Goal: Task Accomplishment & Management: Use online tool/utility

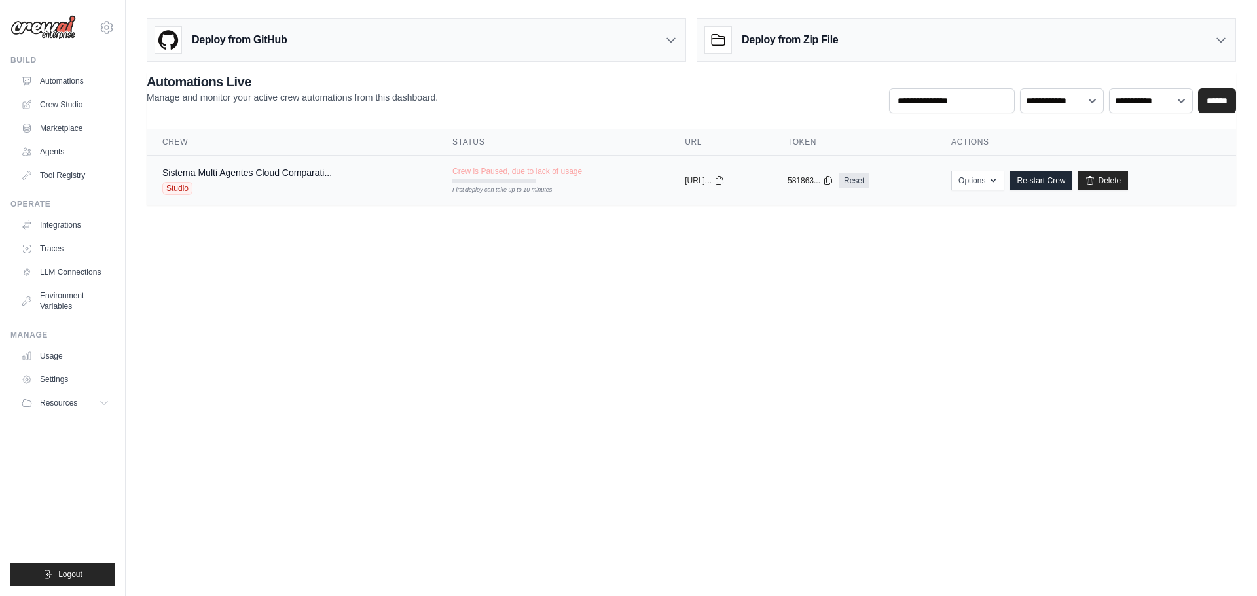
click at [491, 172] on span "Crew is Paused, due to lack of usage" at bounding box center [517, 171] width 130 height 10
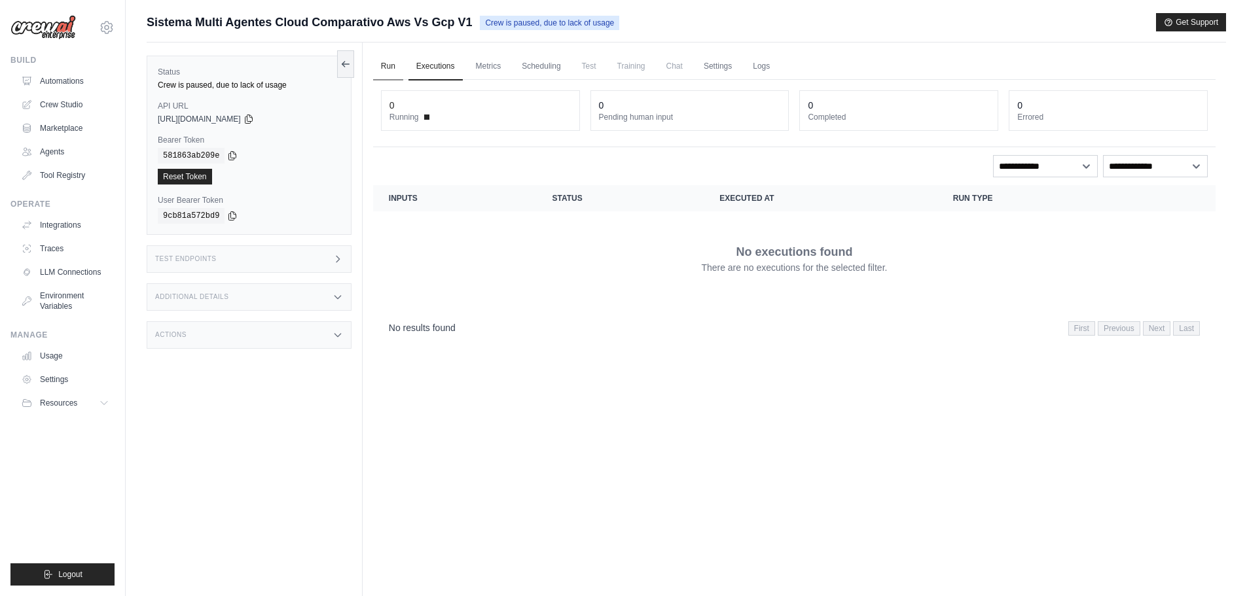
click at [394, 64] on link "Run" at bounding box center [388, 66] width 30 height 27
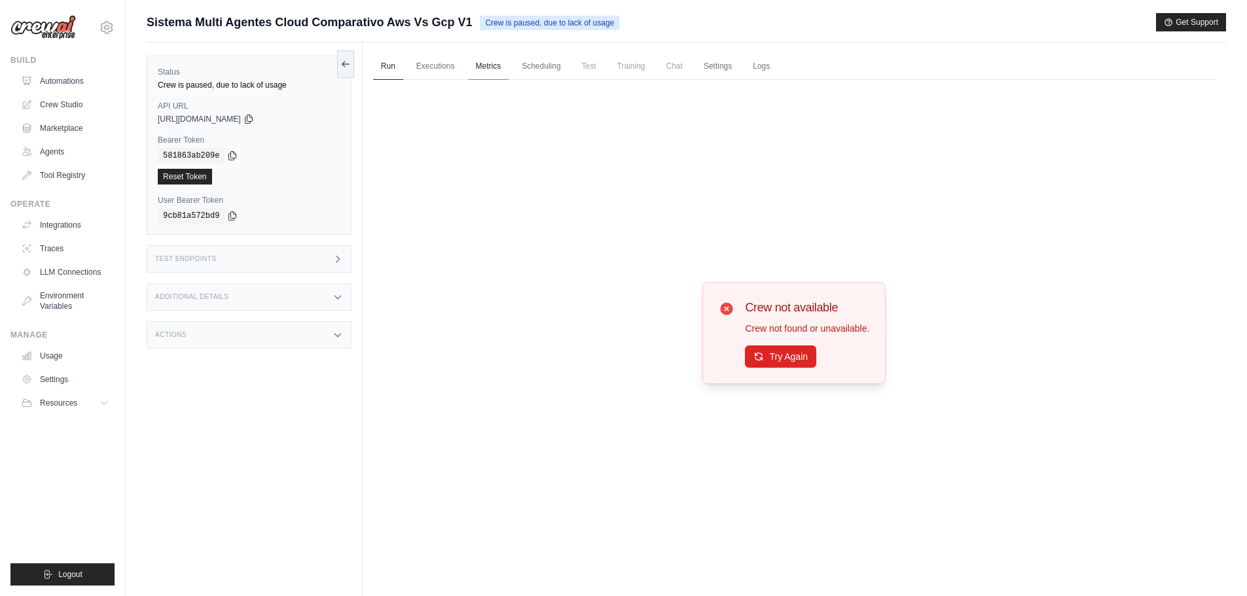
click at [484, 60] on link "Metrics" at bounding box center [488, 66] width 41 height 27
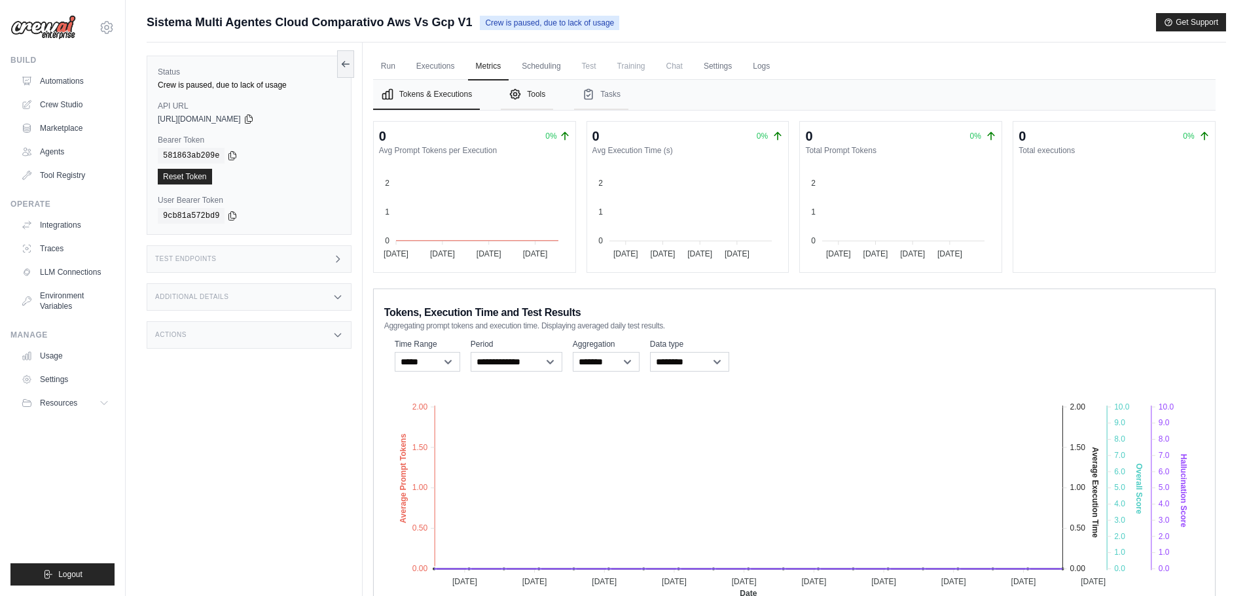
click at [548, 98] on button "Tools" at bounding box center [527, 95] width 52 height 30
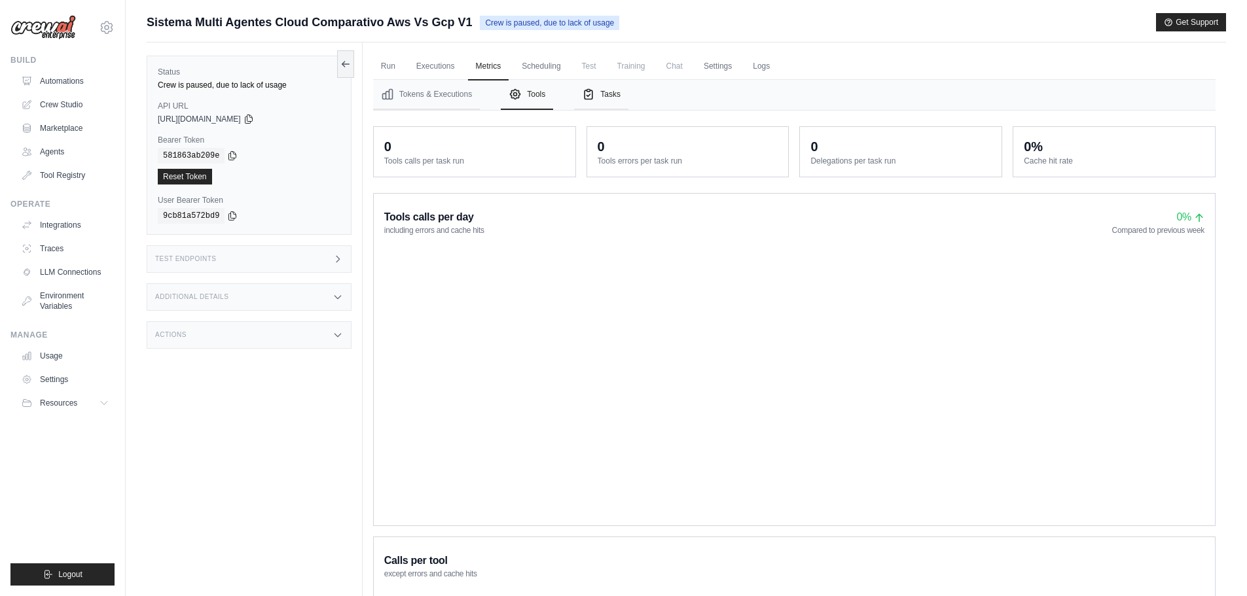
click at [603, 94] on button "Tasks" at bounding box center [601, 95] width 54 height 30
click at [539, 61] on link "Scheduling" at bounding box center [541, 66] width 54 height 27
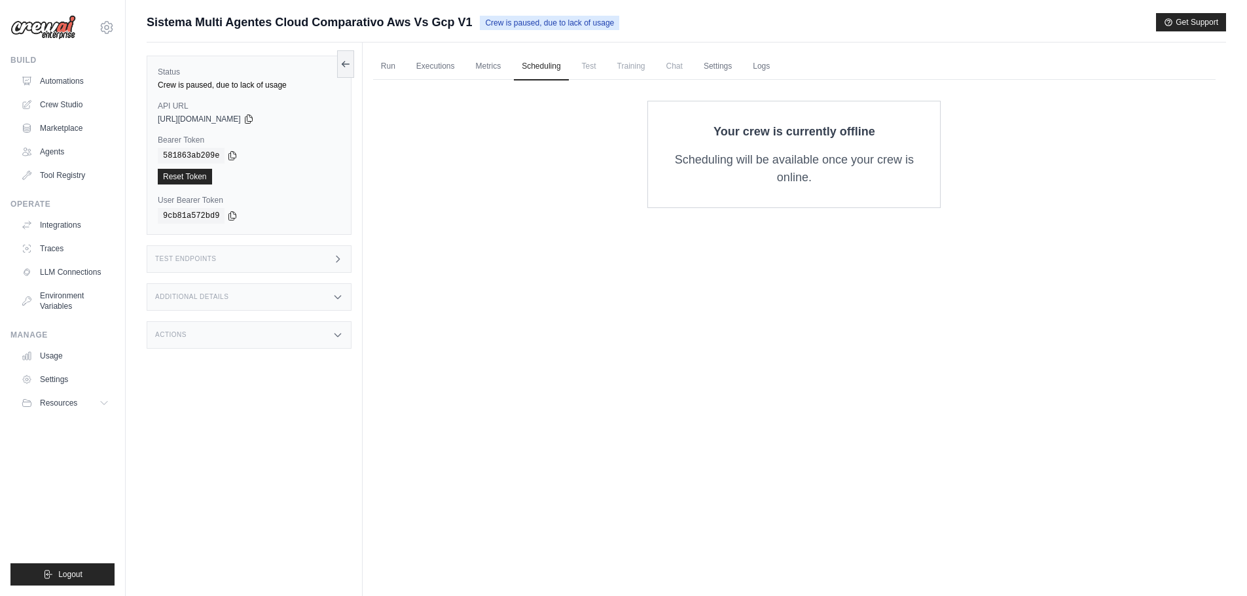
click at [571, 73] on ul "Run Executions Metrics Scheduling Test Training Chat Settings Logs" at bounding box center [794, 66] width 843 height 27
click at [709, 69] on link "Settings" at bounding box center [718, 66] width 44 height 27
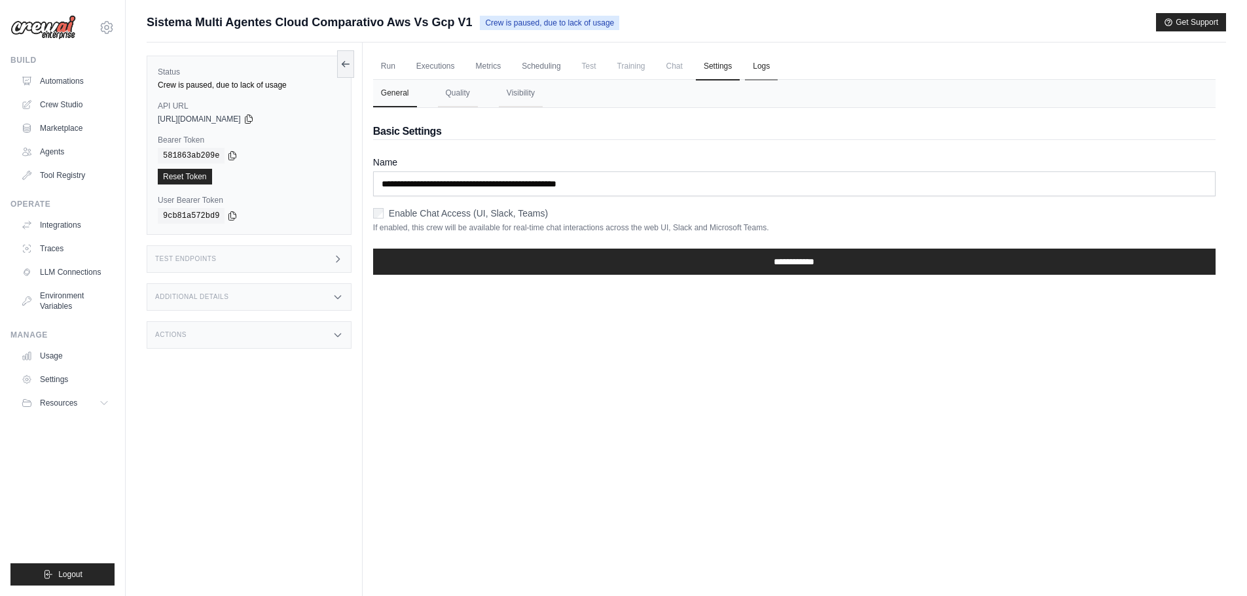
click at [763, 67] on link "Logs" at bounding box center [761, 66] width 33 height 27
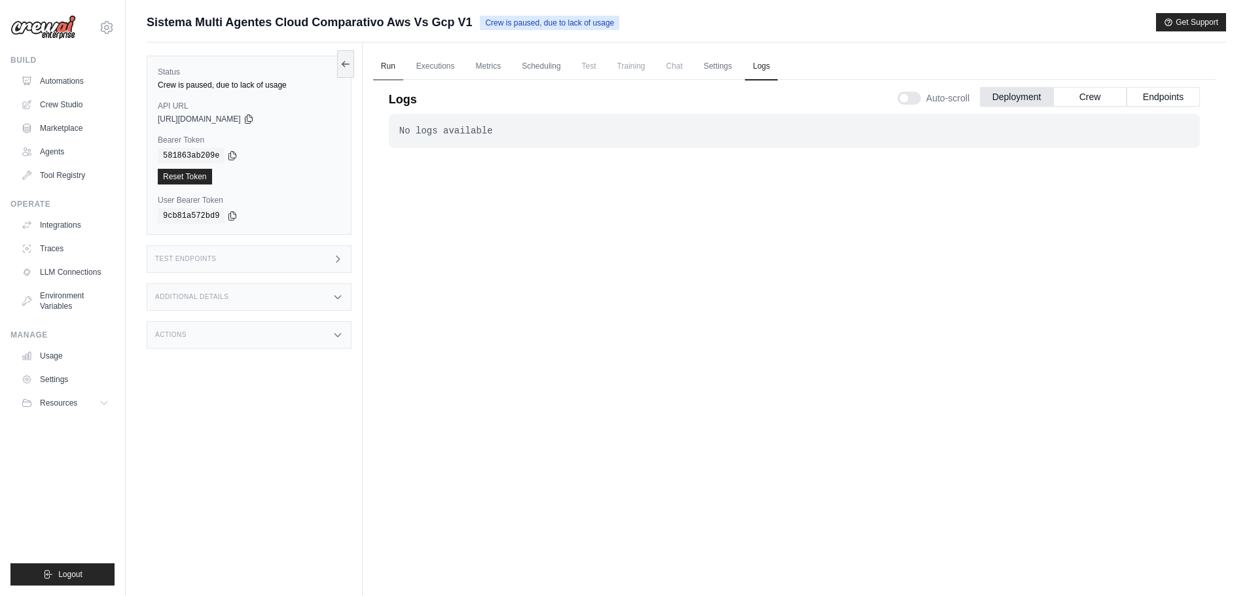
click at [381, 68] on link "Run" at bounding box center [388, 66] width 30 height 27
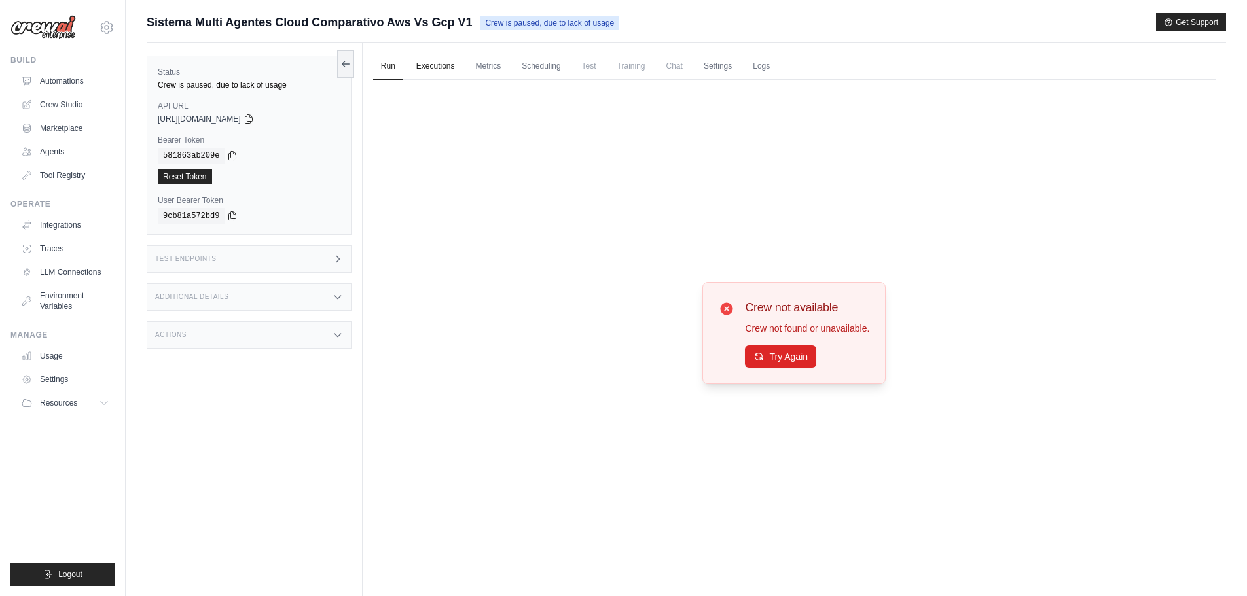
click at [447, 65] on link "Executions" at bounding box center [436, 66] width 54 height 27
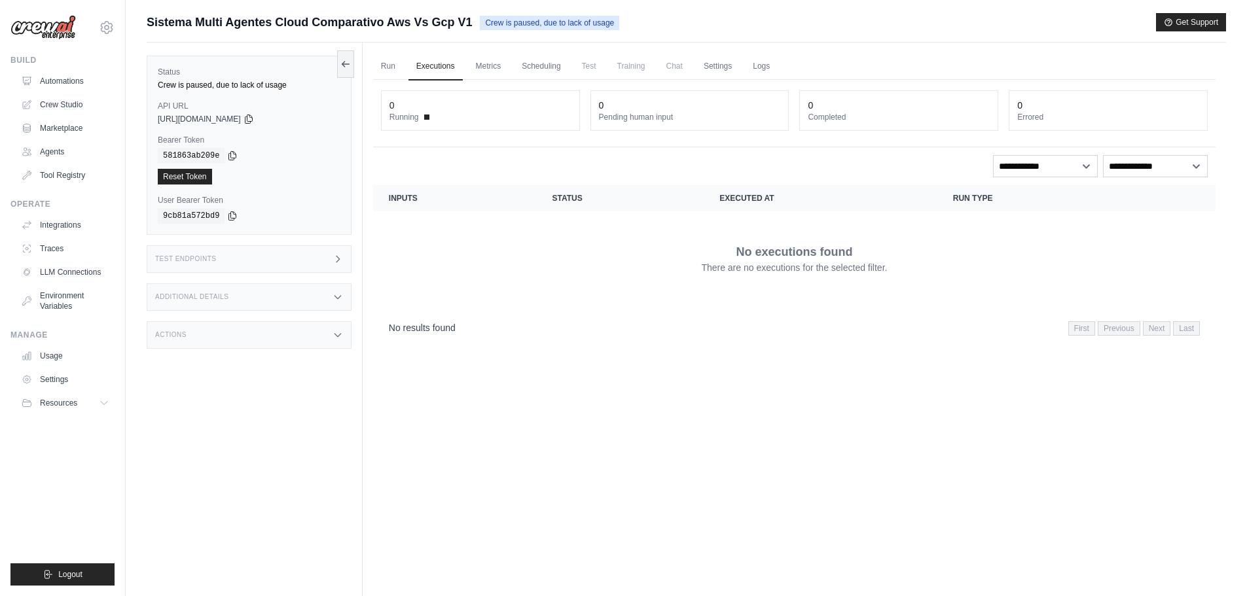
click at [276, 264] on div "Test Endpoints" at bounding box center [249, 259] width 205 height 27
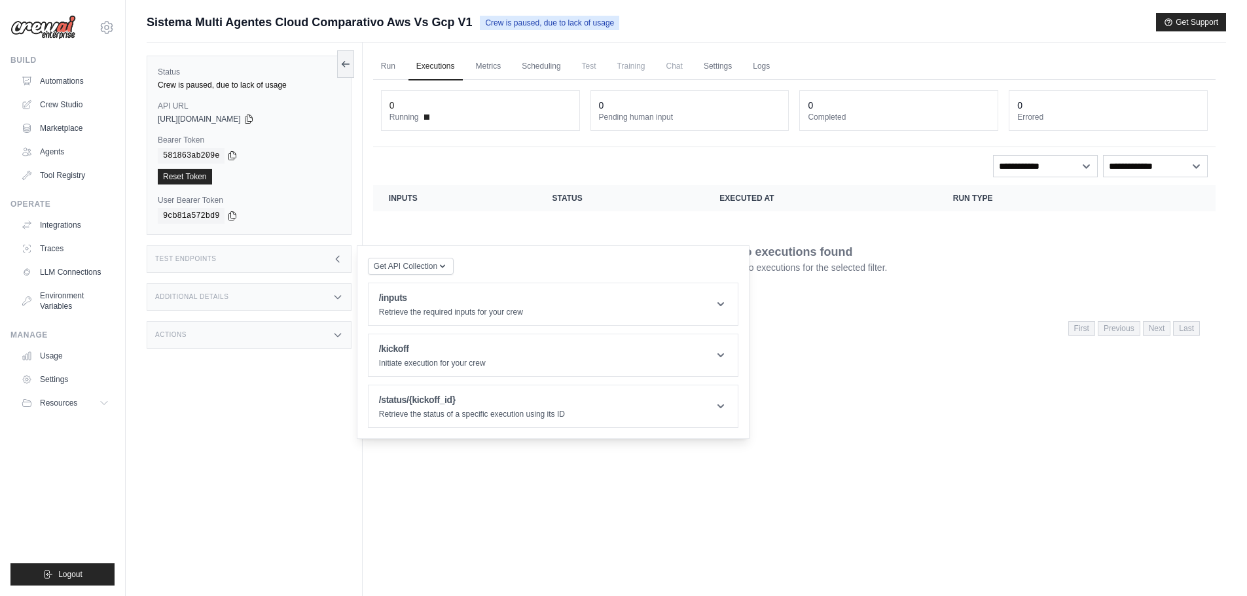
click at [275, 300] on div "Additional Details" at bounding box center [249, 296] width 205 height 27
click at [263, 429] on div "Status Crew is paused, due to lack of usage API URL copied https://sistema-mult…" at bounding box center [255, 341] width 216 height 596
click at [263, 418] on div "Actions" at bounding box center [249, 412] width 205 height 27
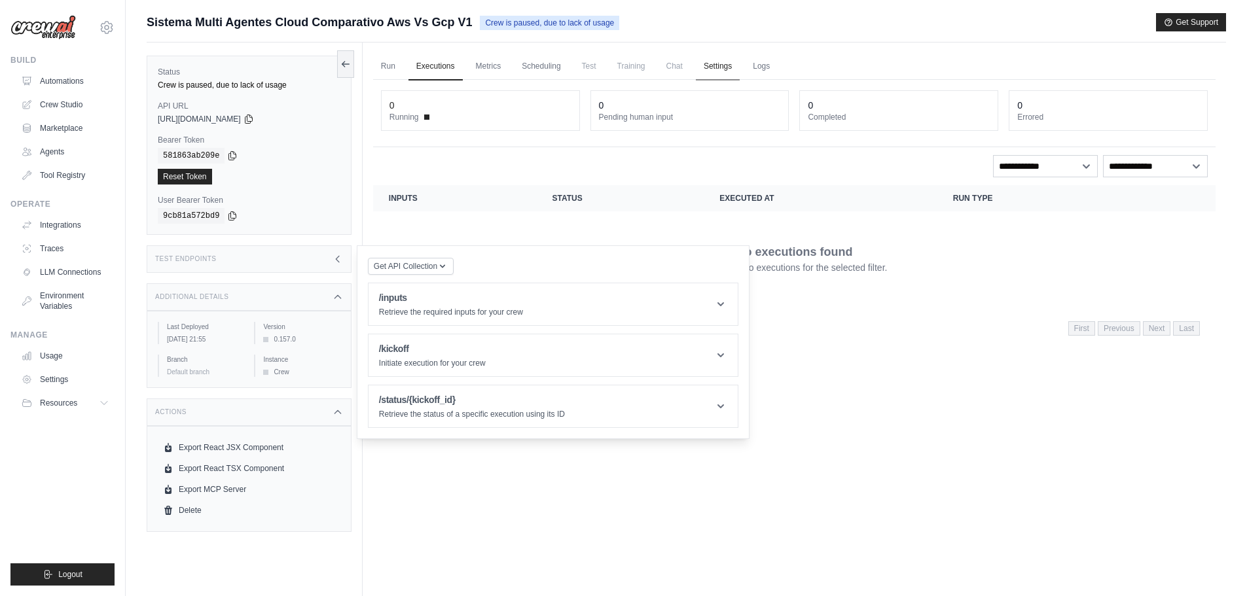
click at [709, 62] on link "Settings" at bounding box center [718, 66] width 44 height 27
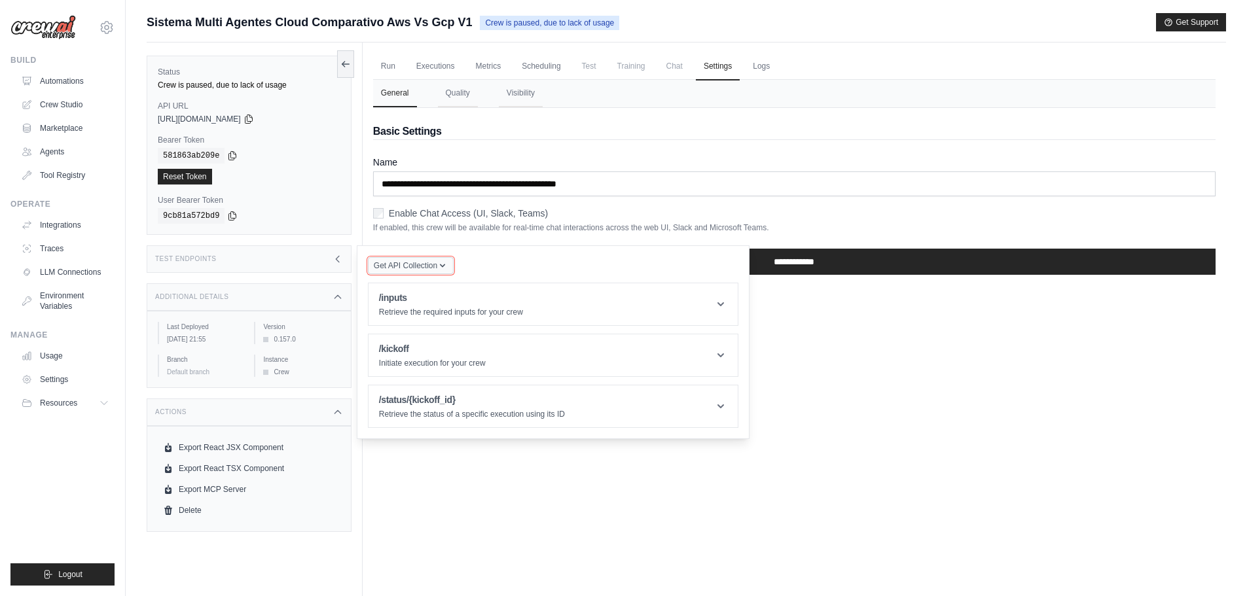
click at [437, 268] on span "Get API Collection" at bounding box center [406, 266] width 64 height 10
click at [439, 308] on div "Postman API Collection" at bounding box center [441, 301] width 126 height 21
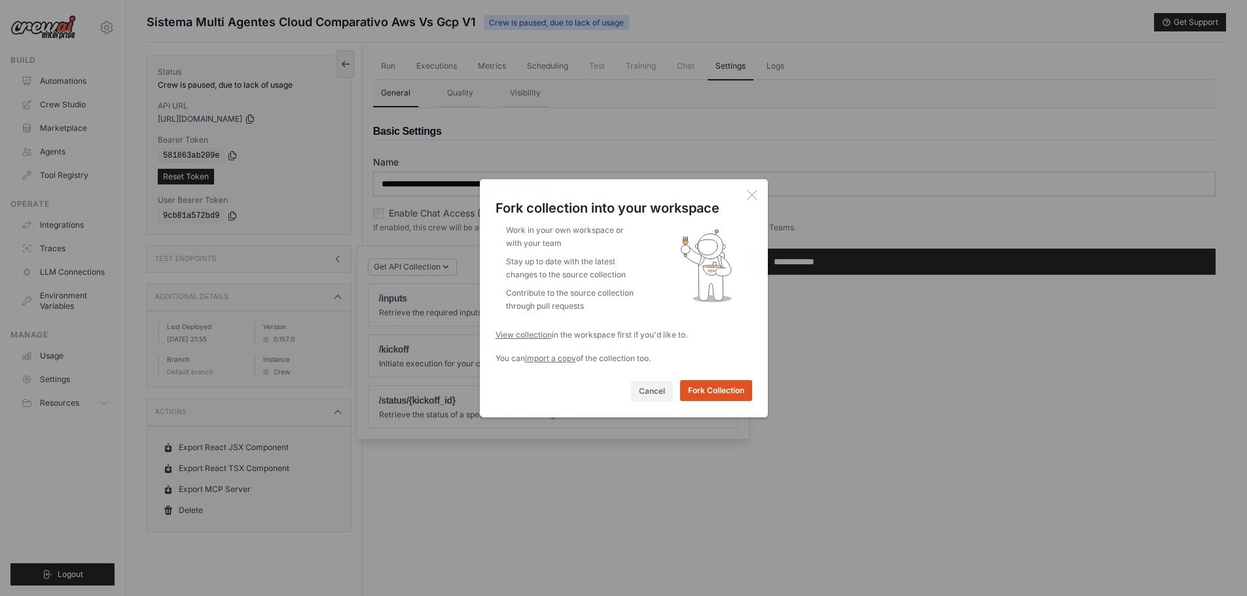
click at [714, 393] on button "Fork Collection" at bounding box center [716, 390] width 72 height 21
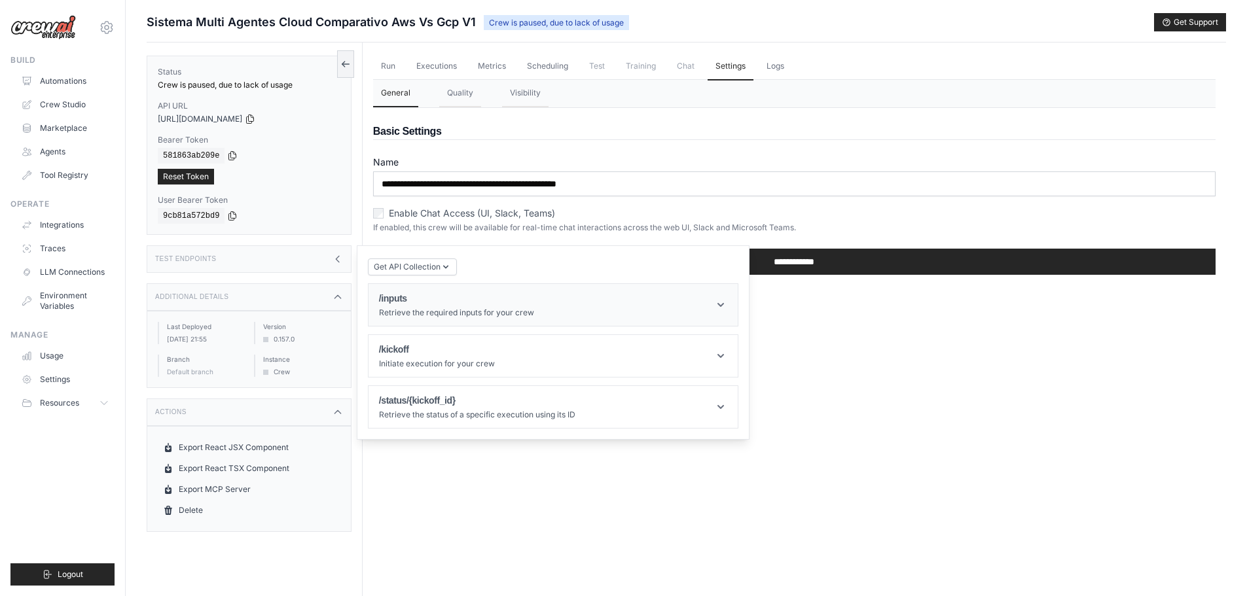
click at [692, 310] on header "/inputs Retrieve the required inputs for your crew" at bounding box center [553, 305] width 369 height 42
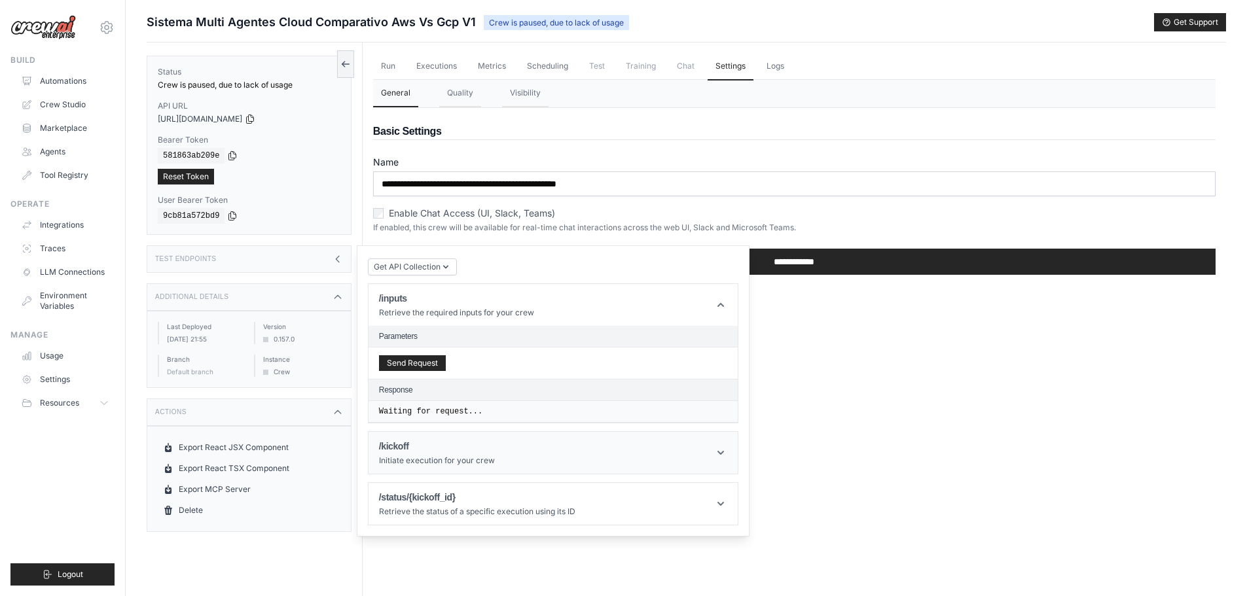
click at [674, 445] on header "/kickoff Initiate execution for your crew" at bounding box center [553, 453] width 369 height 42
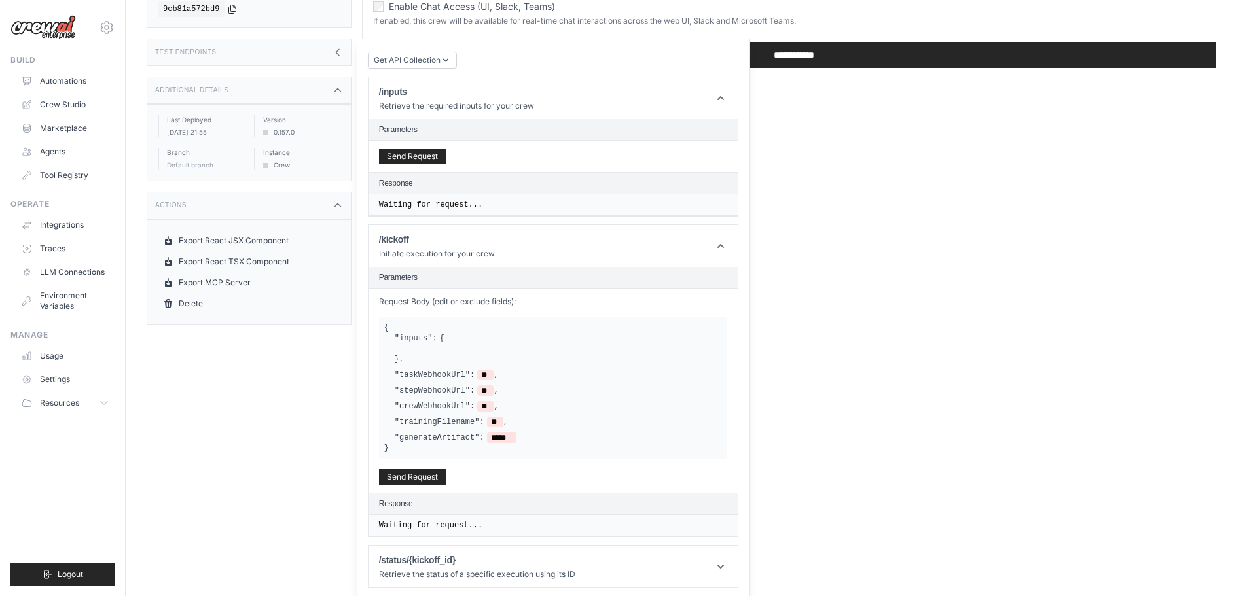
scroll to position [210, 0]
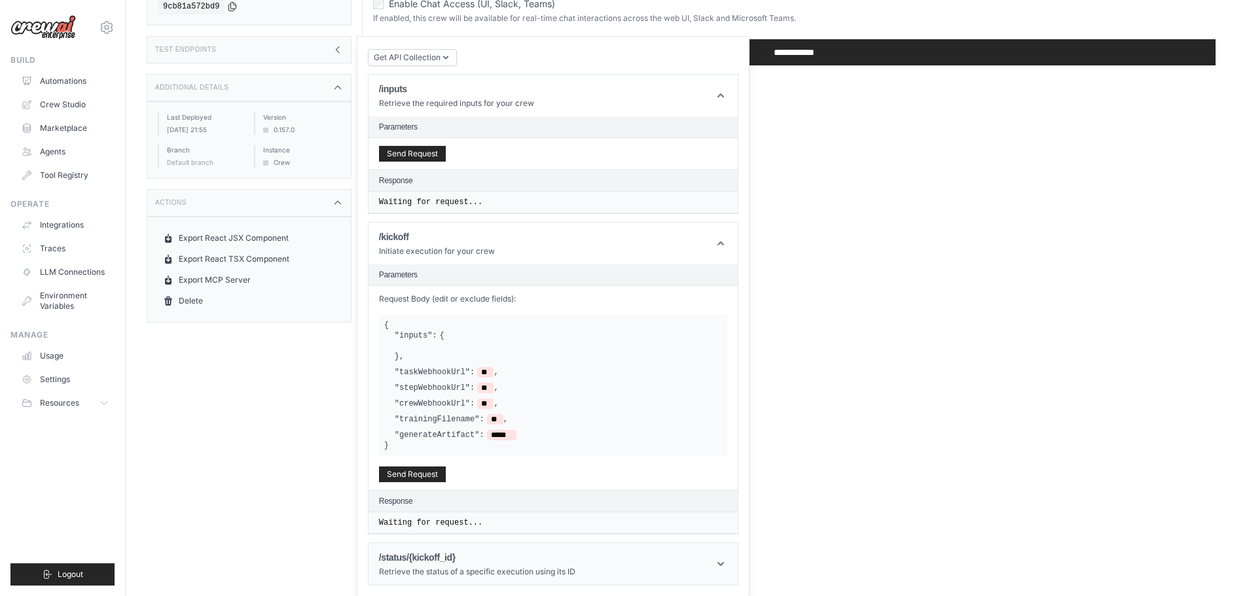
click at [716, 566] on icon at bounding box center [720, 564] width 13 height 13
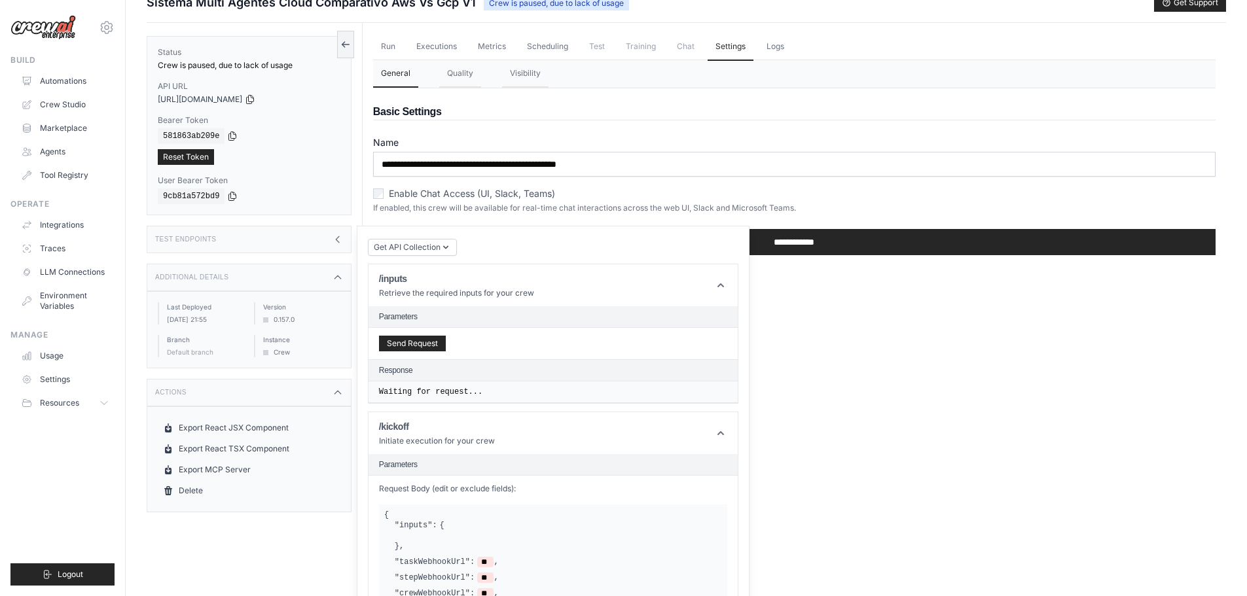
scroll to position [0, 0]
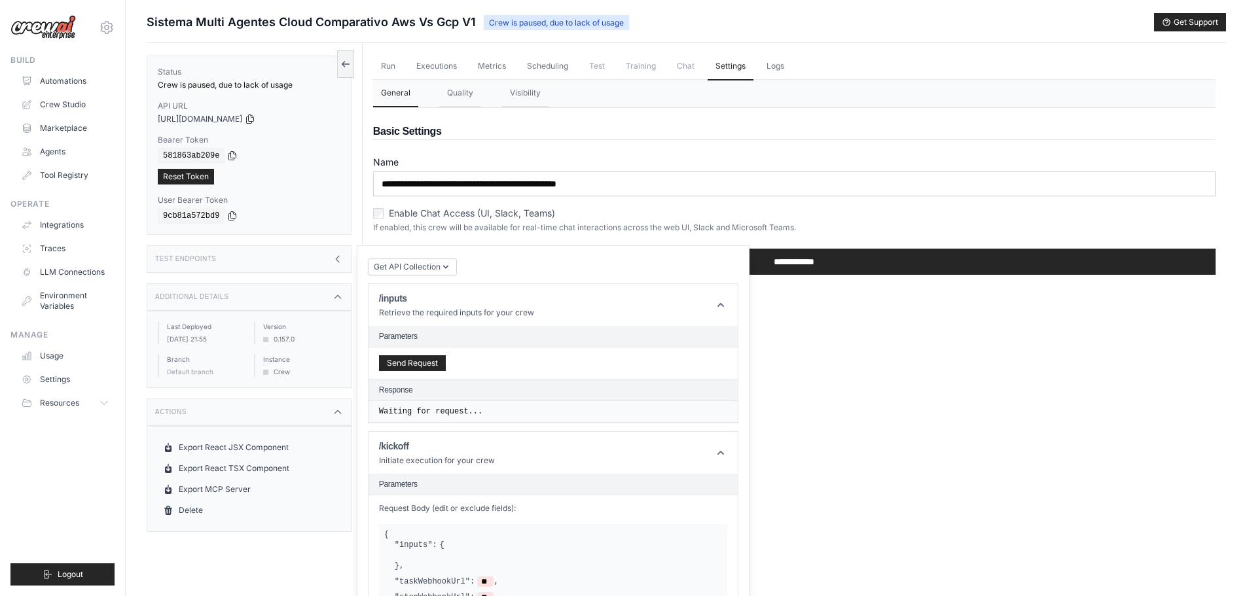
drag, startPoint x: 148, startPoint y: 19, endPoint x: 557, endPoint y: 36, distance: 408.9
click at [577, 36] on div "Submit a support request Describe your issue or question * Please be specific a…" at bounding box center [687, 27] width 1080 height 29
click at [255, 116] on icon at bounding box center [250, 118] width 10 height 10
click at [460, 98] on button "Quality" at bounding box center [460, 93] width 42 height 27
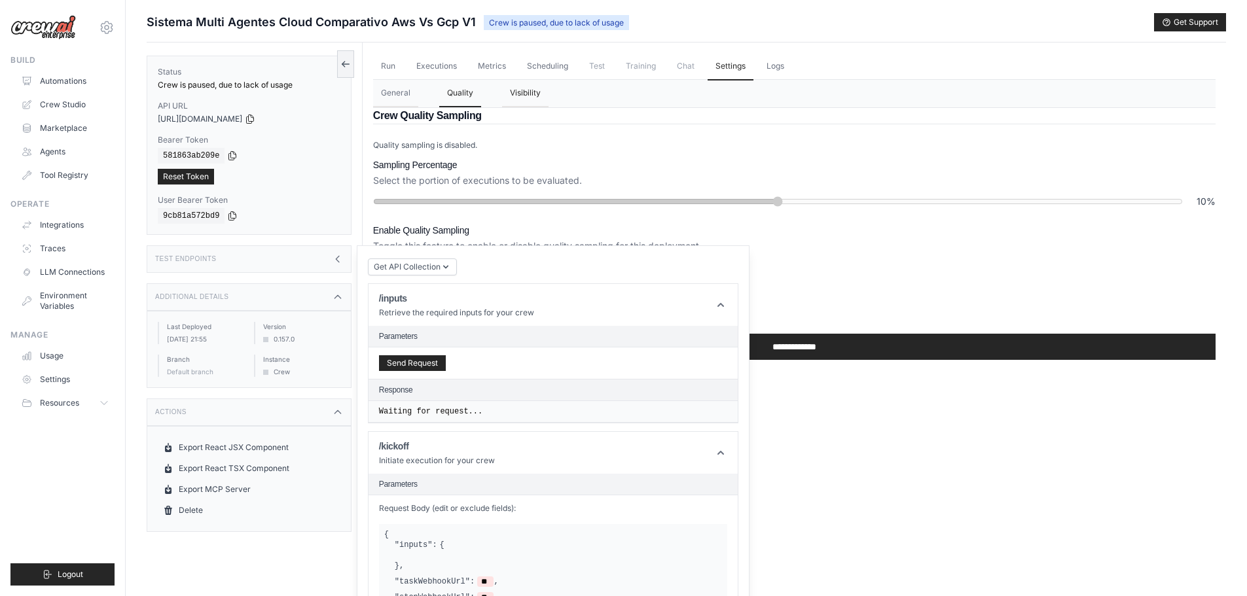
click at [511, 94] on button "Visibility" at bounding box center [525, 93] width 46 height 27
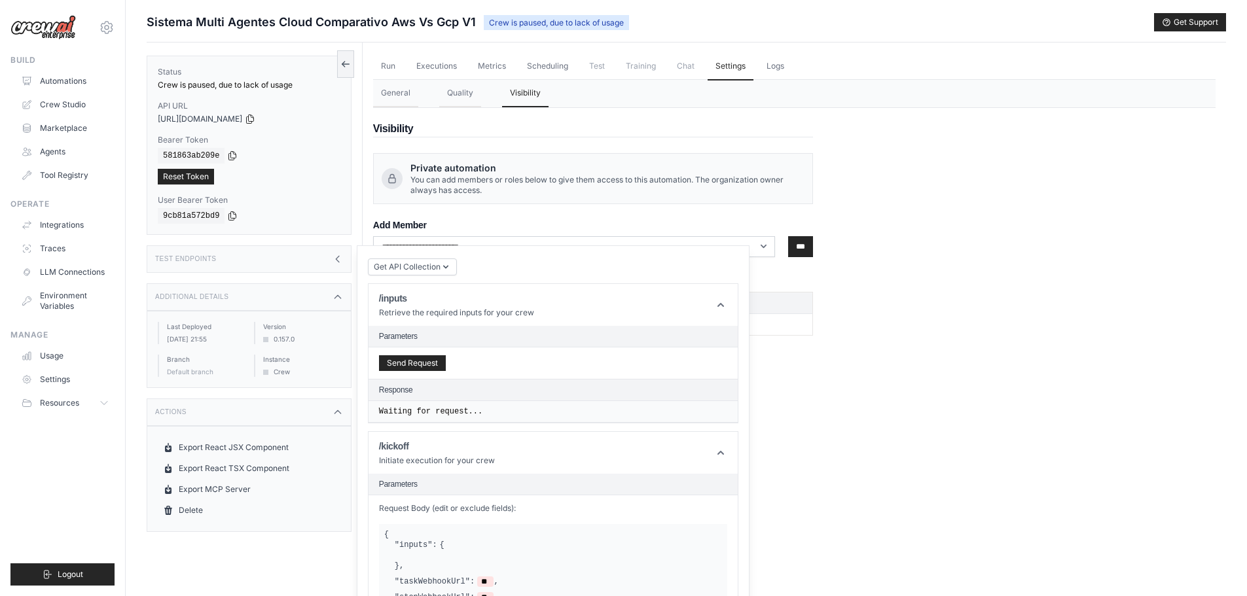
click at [799, 289] on div "**********" at bounding box center [593, 222] width 440 height 228
click at [331, 254] on div "Test Endpoints" at bounding box center [249, 259] width 205 height 27
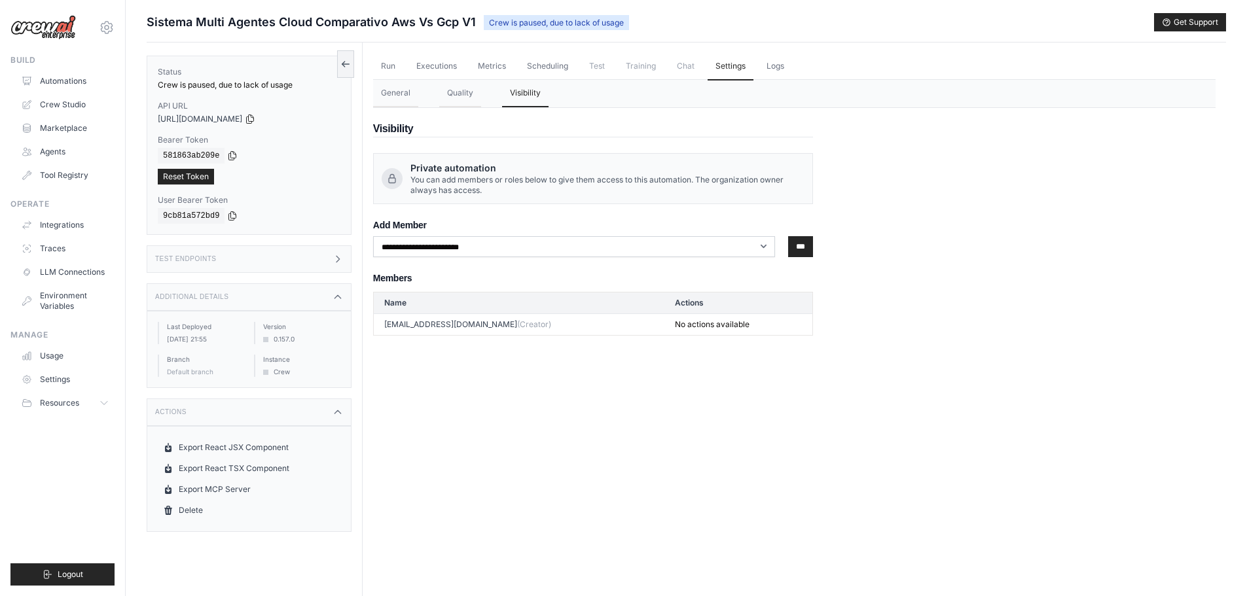
click at [336, 263] on icon at bounding box center [338, 259] width 10 height 10
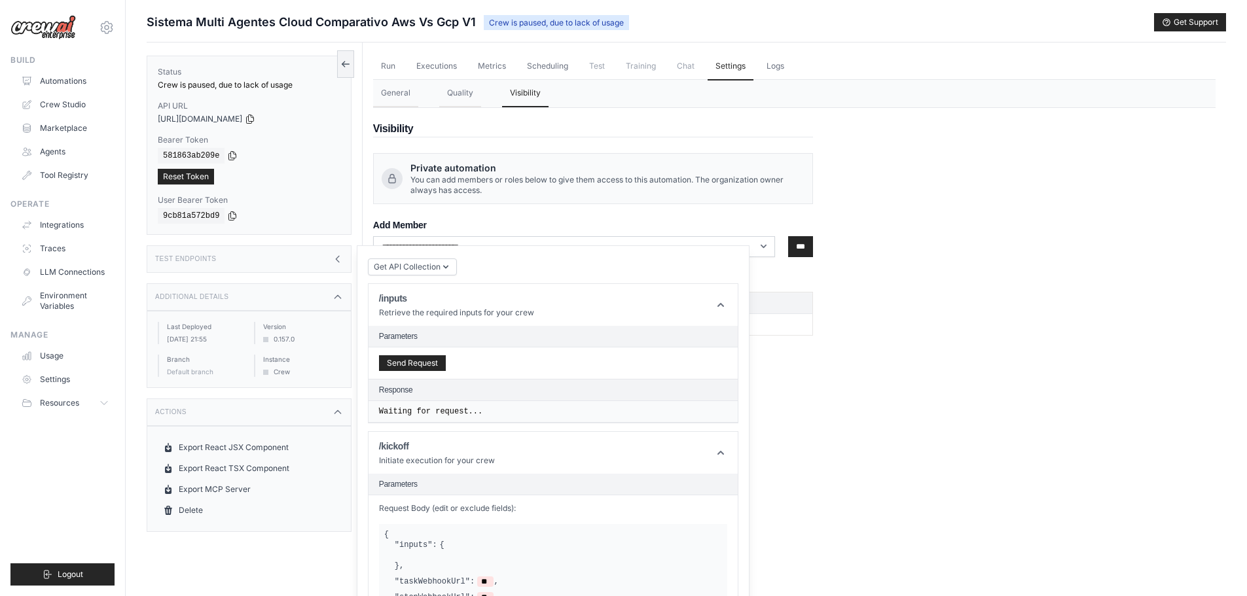
click at [335, 261] on icon at bounding box center [338, 259] width 10 height 10
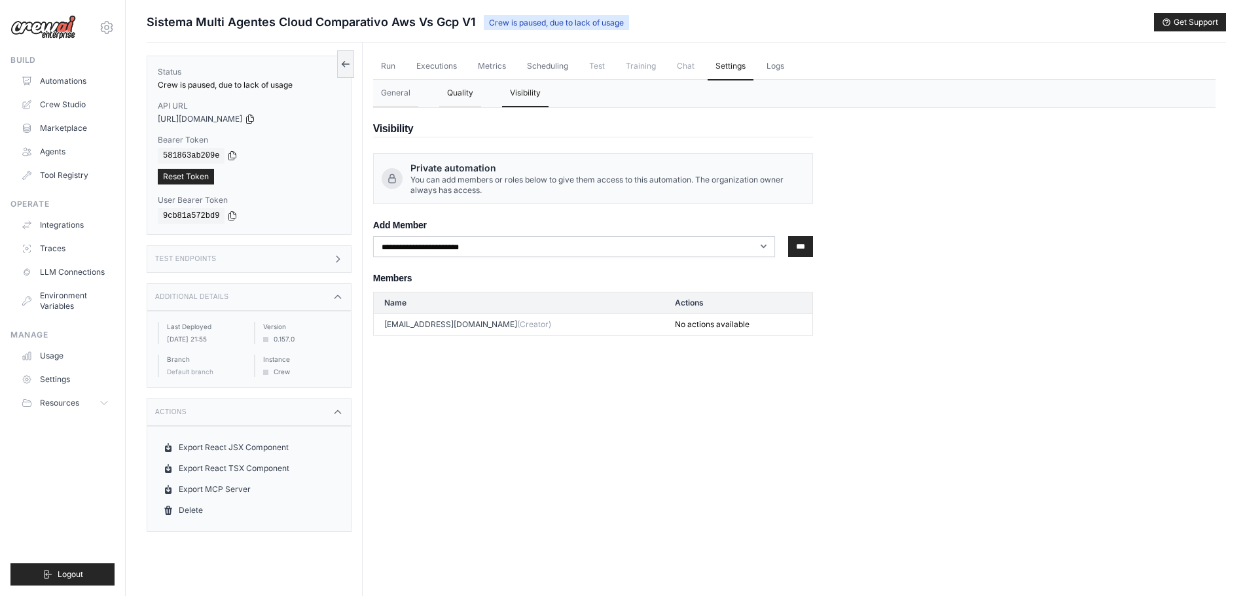
click at [460, 89] on button "Quality" at bounding box center [460, 93] width 42 height 27
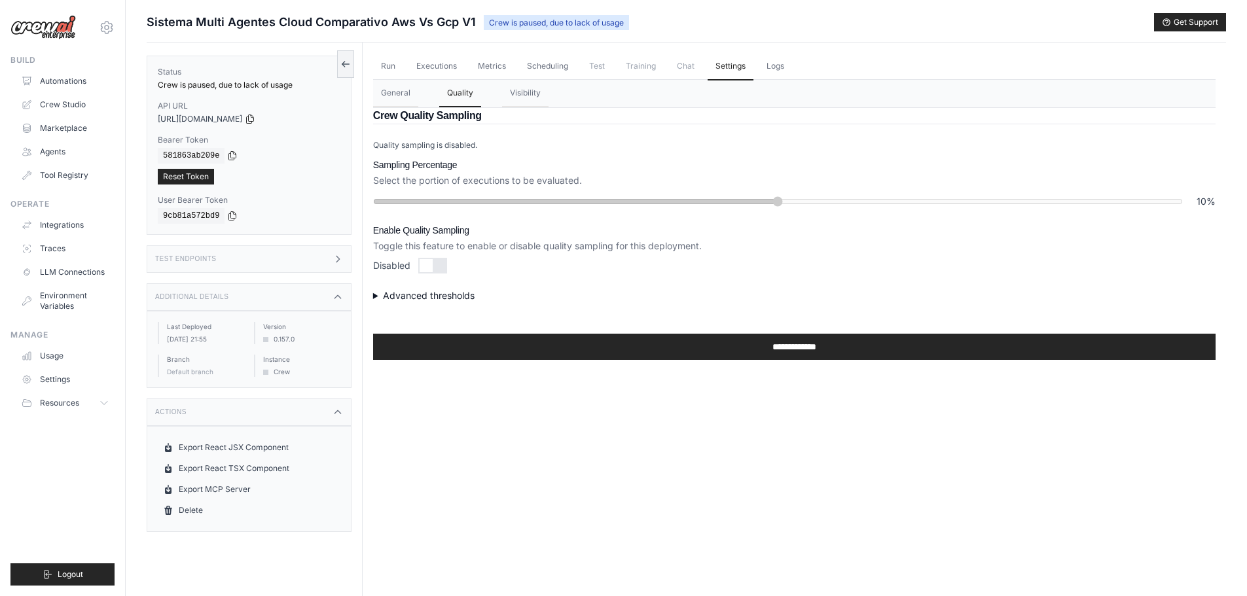
click at [376, 294] on summary "Advanced thresholds" at bounding box center [794, 295] width 843 height 13
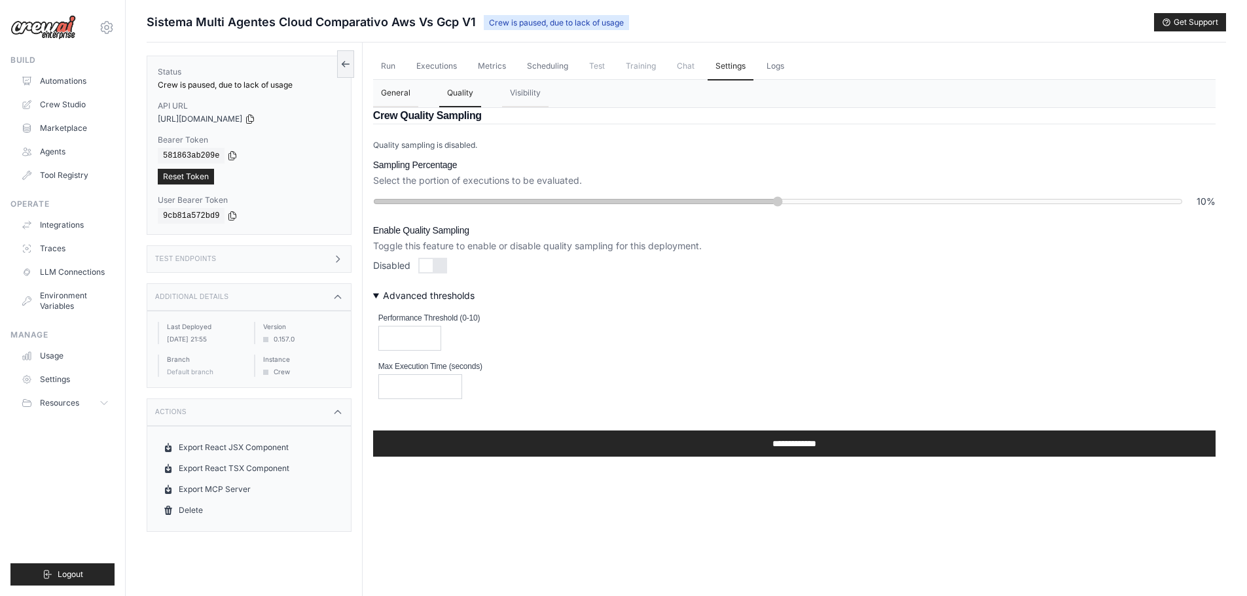
click at [392, 94] on button "General" at bounding box center [395, 93] width 45 height 27
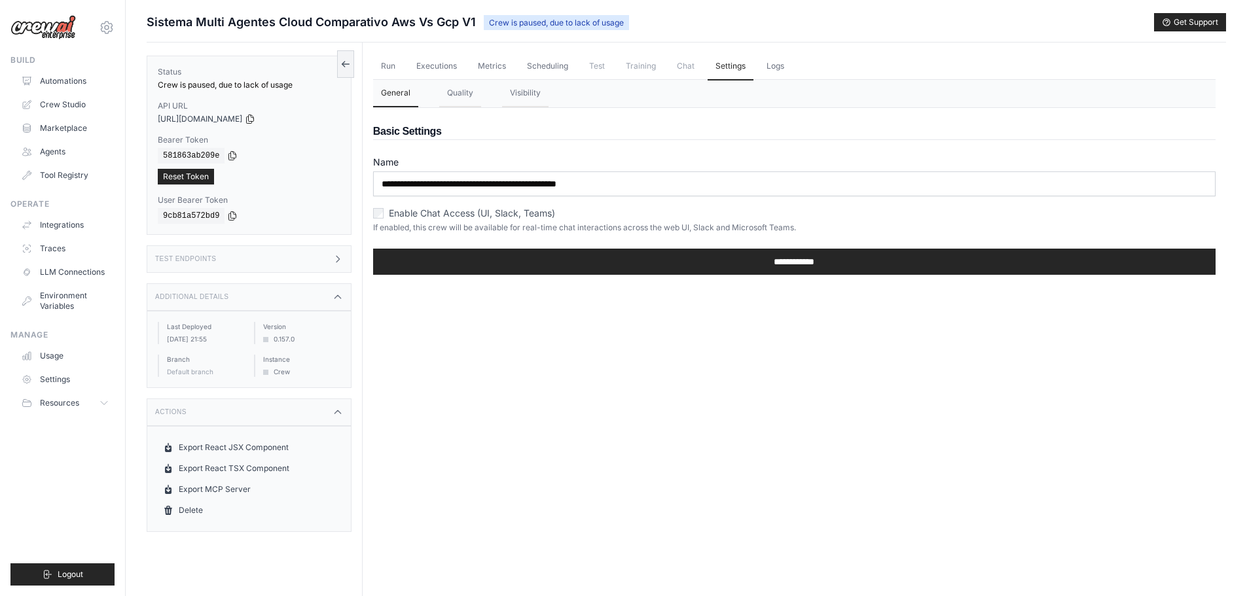
click at [263, 259] on div "Test Endpoints" at bounding box center [249, 259] width 205 height 27
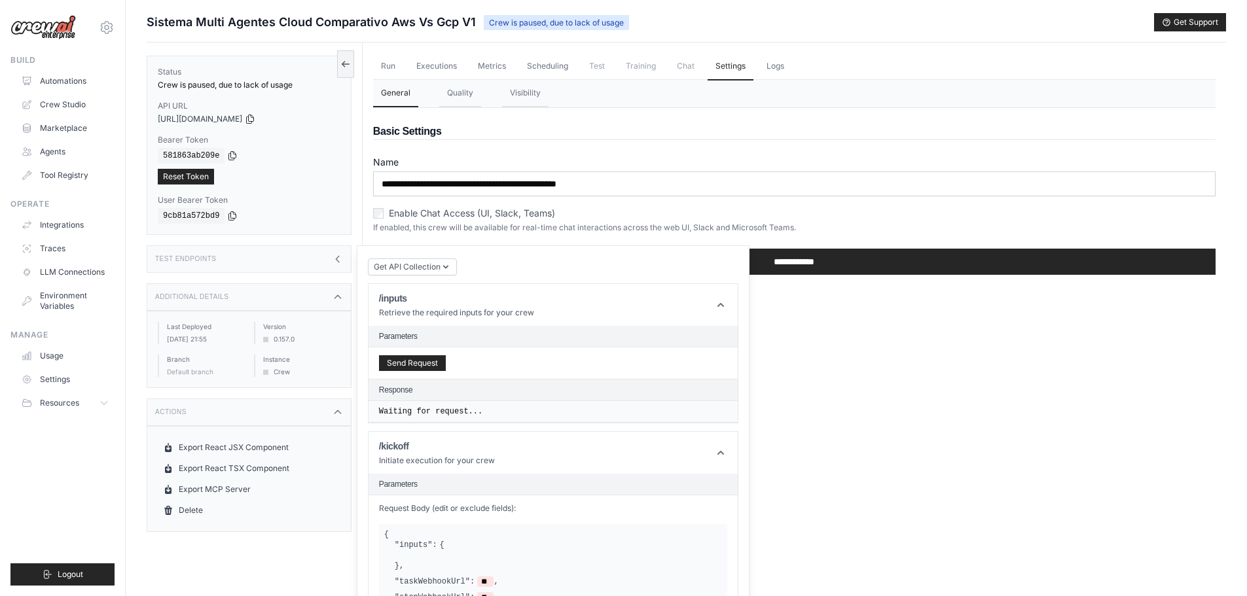
click at [270, 304] on div "Additional Details" at bounding box center [249, 296] width 205 height 27
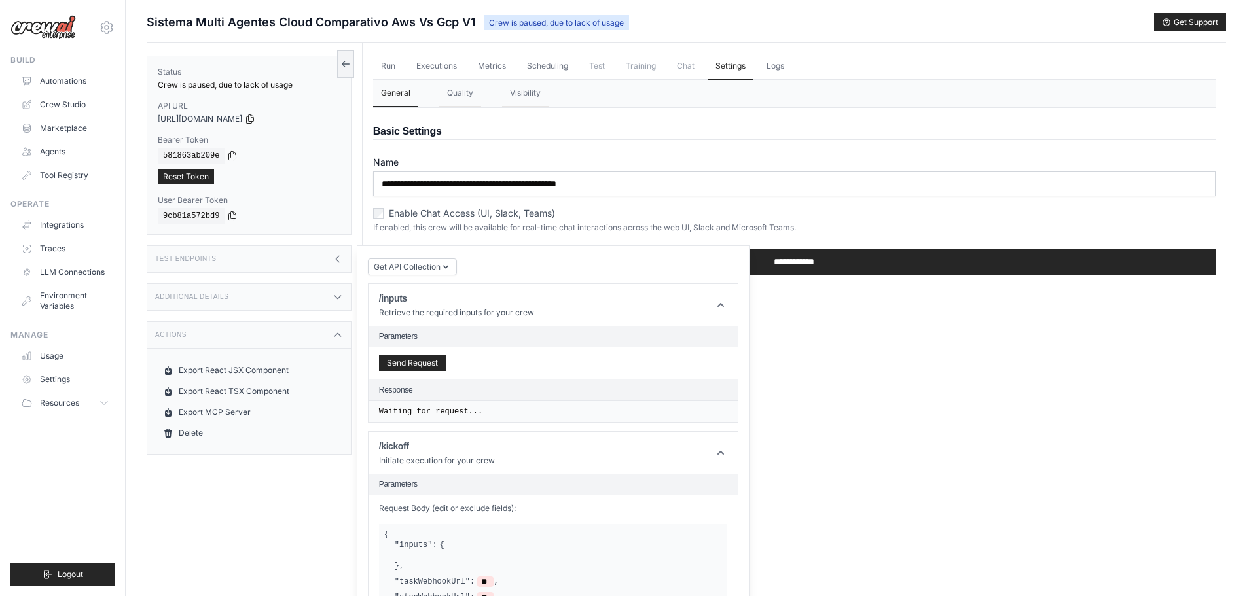
click at [278, 285] on div "Additional Details" at bounding box center [249, 296] width 205 height 27
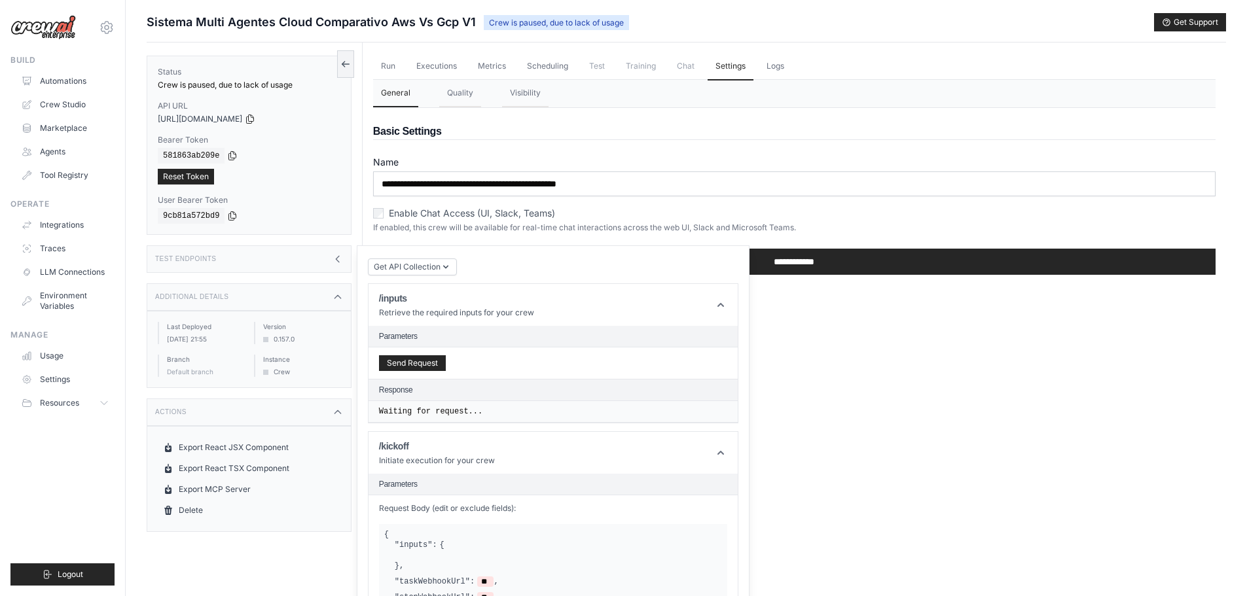
click at [236, 258] on div "Test Endpoints" at bounding box center [249, 259] width 205 height 27
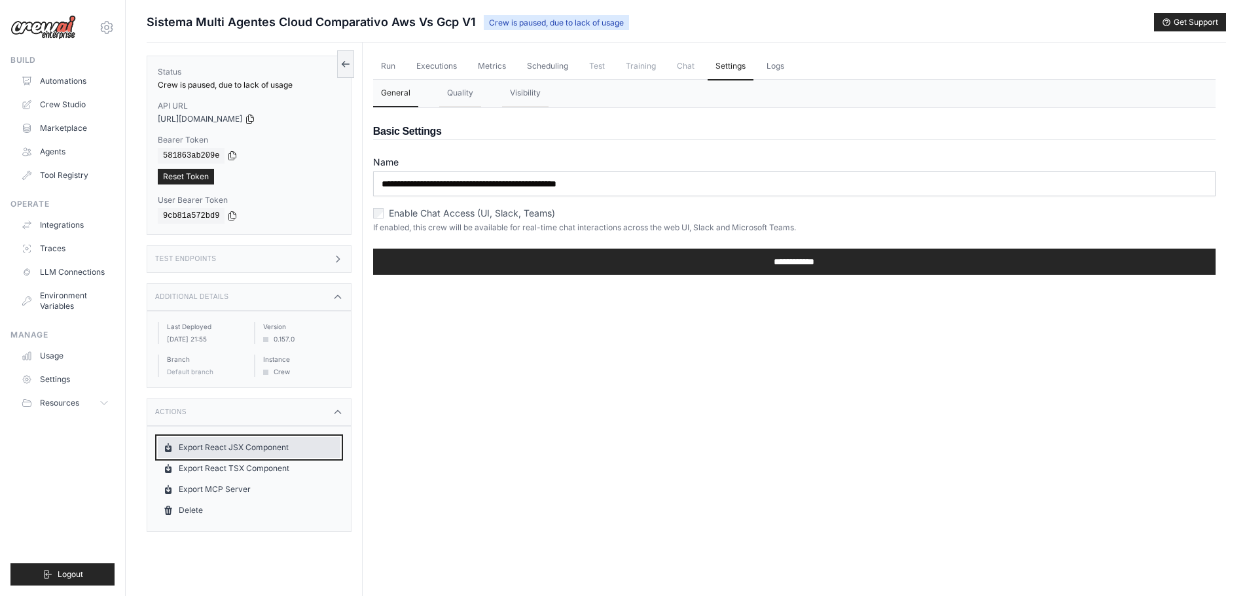
click at [233, 452] on link "Export React JSX Component" at bounding box center [249, 447] width 183 height 21
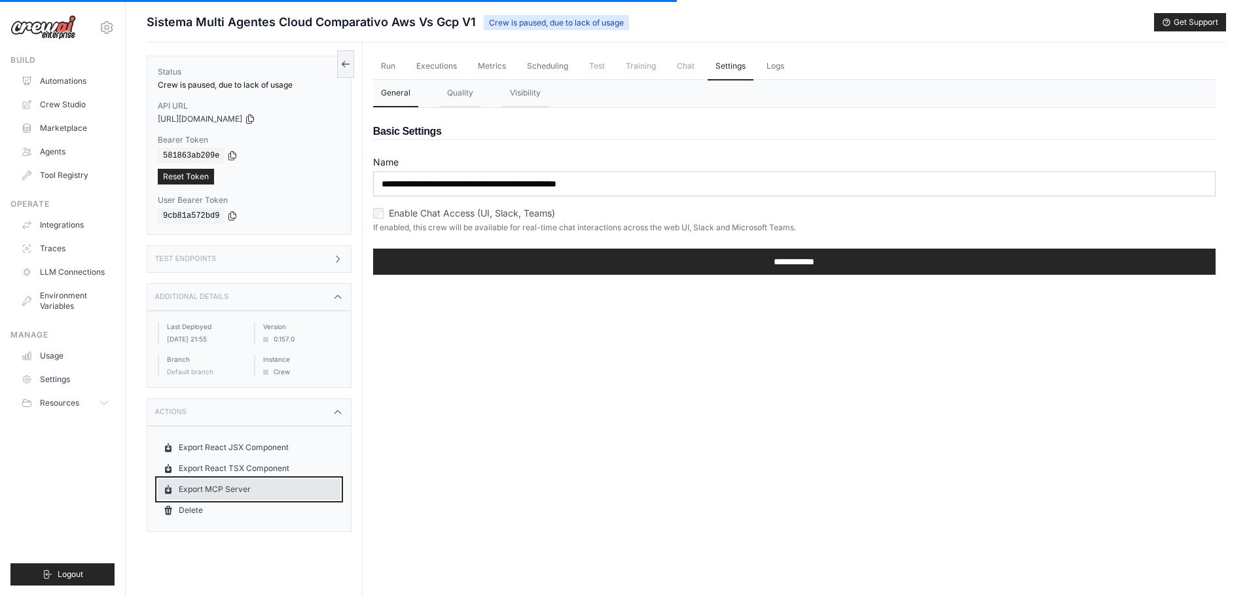
click at [265, 492] on link "Export MCP Server" at bounding box center [249, 489] width 183 height 21
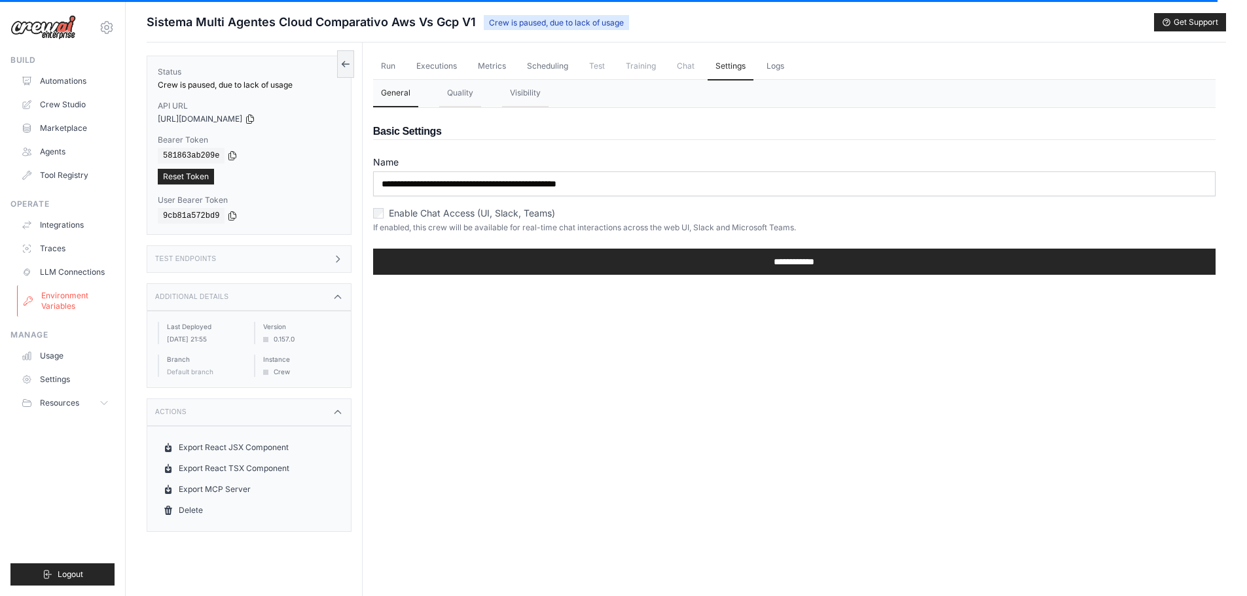
click at [64, 297] on link "Environment Variables" at bounding box center [66, 300] width 99 height 31
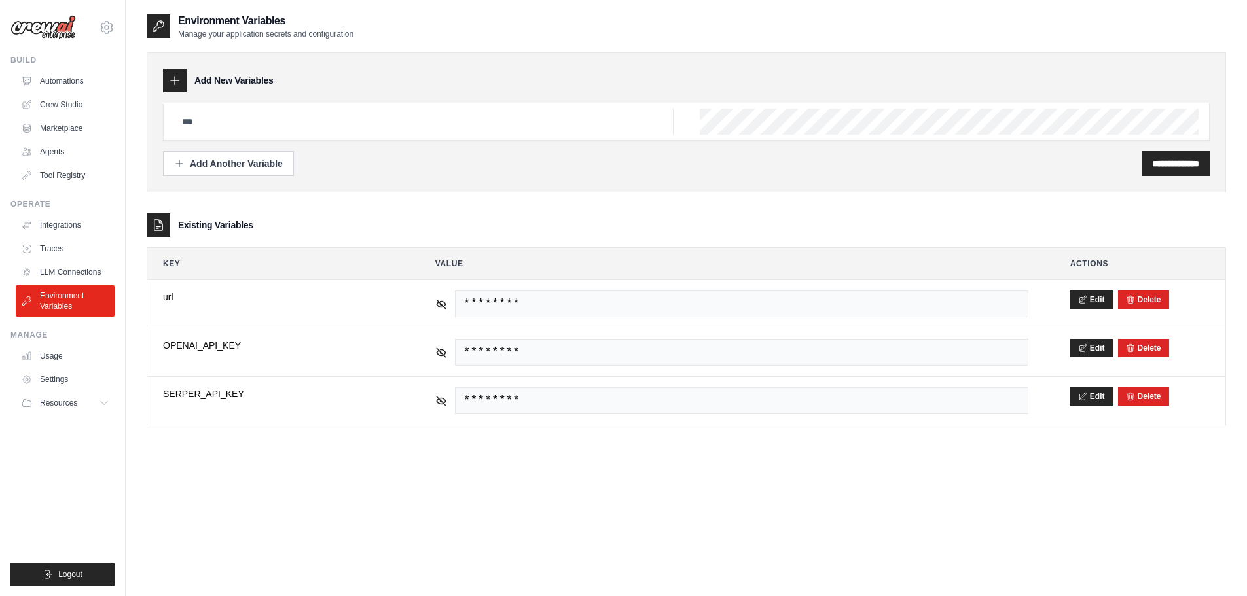
click at [62, 264] on link "LLM Connections" at bounding box center [65, 272] width 99 height 21
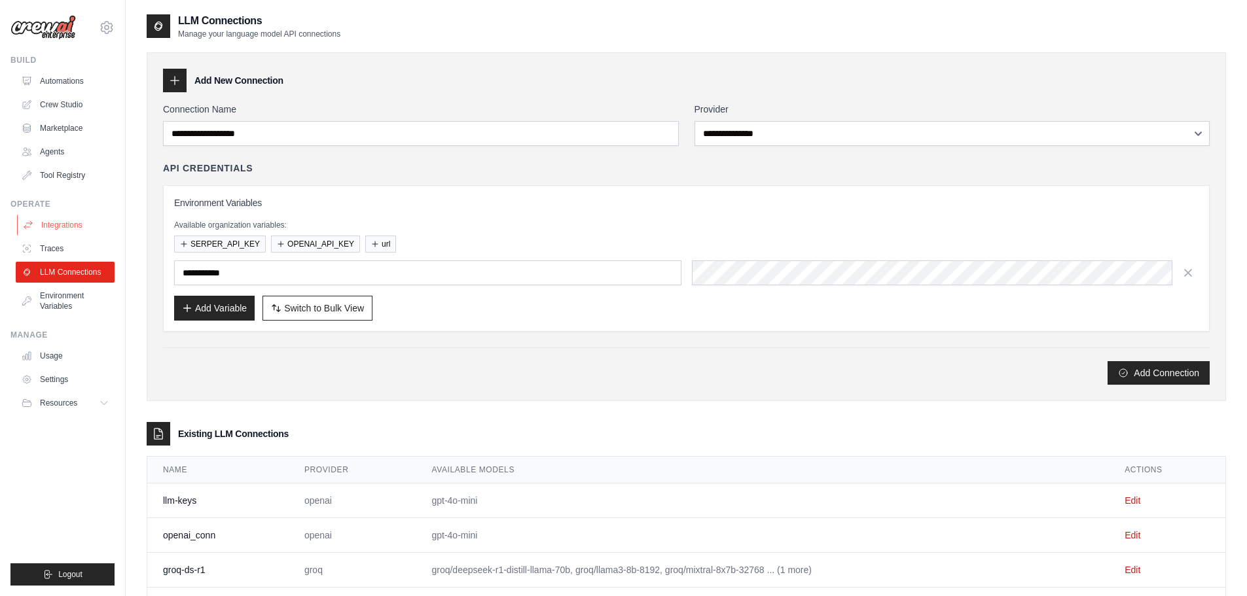
click at [59, 225] on link "Integrations" at bounding box center [66, 225] width 99 height 21
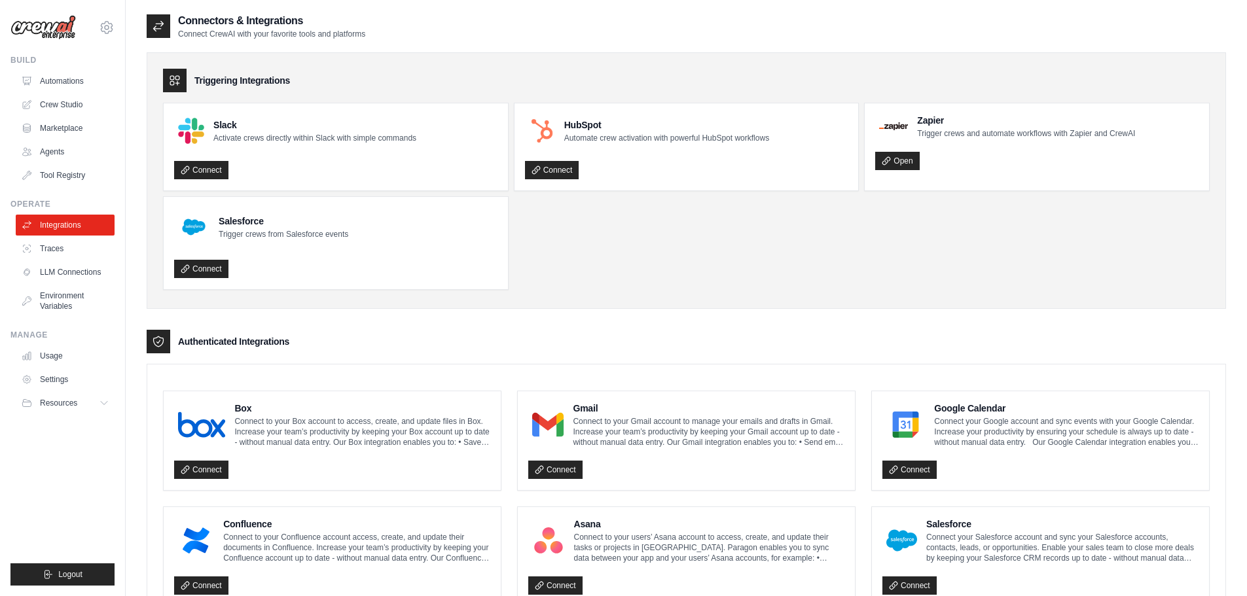
click at [59, 238] on link "Traces" at bounding box center [65, 248] width 99 height 21
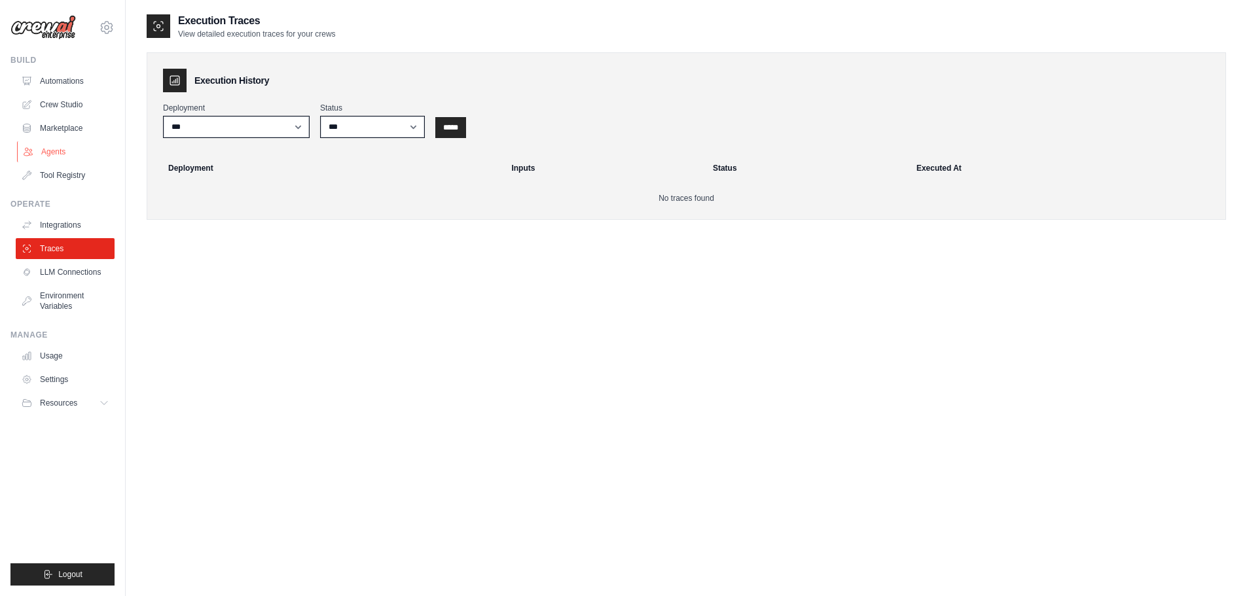
click at [72, 152] on link "Agents" at bounding box center [66, 151] width 99 height 21
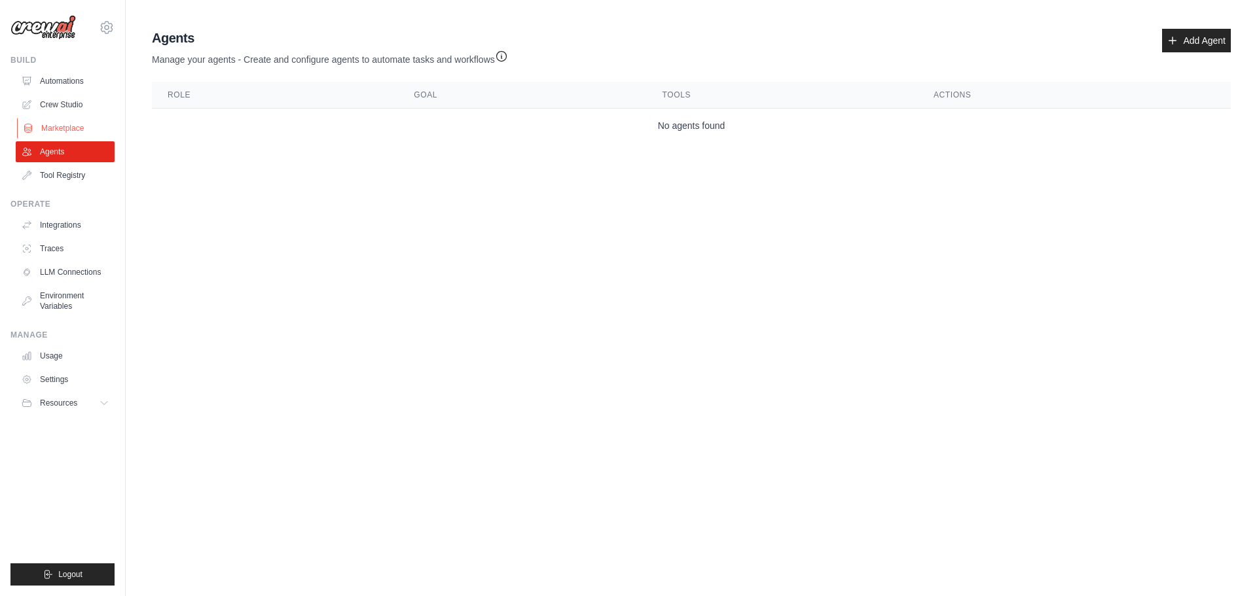
click at [77, 120] on link "Marketplace" at bounding box center [66, 128] width 99 height 21
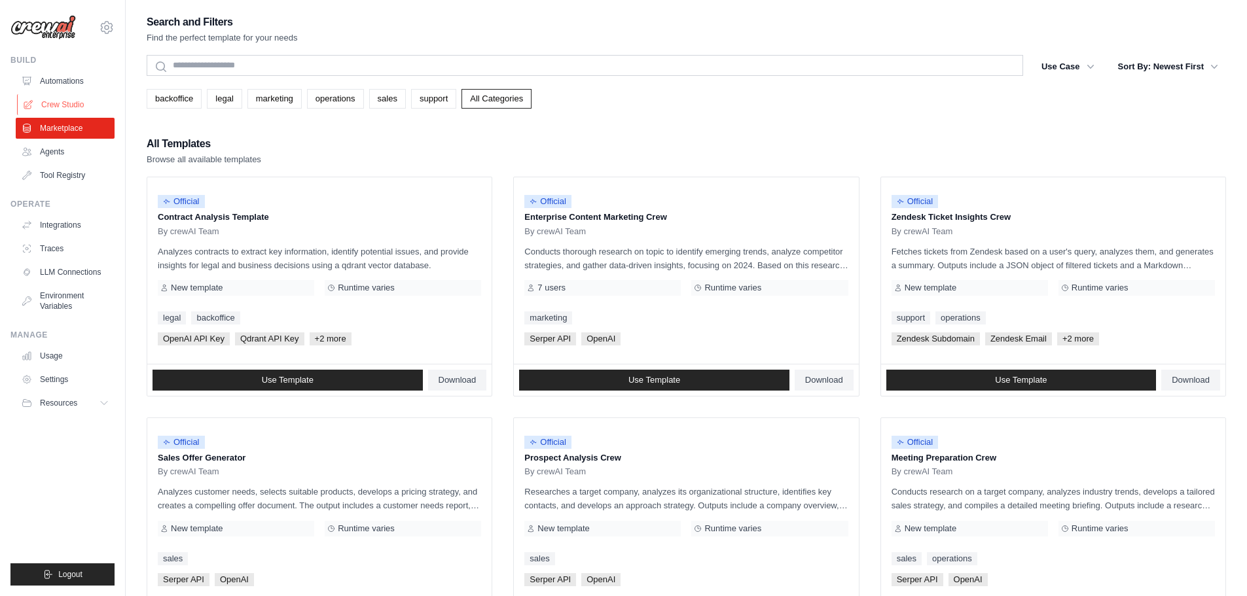
click at [71, 96] on link "Crew Studio" at bounding box center [66, 104] width 99 height 21
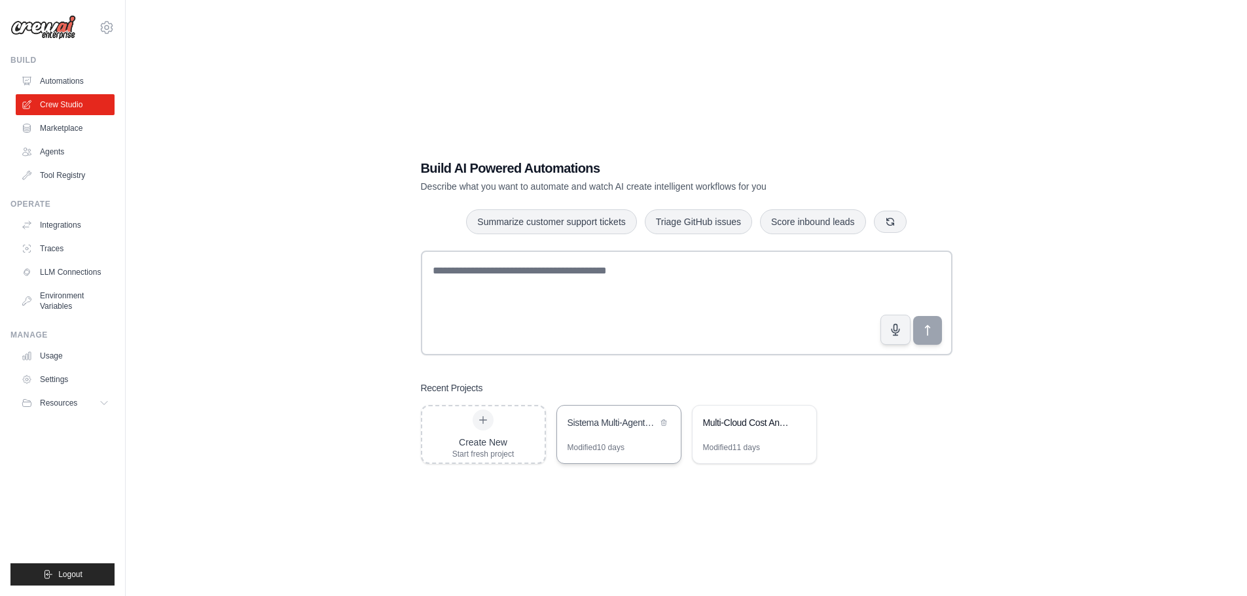
click at [607, 438] on div "Sistema Multi-Agentes Cloud Comparativo AWS vs GCP" at bounding box center [619, 424] width 124 height 37
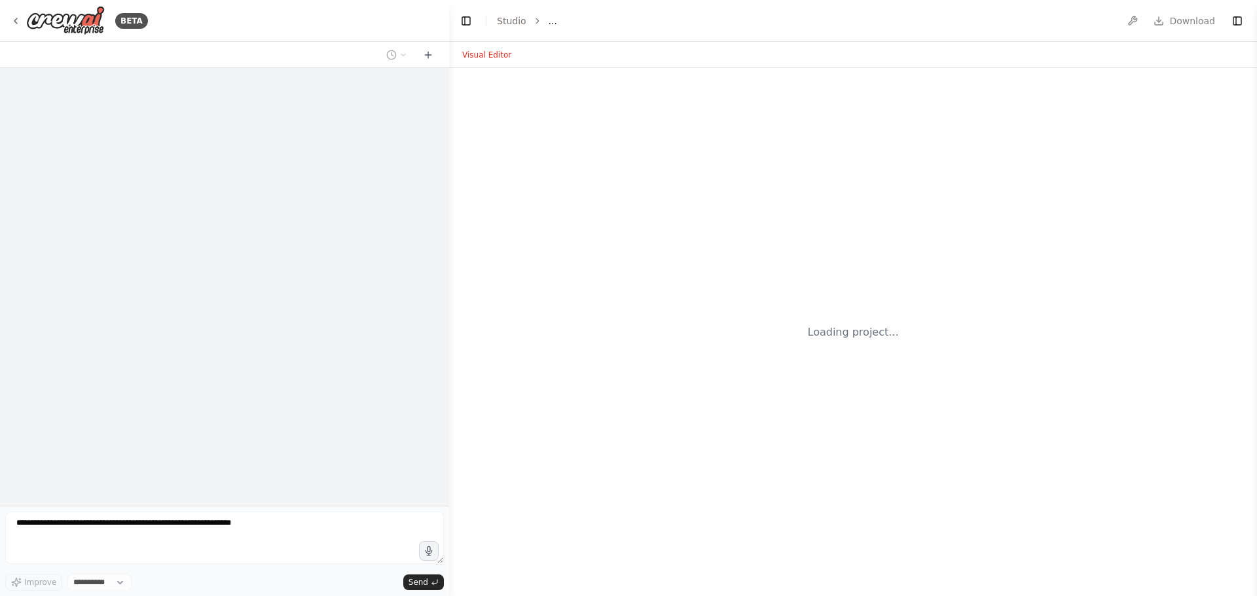
select select "****"
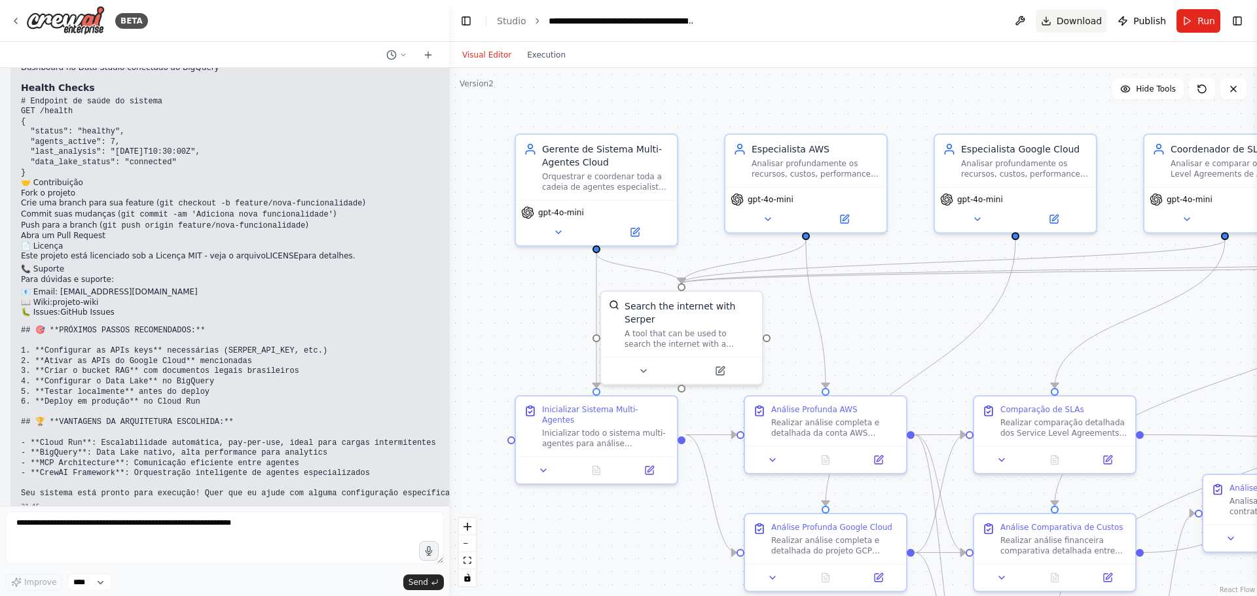
click at [1087, 21] on span "Download" at bounding box center [1080, 20] width 46 height 13
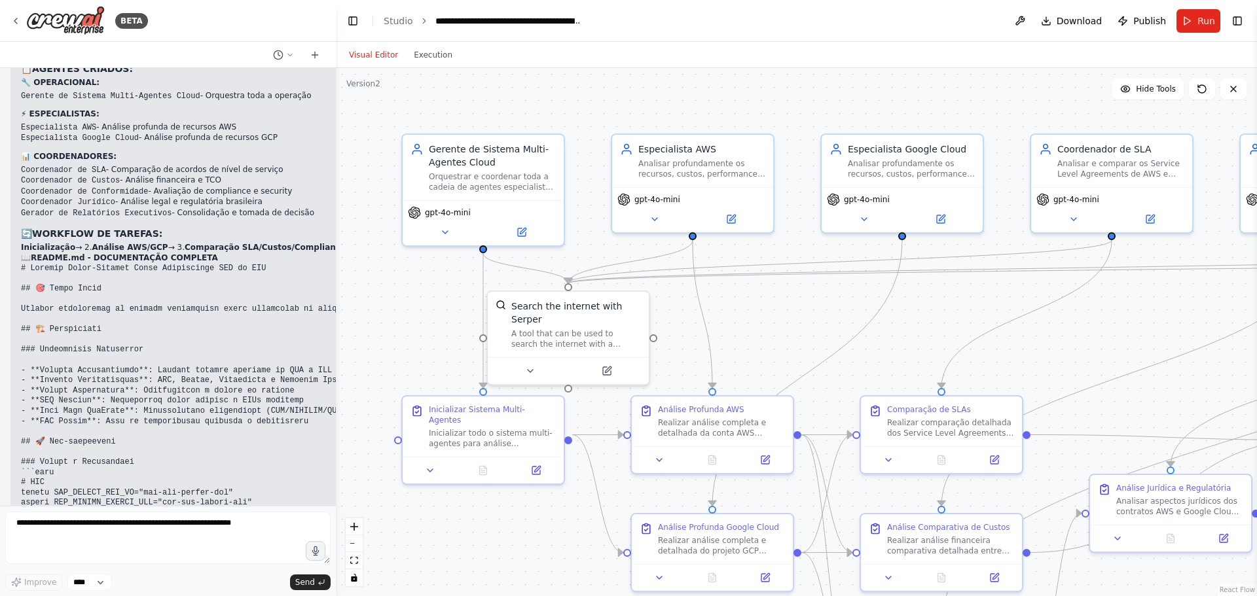
scroll to position [2668, 0]
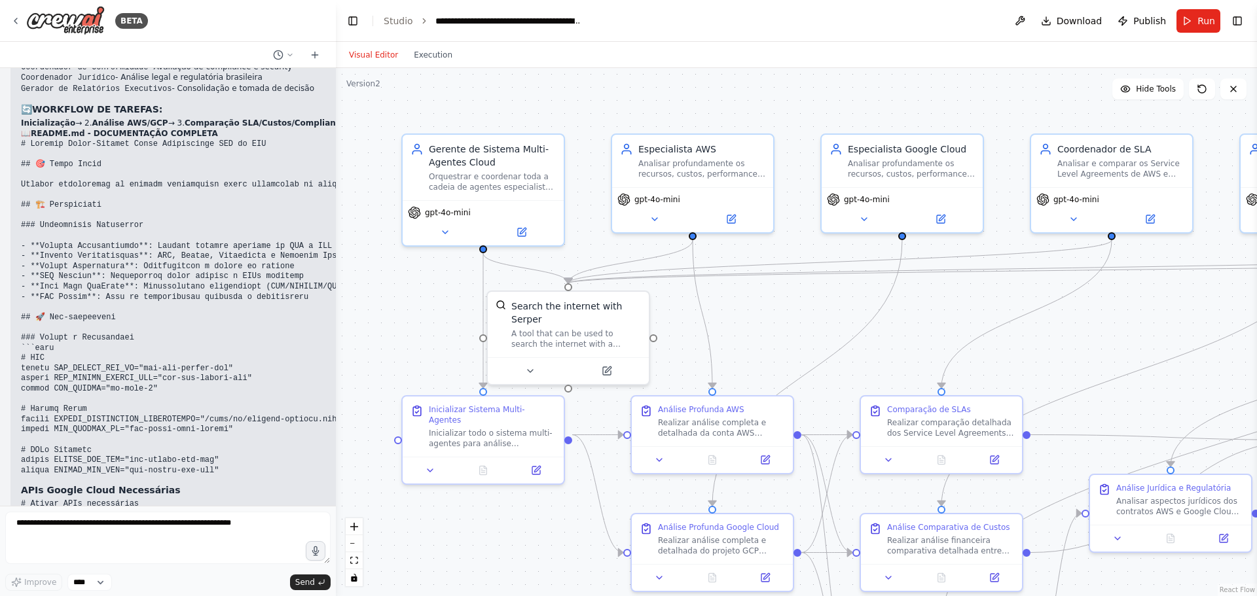
drag, startPoint x: 445, startPoint y: 565, endPoint x: 336, endPoint y: 558, distance: 109.6
click at [336, 558] on div "BETA Iremos realizar algumas alterações no projeto. A estrutura continua sendo …" at bounding box center [628, 298] width 1257 height 596
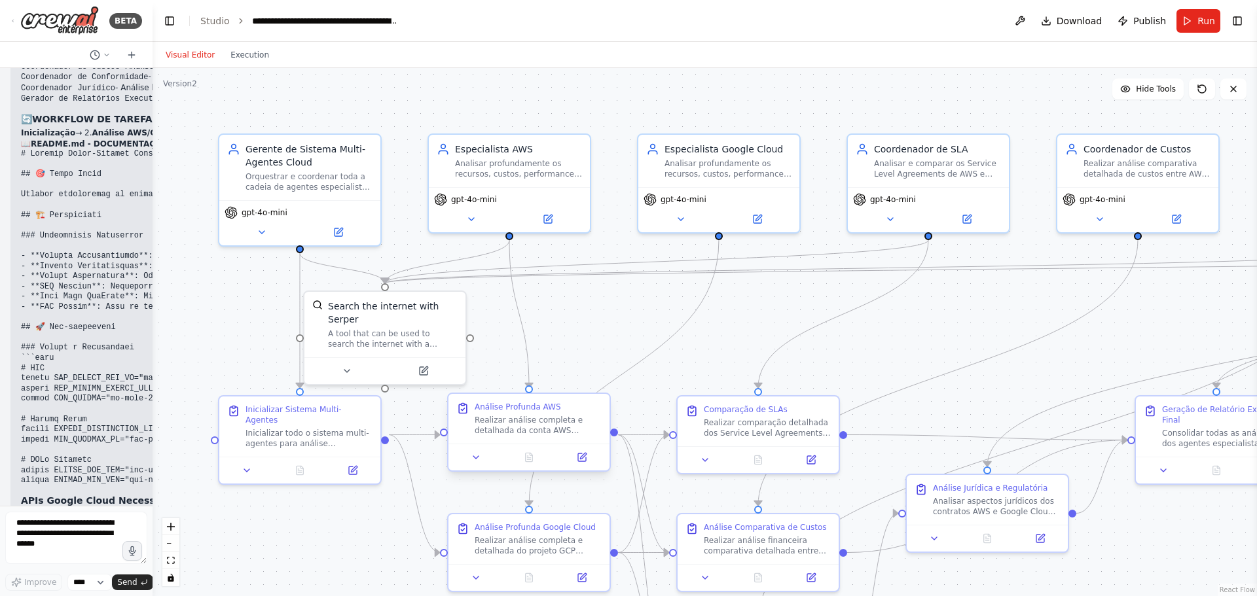
drag, startPoint x: 334, startPoint y: 573, endPoint x: 498, endPoint y: 404, distance: 235.2
click at [155, 560] on div "BETA Iremos realizar algumas alterações no projeto. A estrutura continua sendo …" at bounding box center [628, 298] width 1257 height 596
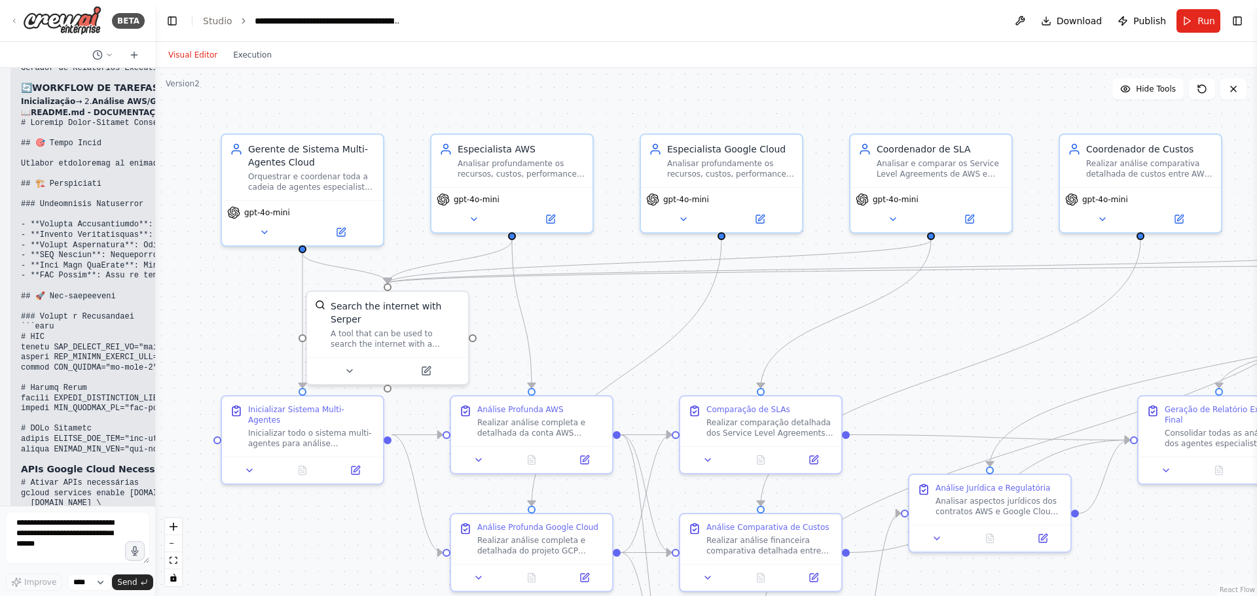
scroll to position [3394, 0]
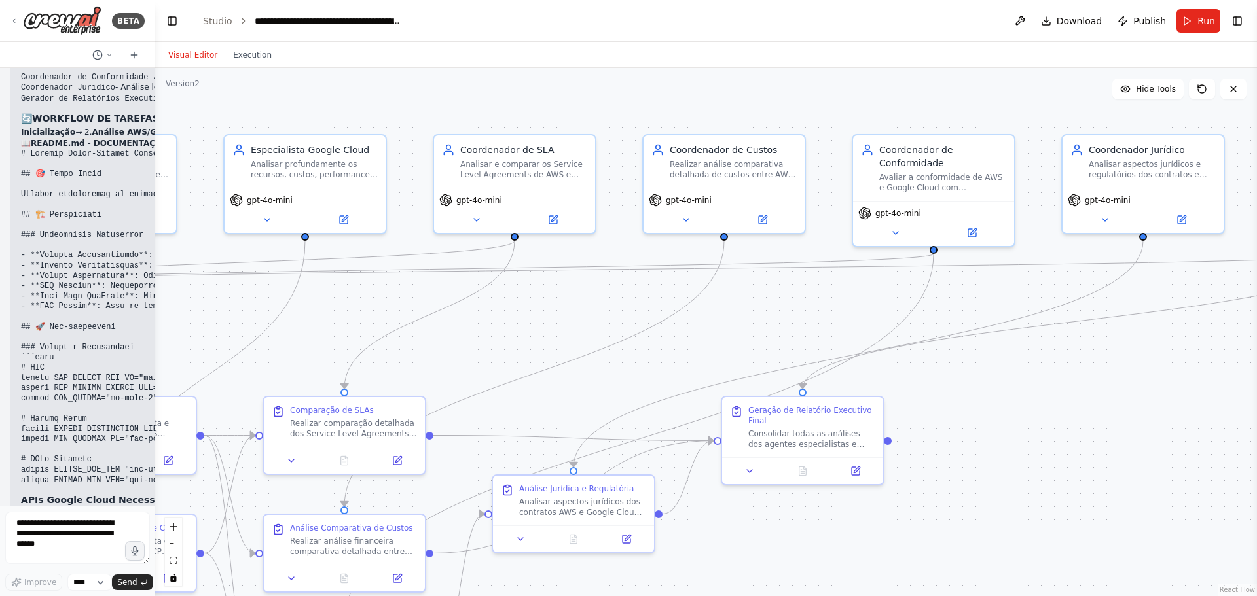
drag, startPoint x: 658, startPoint y: 303, endPoint x: 268, endPoint y: 304, distance: 390.2
click at [268, 304] on div ".deletable-edge-delete-btn { width: 20px; height: 20px; border: 0px solid #ffff…" at bounding box center [706, 332] width 1102 height 528
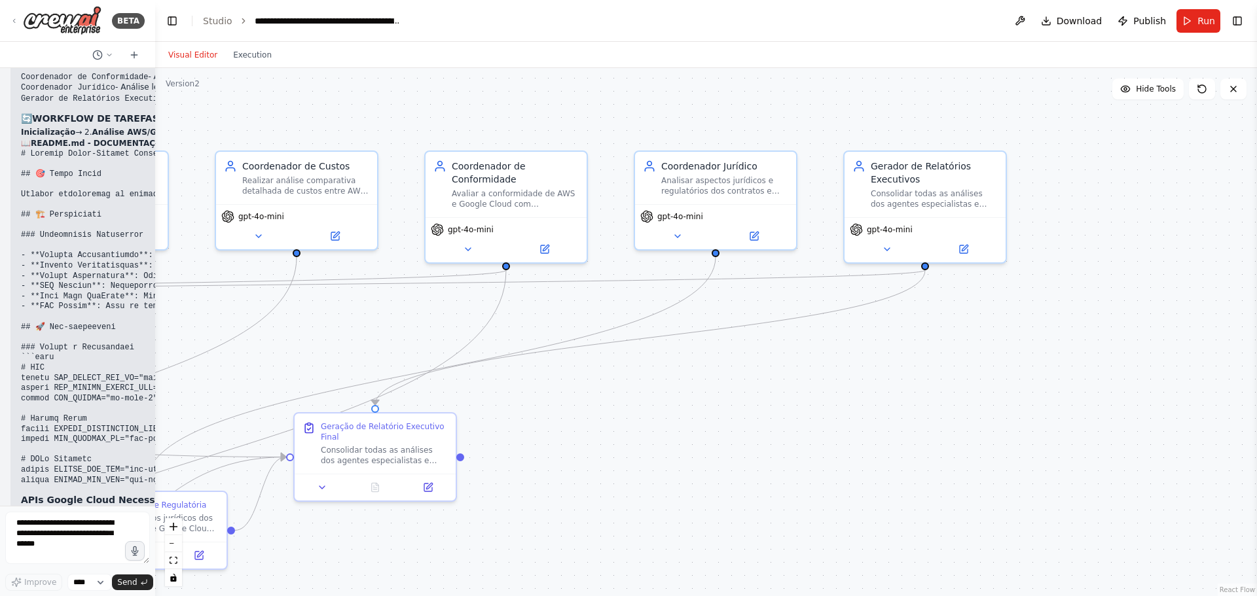
drag, startPoint x: 693, startPoint y: 303, endPoint x: 385, endPoint y: 308, distance: 307.8
click at [385, 308] on div ".deletable-edge-delete-btn { width: 20px; height: 20px; border: 0px solid #ffff…" at bounding box center [706, 332] width 1102 height 528
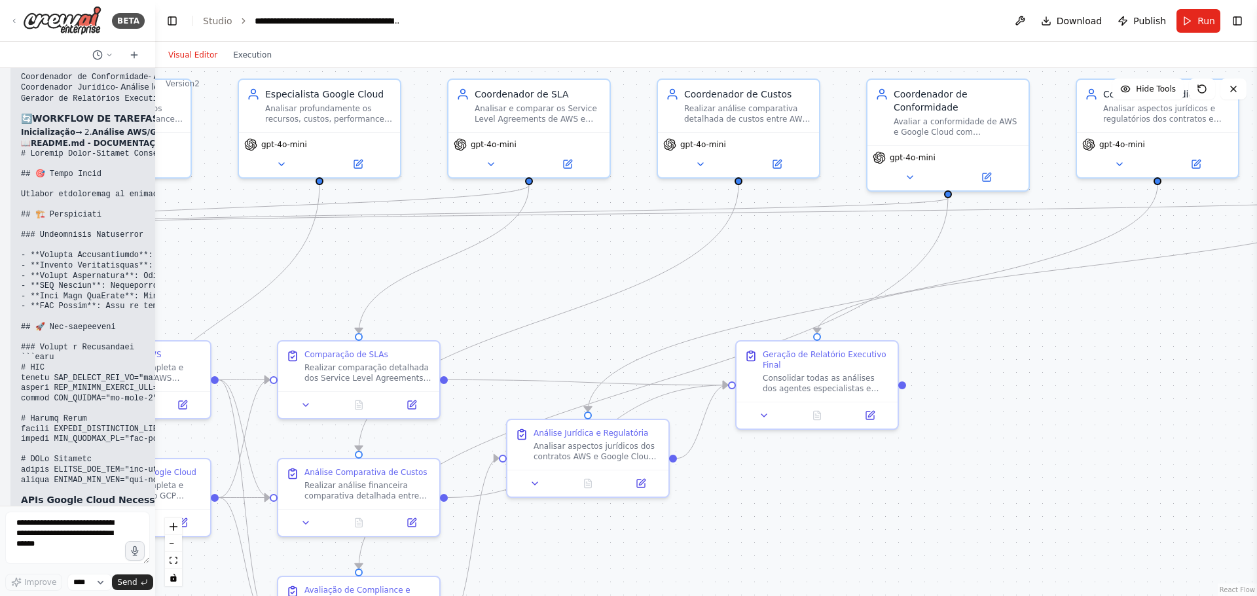
drag, startPoint x: 601, startPoint y: 430, endPoint x: 1043, endPoint y: 358, distance: 447.8
click at [1043, 358] on div ".deletable-edge-delete-btn { width: 20px; height: 20px; border: 0px solid #ffff…" at bounding box center [706, 332] width 1102 height 528
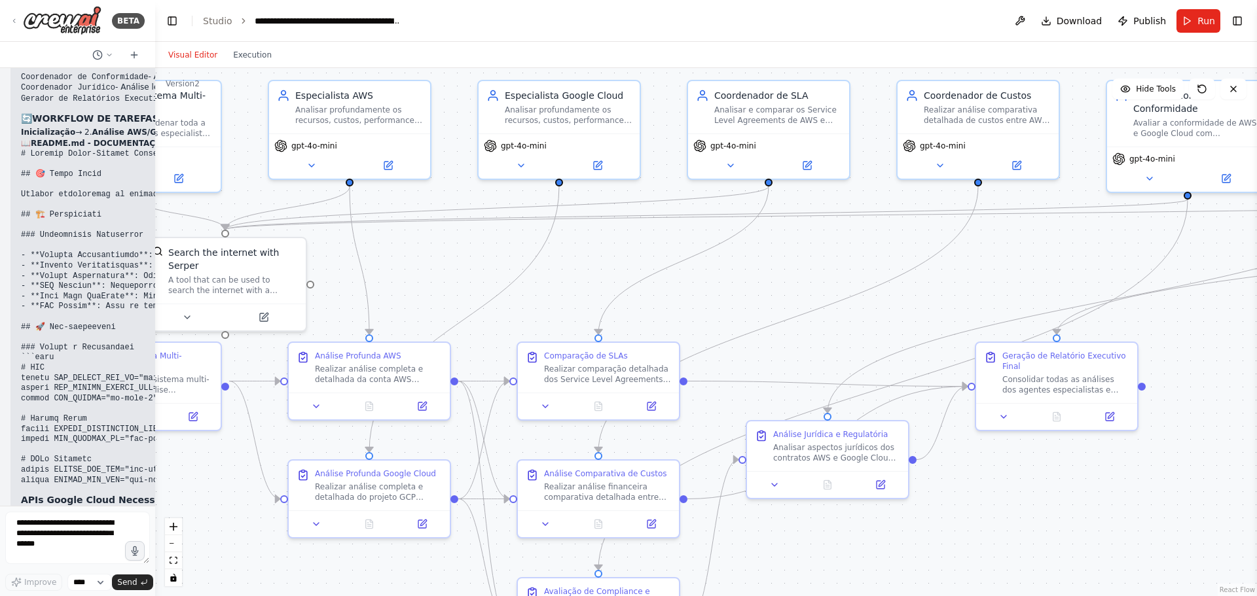
click at [590, 256] on div ".deletable-edge-delete-btn { width: 20px; height: 20px; border: 0px solid #ffff…" at bounding box center [706, 332] width 1102 height 528
click at [749, 265] on div ".deletable-edge-delete-btn { width: 20px; height: 20px; border: 0px solid #ffff…" at bounding box center [706, 332] width 1102 height 528
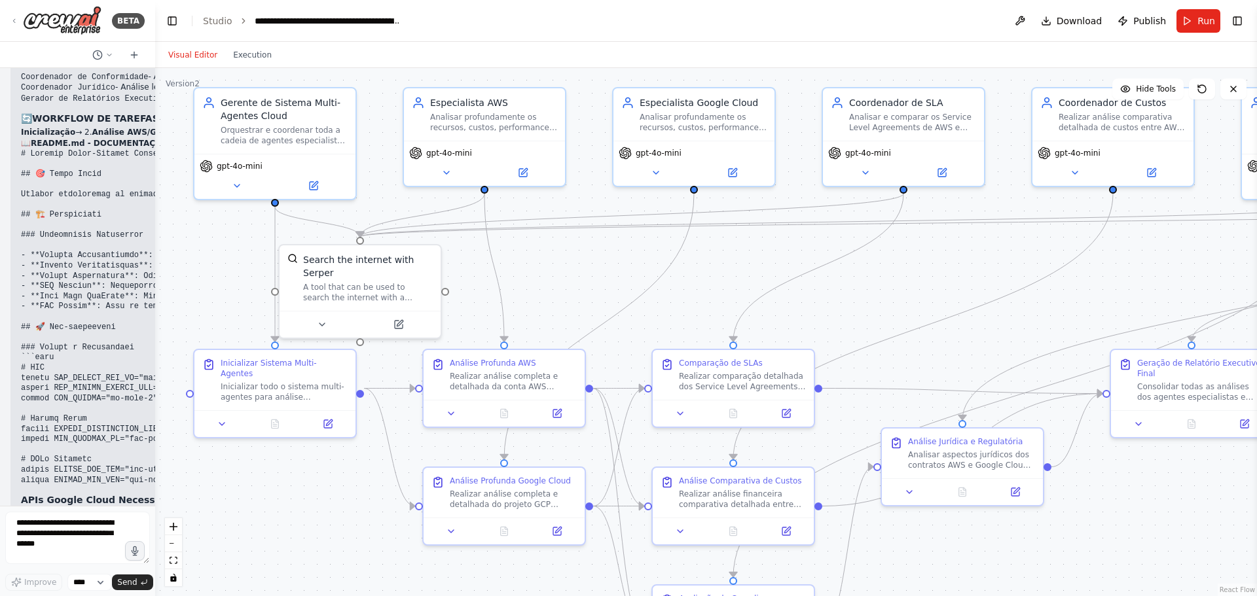
drag, startPoint x: 298, startPoint y: 174, endPoint x: 724, endPoint y: 189, distance: 426.5
click at [727, 189] on div ".deletable-edge-delete-btn { width: 20px; height: 20px; border: 0px solid #ffff…" at bounding box center [706, 332] width 1102 height 528
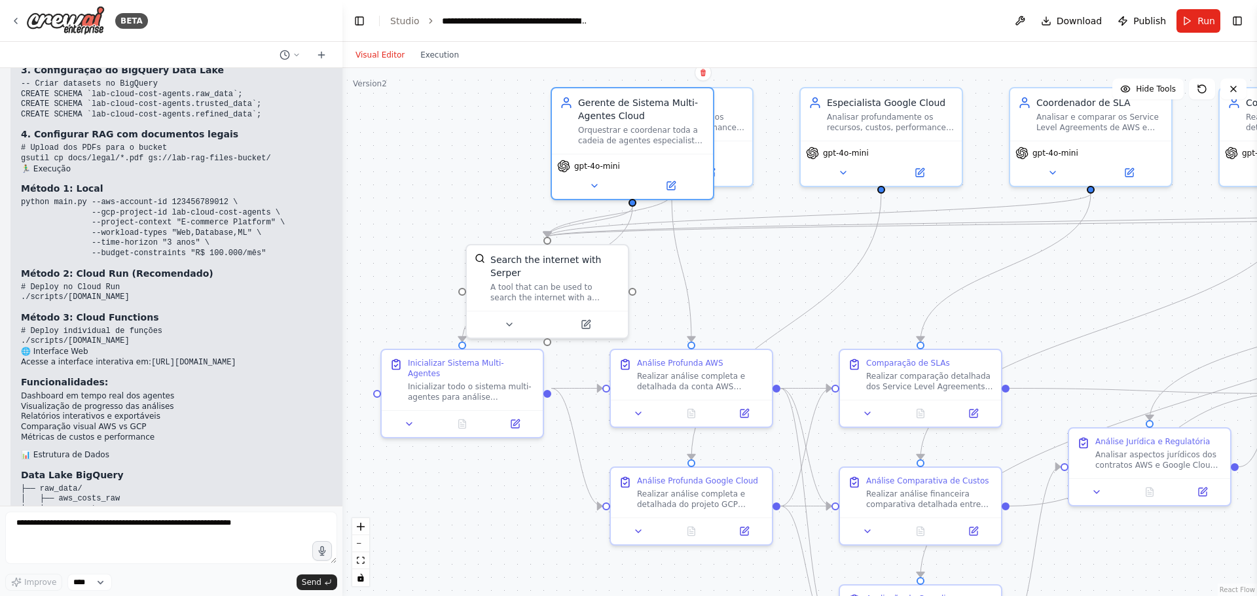
scroll to position [2513, 0]
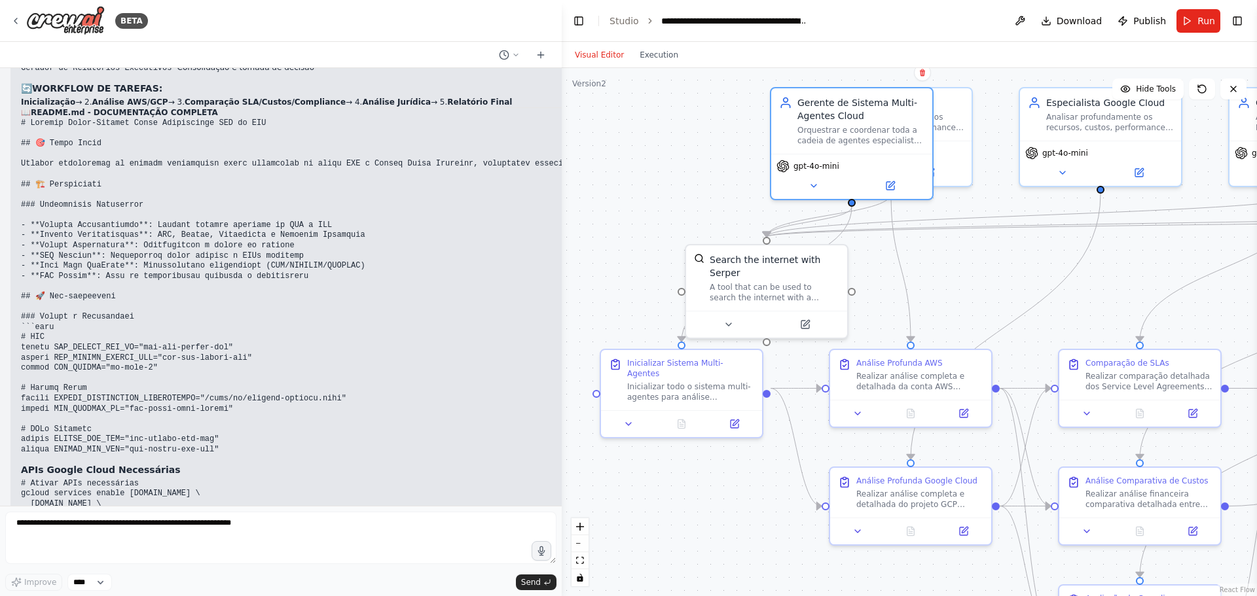
drag, startPoint x: 151, startPoint y: 568, endPoint x: 590, endPoint y: 523, distance: 440.9
click at [590, 523] on div "BETA Iremos realizar algumas alterações no projeto. A estrutura continua sendo …" at bounding box center [628, 298] width 1257 height 596
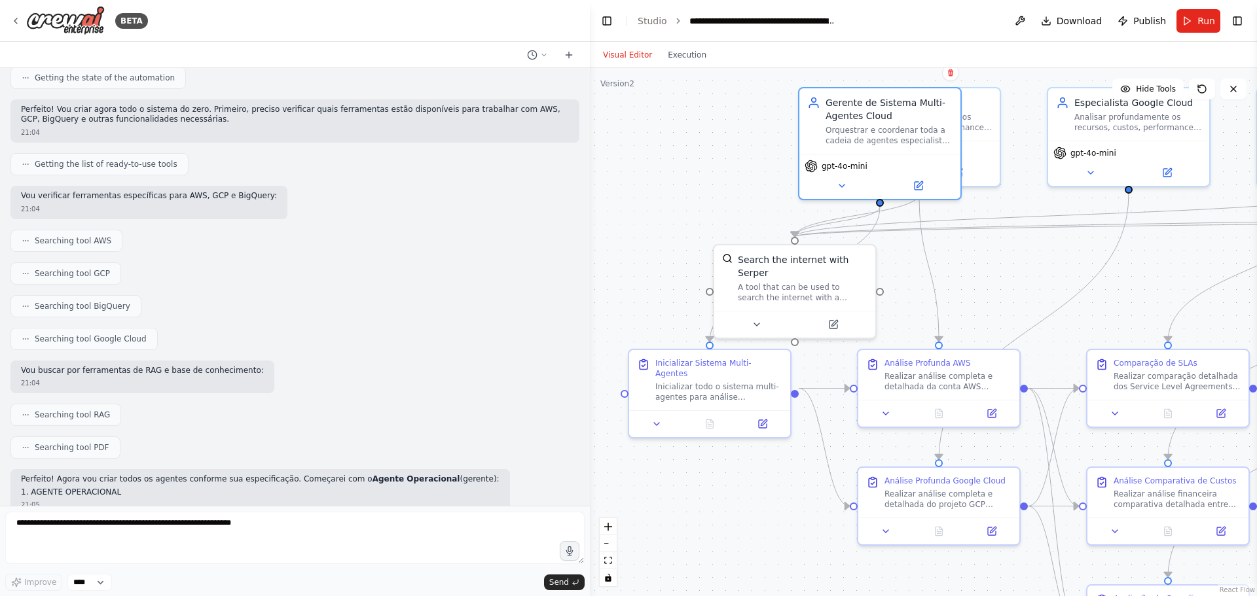
scroll to position [655, 0]
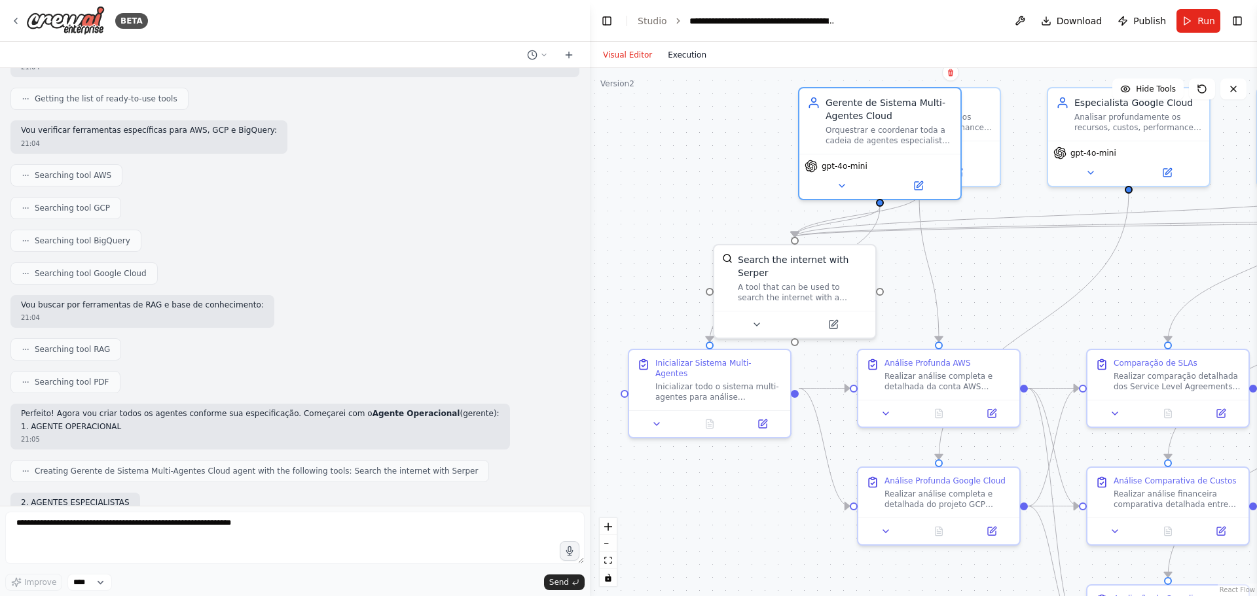
click at [678, 56] on button "Execution" at bounding box center [687, 55] width 54 height 16
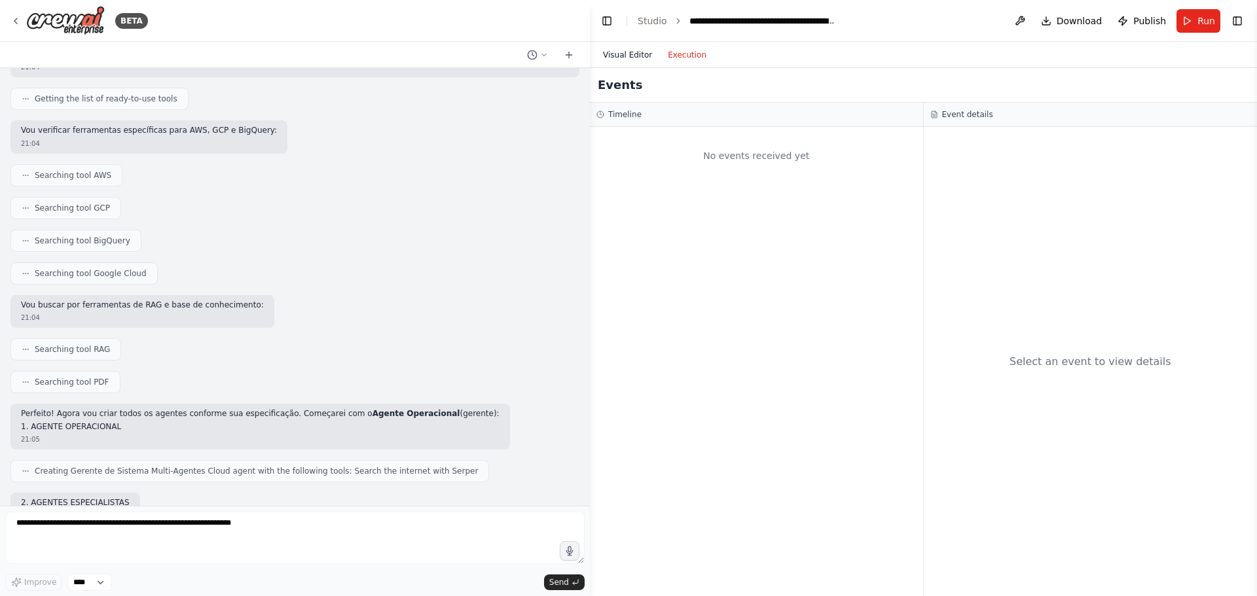
click at [619, 52] on button "Visual Editor" at bounding box center [627, 55] width 65 height 16
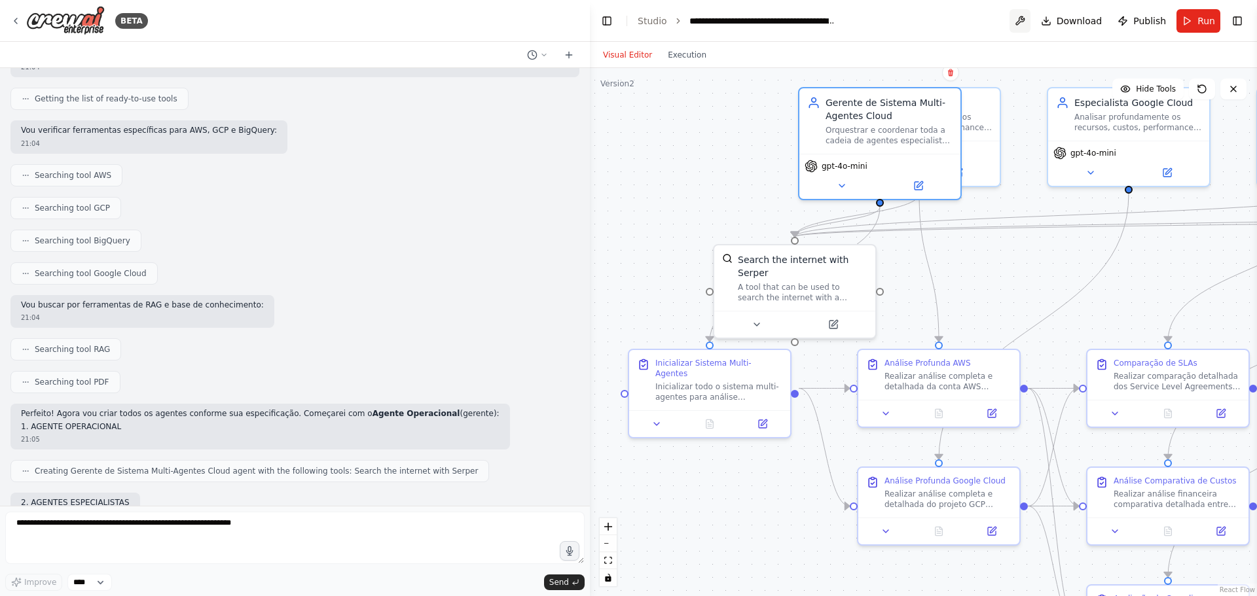
click at [1029, 21] on button at bounding box center [1020, 21] width 21 height 24
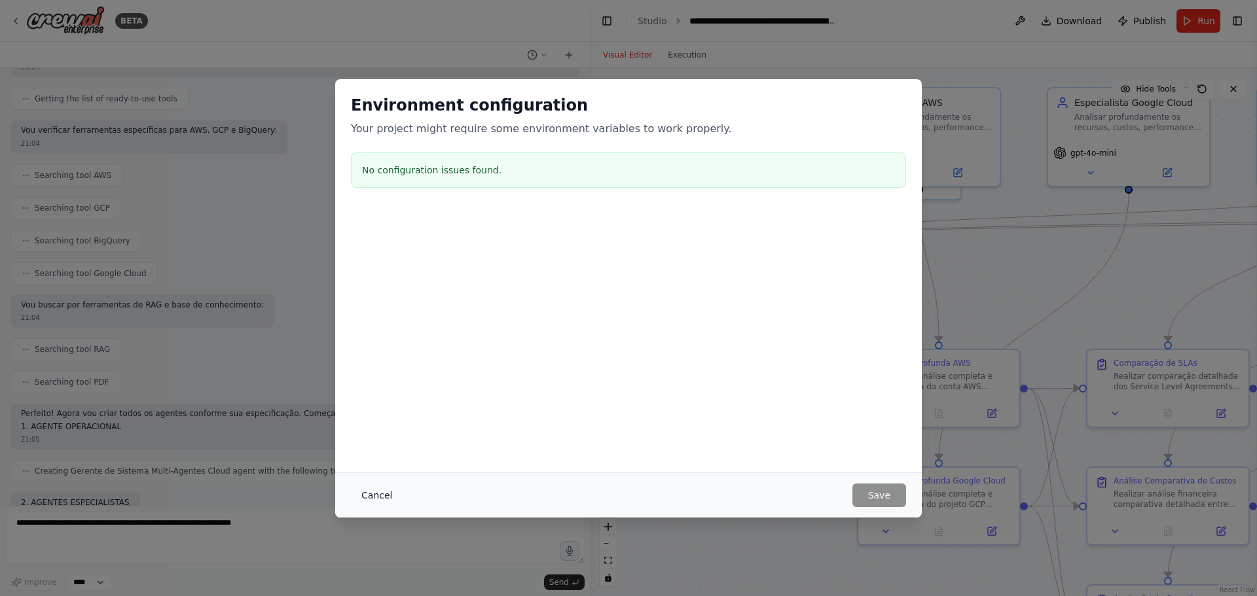
click at [382, 494] on button "Cancel" at bounding box center [377, 496] width 52 height 24
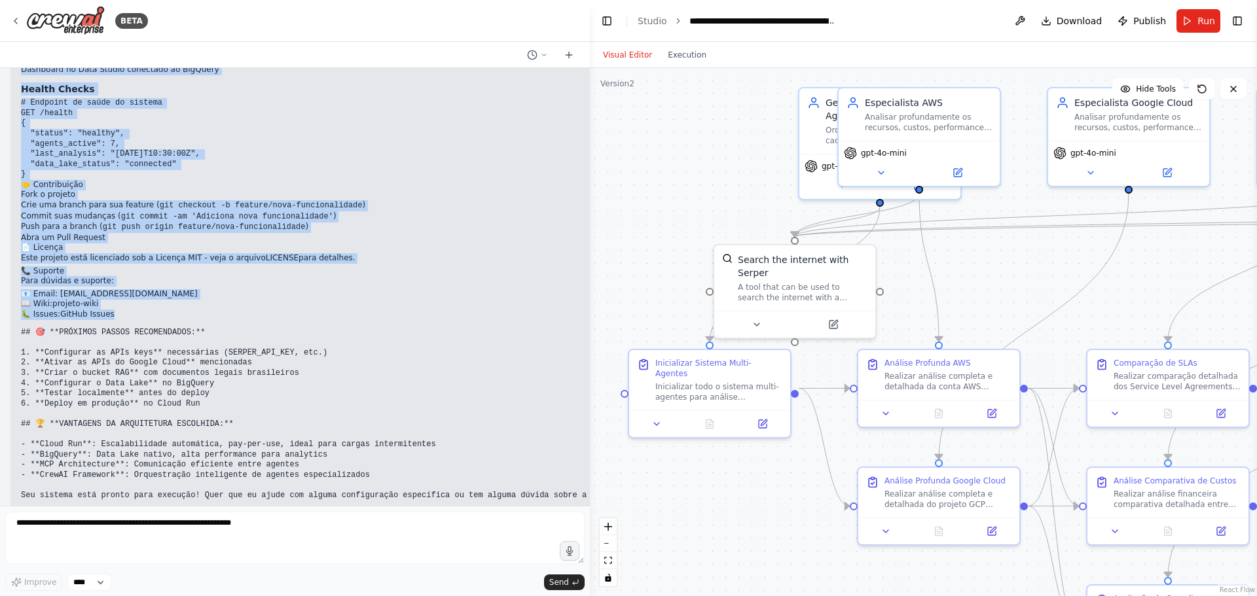
scroll to position [4986, 0]
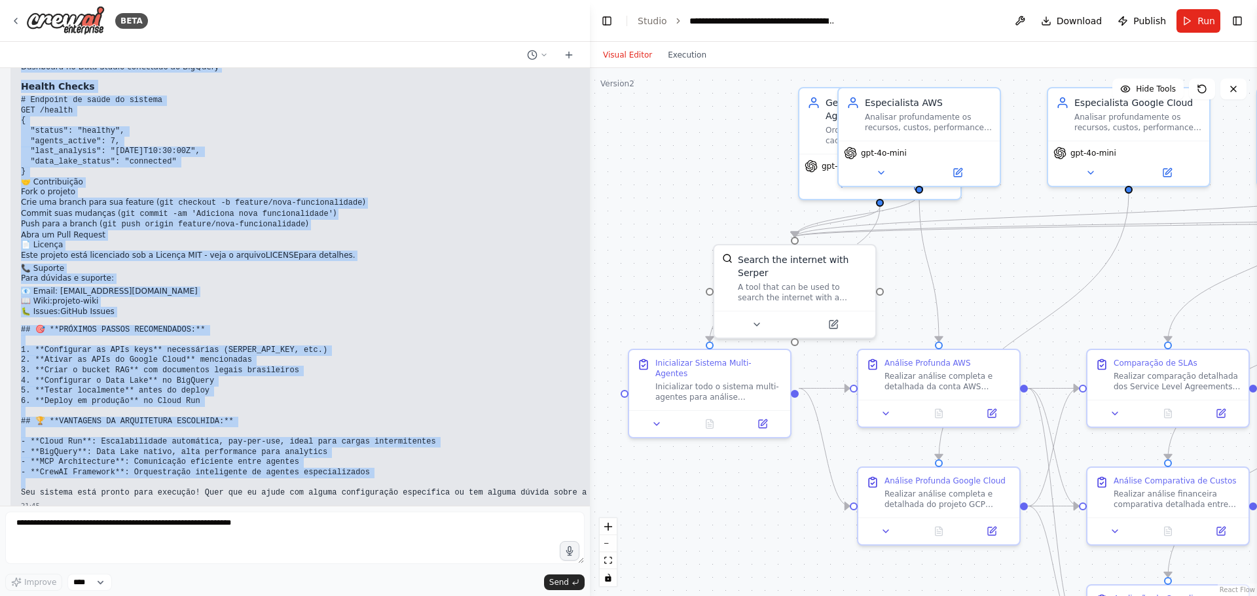
drag, startPoint x: 20, startPoint y: 259, endPoint x: 538, endPoint y: 463, distance: 555.9
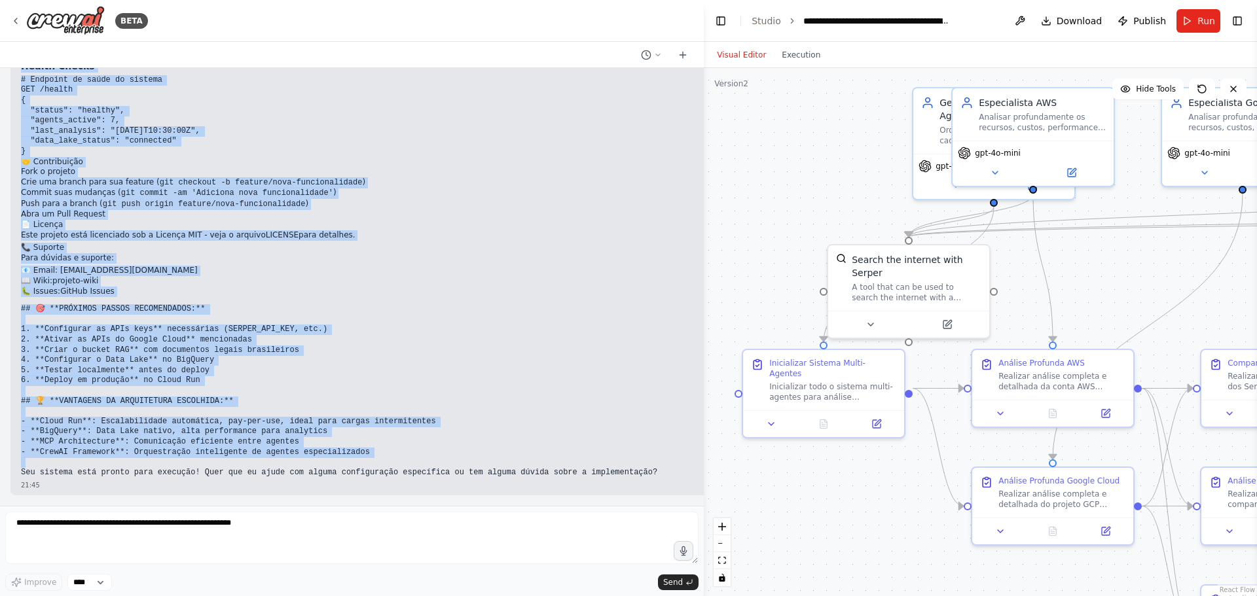
scroll to position [4956, 0]
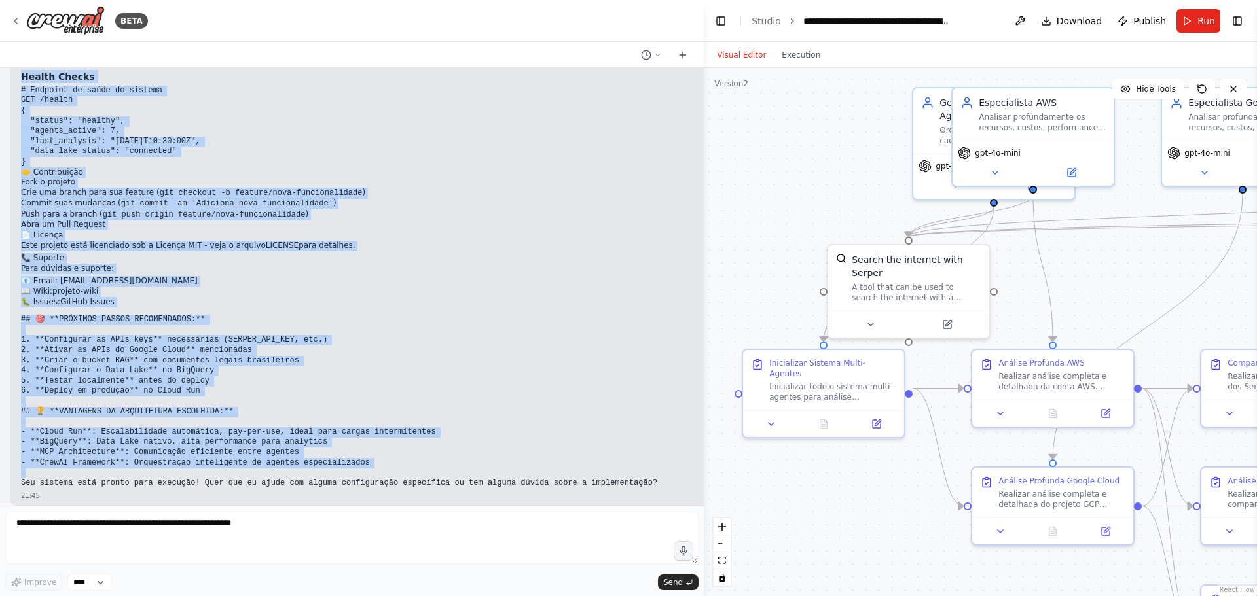
drag, startPoint x: 589, startPoint y: 572, endPoint x: 896, endPoint y: 541, distance: 308.0
click at [896, 541] on div "BETA Iremos realizar algumas alterações no projeto. A estrutura continua sendo …" at bounding box center [628, 298] width 1257 height 596
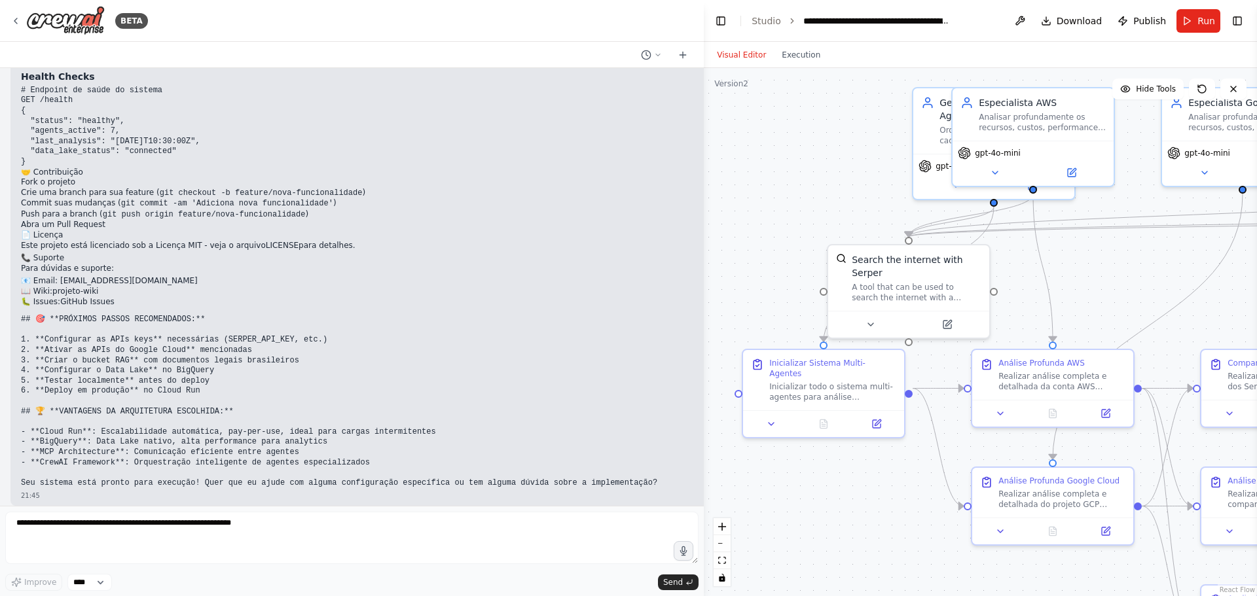
click at [629, 491] on div "21:45" at bounding box center [492, 496] width 943 height 10
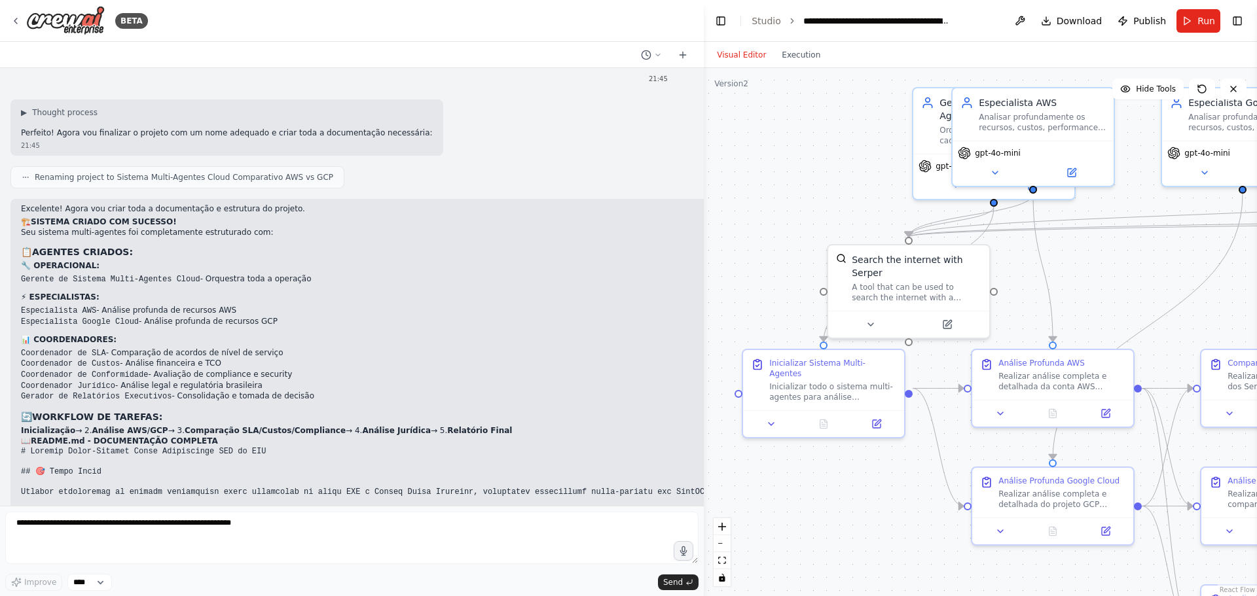
scroll to position [2020, 0]
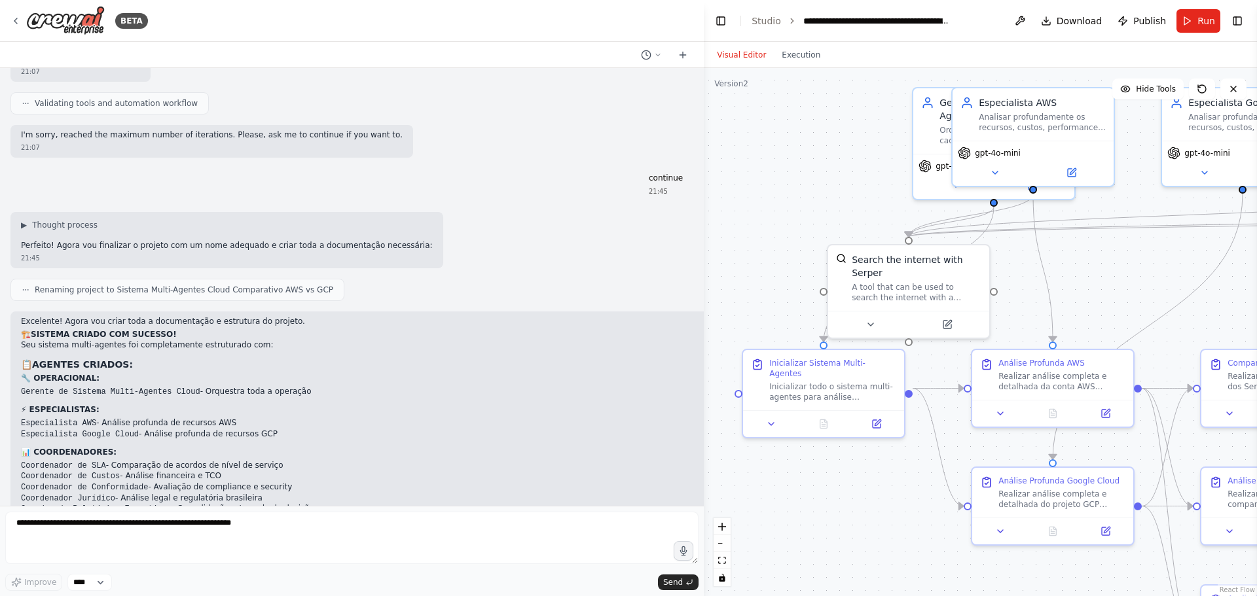
drag, startPoint x: 621, startPoint y: 473, endPoint x: 20, endPoint y: 304, distance: 624.3
copy div "Excelente! Agora vou criar toda a documentação e estrutura do projeto. 🏗️ SISTE…"
click at [14, 20] on icon at bounding box center [15, 21] width 10 height 10
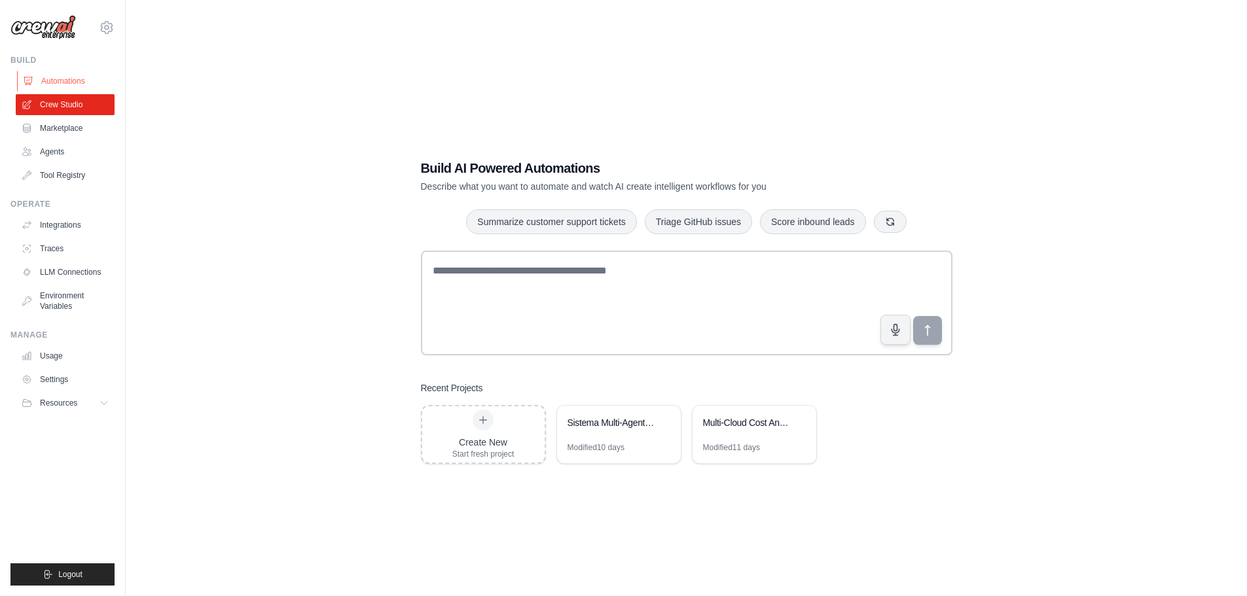
click at [75, 85] on link "Automations" at bounding box center [66, 81] width 99 height 21
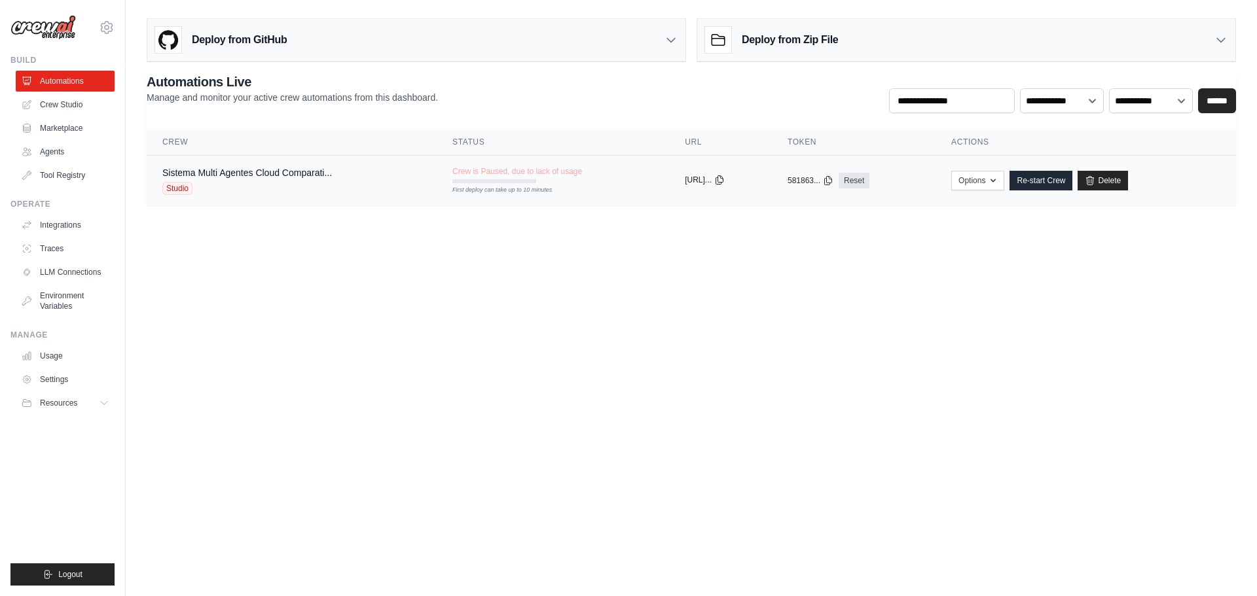
click at [725, 179] on icon at bounding box center [719, 180] width 10 height 10
click at [981, 176] on button "Options" at bounding box center [977, 180] width 53 height 20
click at [771, 259] on body "progustavosantos@gmail.com Settings Build Automations Crew Studio" at bounding box center [628, 298] width 1257 height 596
click at [998, 185] on button "Options" at bounding box center [977, 180] width 53 height 20
click at [1048, 179] on link "Re-start Crew" at bounding box center [1041, 181] width 63 height 20
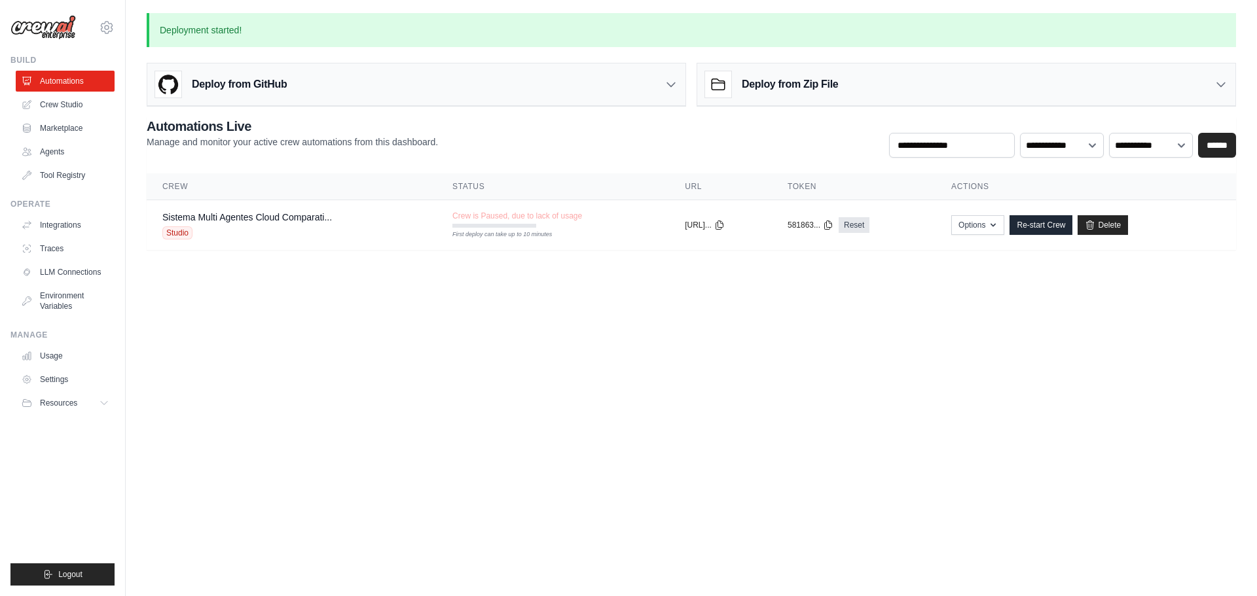
click at [538, 77] on div "Deploy from GitHub" at bounding box center [416, 85] width 538 height 43
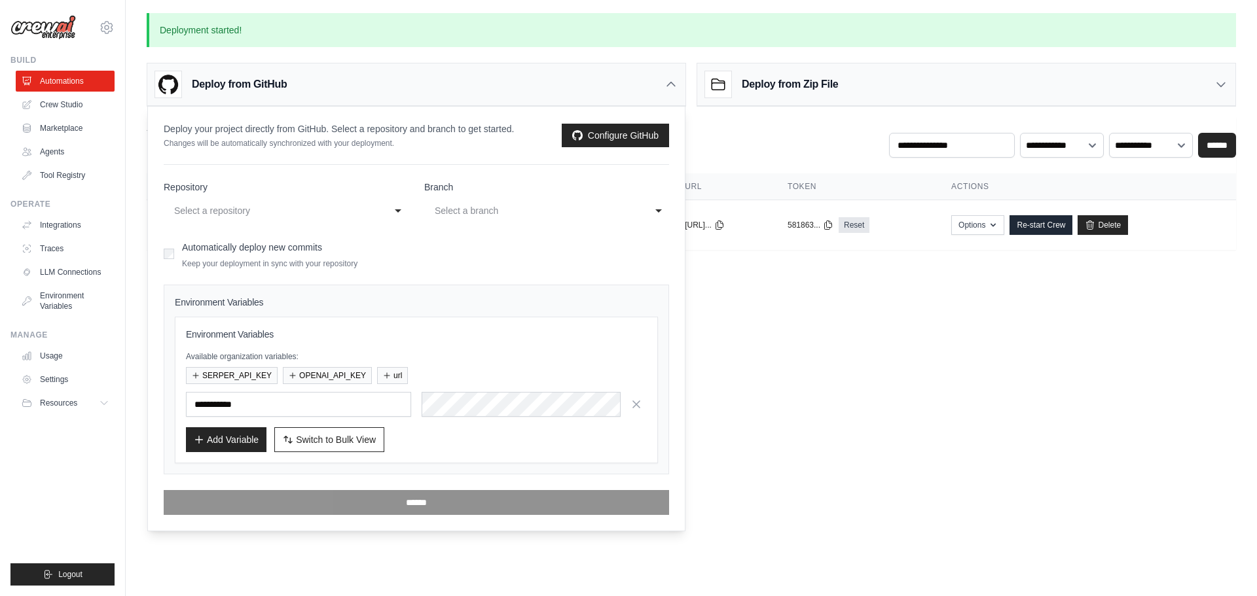
click at [541, 77] on div "Deploy from GitHub" at bounding box center [416, 85] width 538 height 43
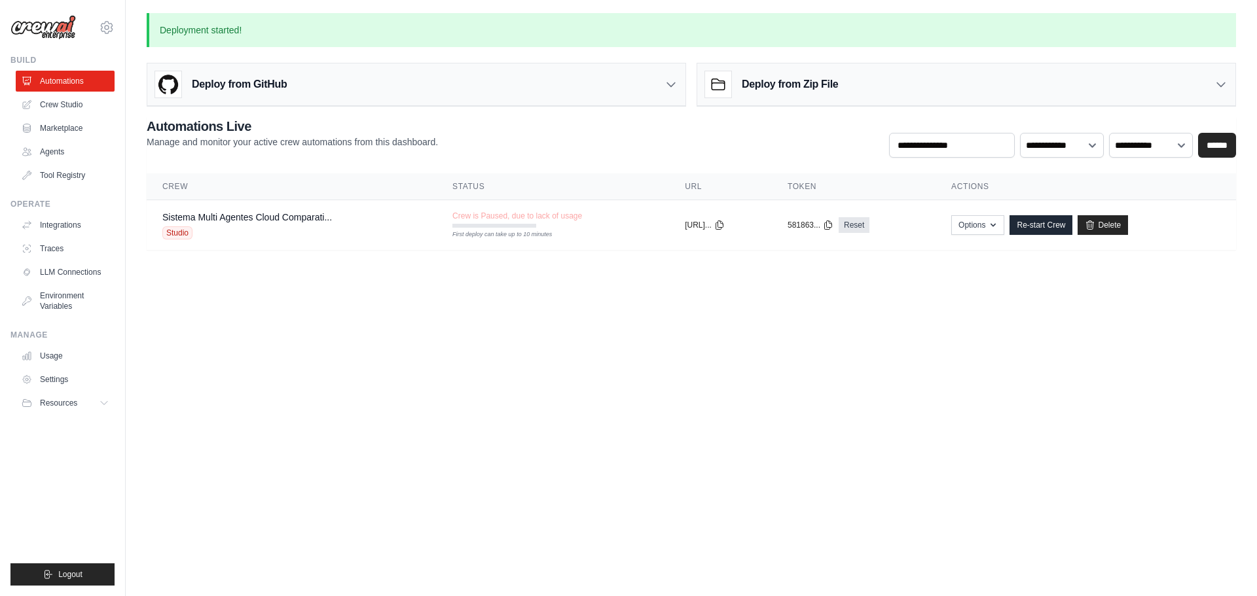
click at [829, 75] on div "Deploy from Zip File" at bounding box center [771, 84] width 133 height 26
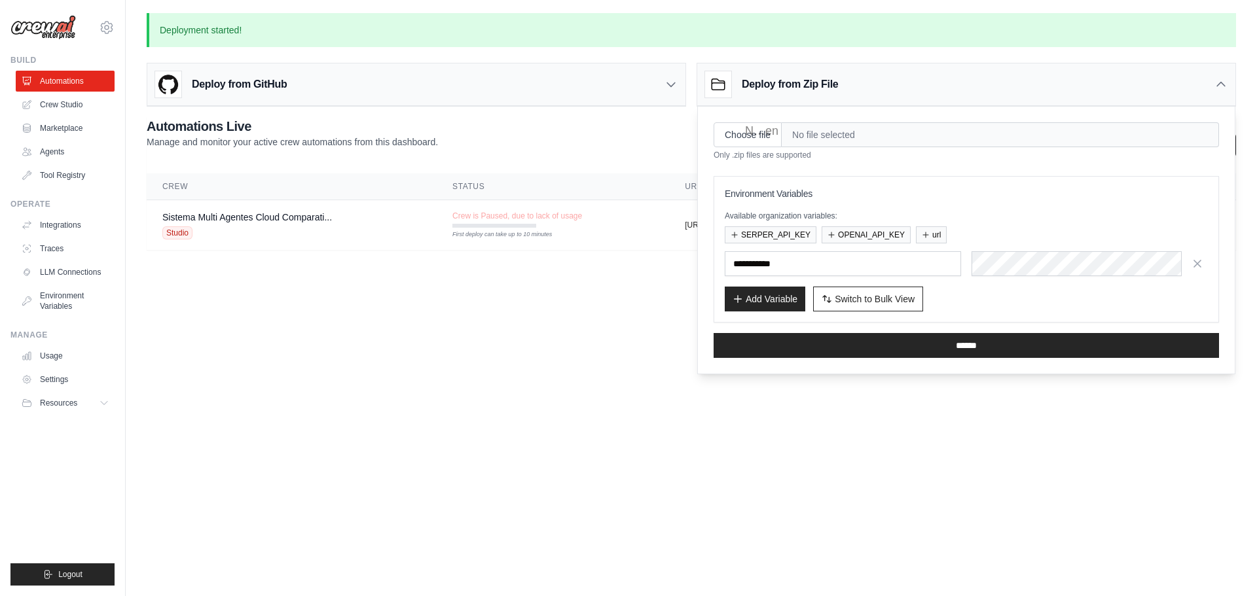
click at [829, 75] on div "Deploy from Zip File" at bounding box center [771, 84] width 133 height 26
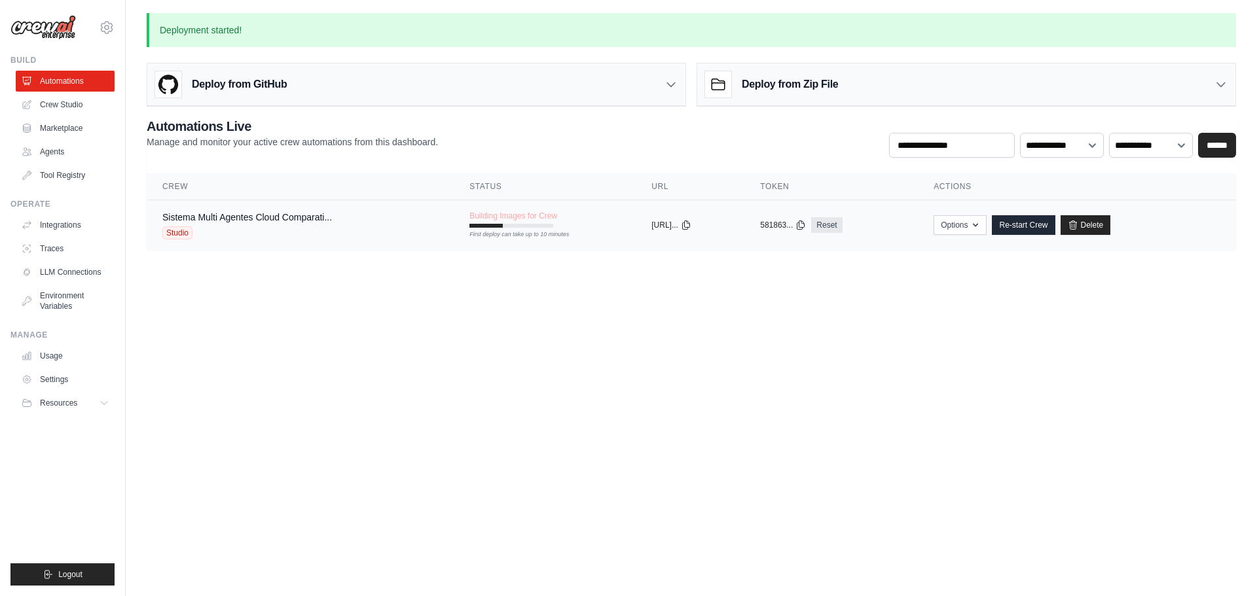
click at [489, 215] on span "Building Images for Crew" at bounding box center [513, 216] width 88 height 10
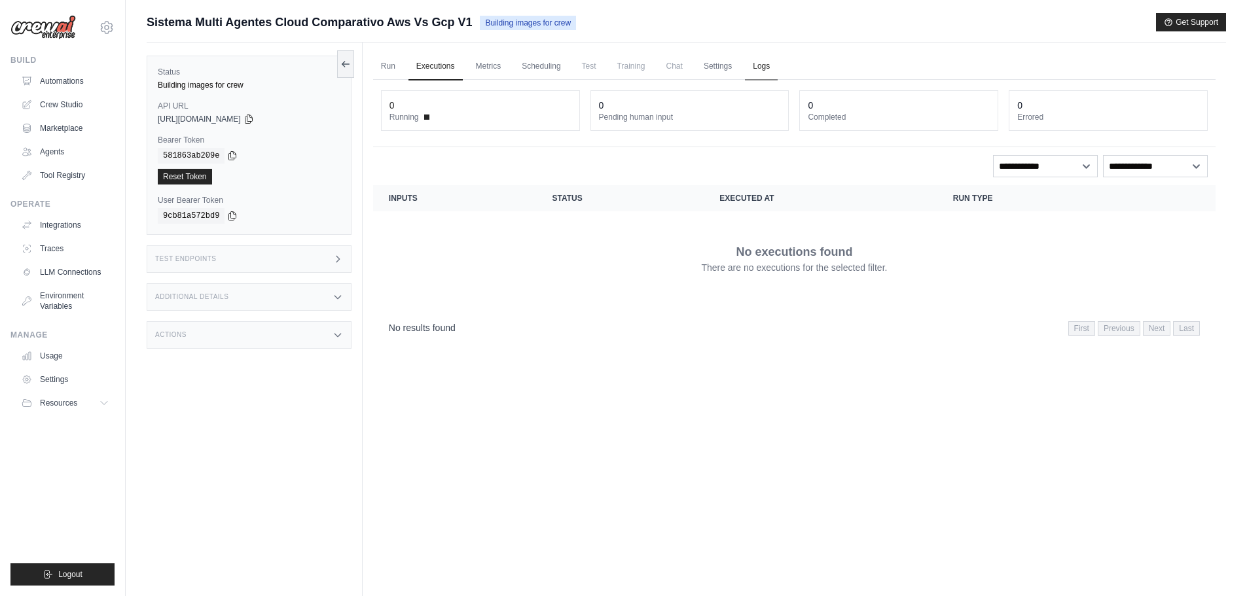
click at [759, 65] on link "Logs" at bounding box center [761, 66] width 33 height 27
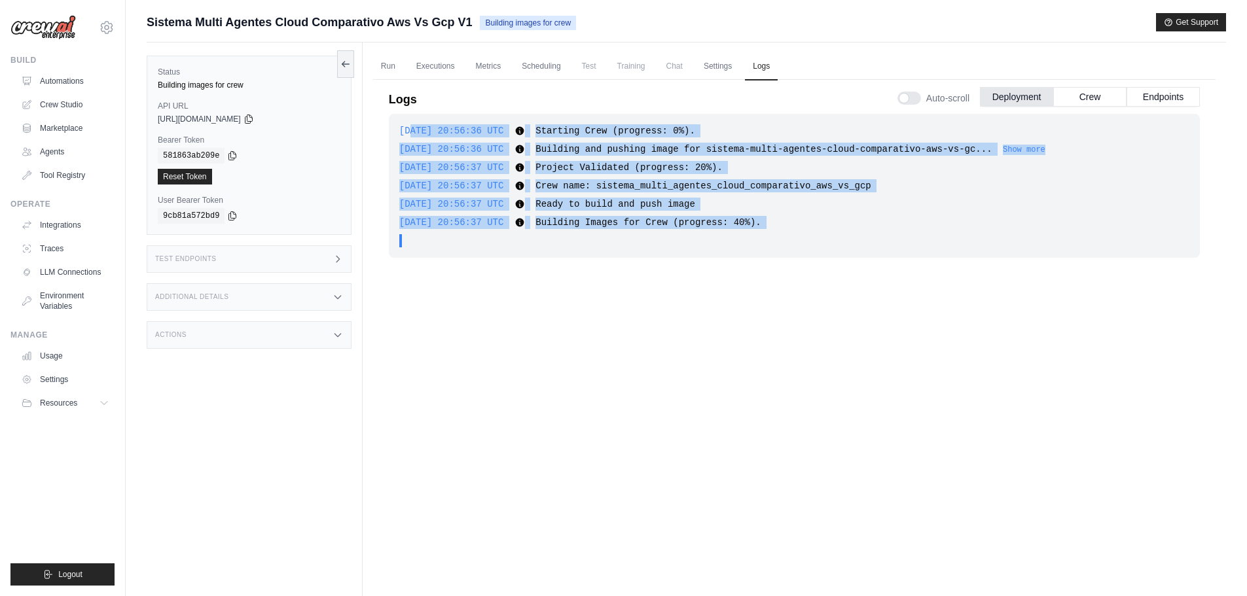
drag, startPoint x: 409, startPoint y: 126, endPoint x: 717, endPoint y: 258, distance: 334.9
click at [717, 258] on div "[DATE] 20:56:36 UTC Starting Crew (progress: 0%). Show more Show less [DATE] 20…" at bounding box center [794, 344] width 811 height 460
click at [1099, 95] on button "Crew" at bounding box center [1089, 96] width 73 height 20
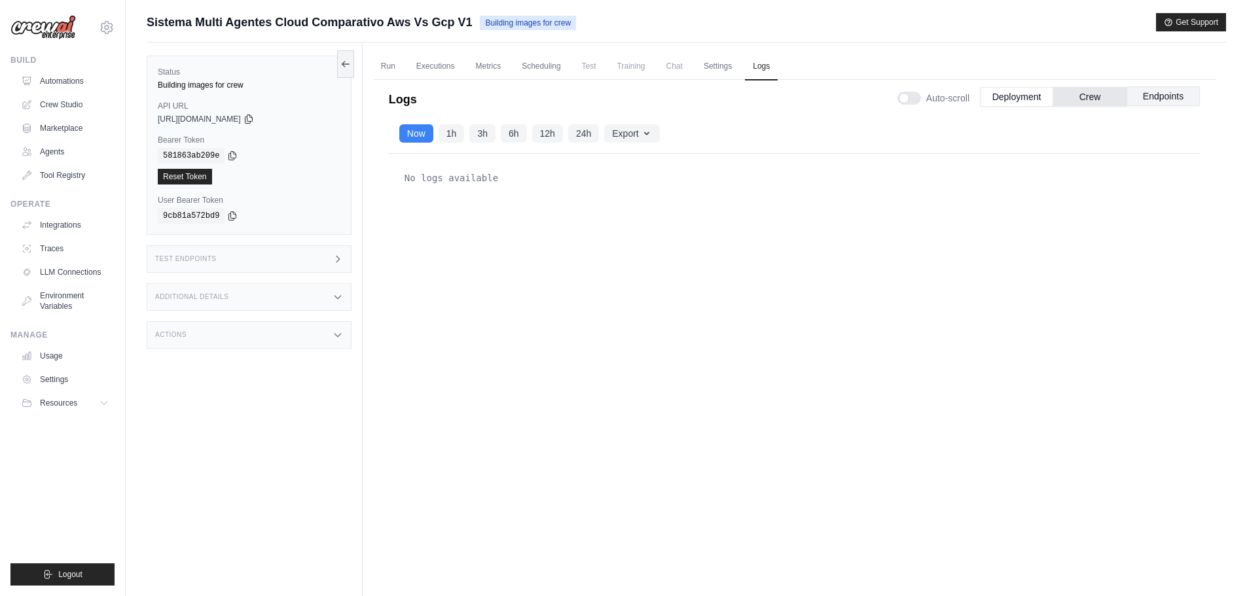
click at [1148, 96] on button "Endpoints" at bounding box center [1163, 96] width 73 height 20
click at [1015, 101] on button "Deployment" at bounding box center [1016, 96] width 73 height 20
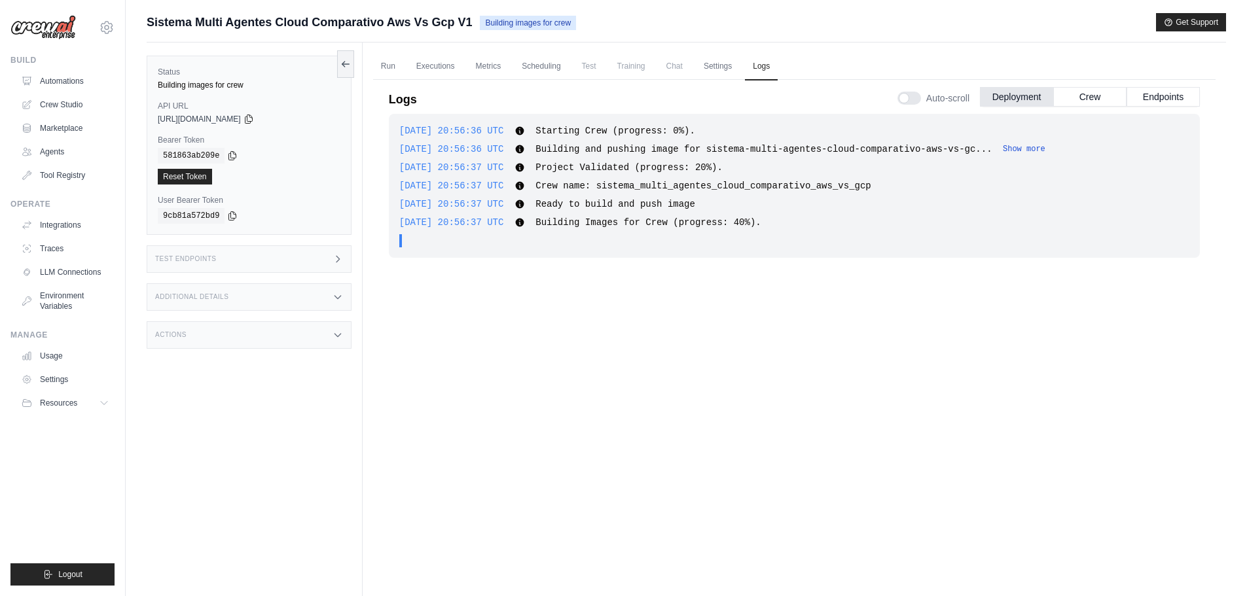
click at [1004, 144] on button "Show more" at bounding box center [1024, 149] width 43 height 10
click at [1008, 149] on button "Show less" at bounding box center [1029, 149] width 43 height 10
click at [254, 118] on icon at bounding box center [249, 118] width 10 height 10
click at [227, 156] on icon at bounding box center [232, 155] width 10 height 10
click at [220, 218] on code "9cb81a572bd9" at bounding box center [191, 216] width 67 height 16
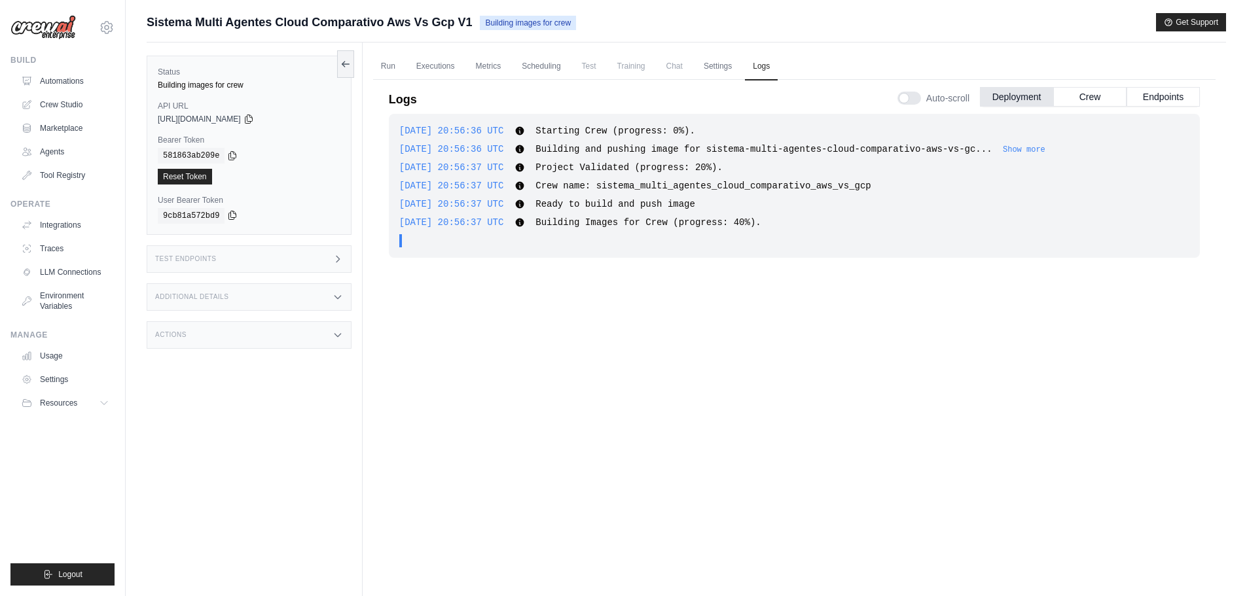
click at [227, 213] on icon at bounding box center [232, 215] width 10 height 10
click at [230, 156] on icon at bounding box center [232, 155] width 10 height 10
click at [1102, 104] on button "Crew" at bounding box center [1089, 96] width 73 height 20
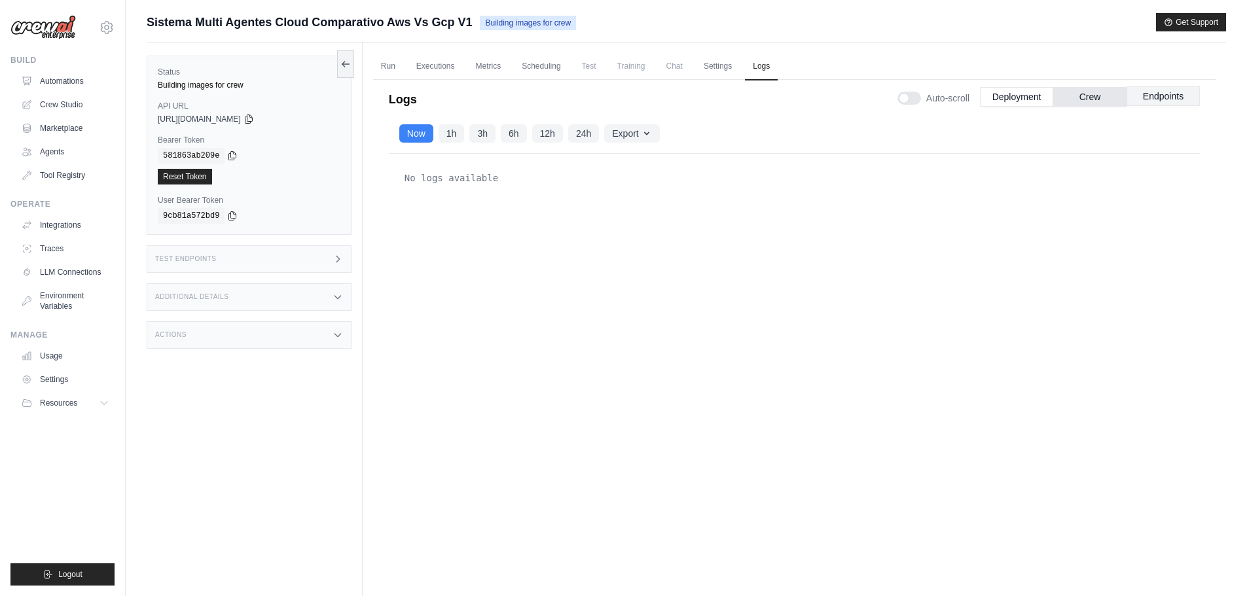
click at [1156, 96] on button "Endpoints" at bounding box center [1163, 96] width 73 height 20
click at [726, 73] on link "Settings" at bounding box center [718, 66] width 44 height 27
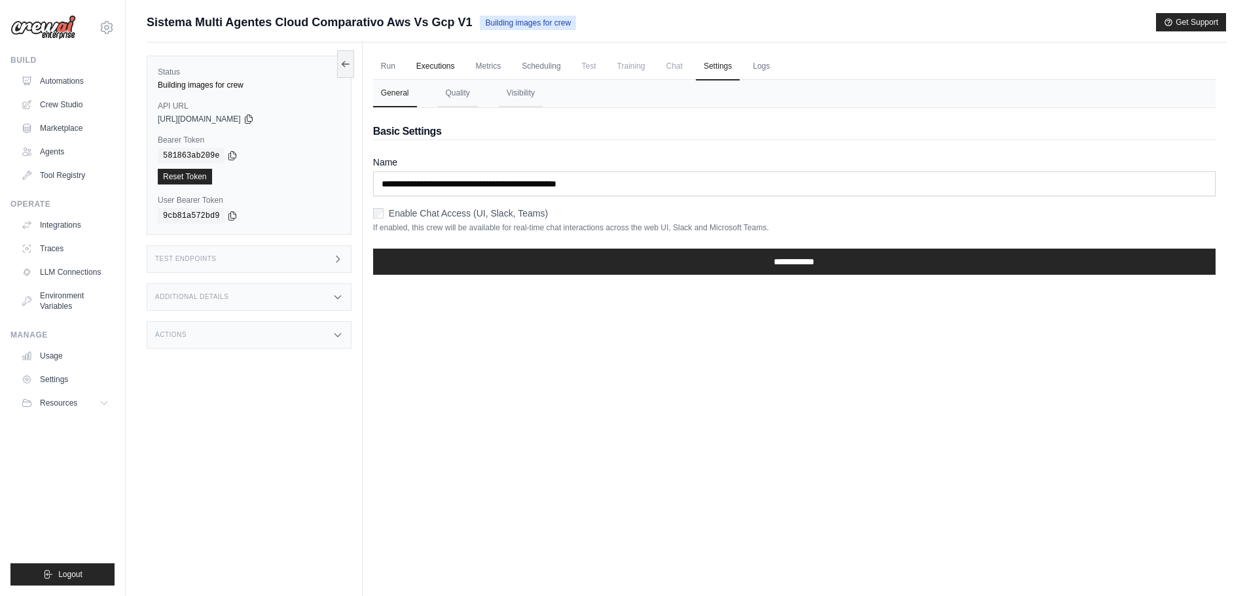
click at [435, 62] on link "Executions" at bounding box center [436, 66] width 54 height 27
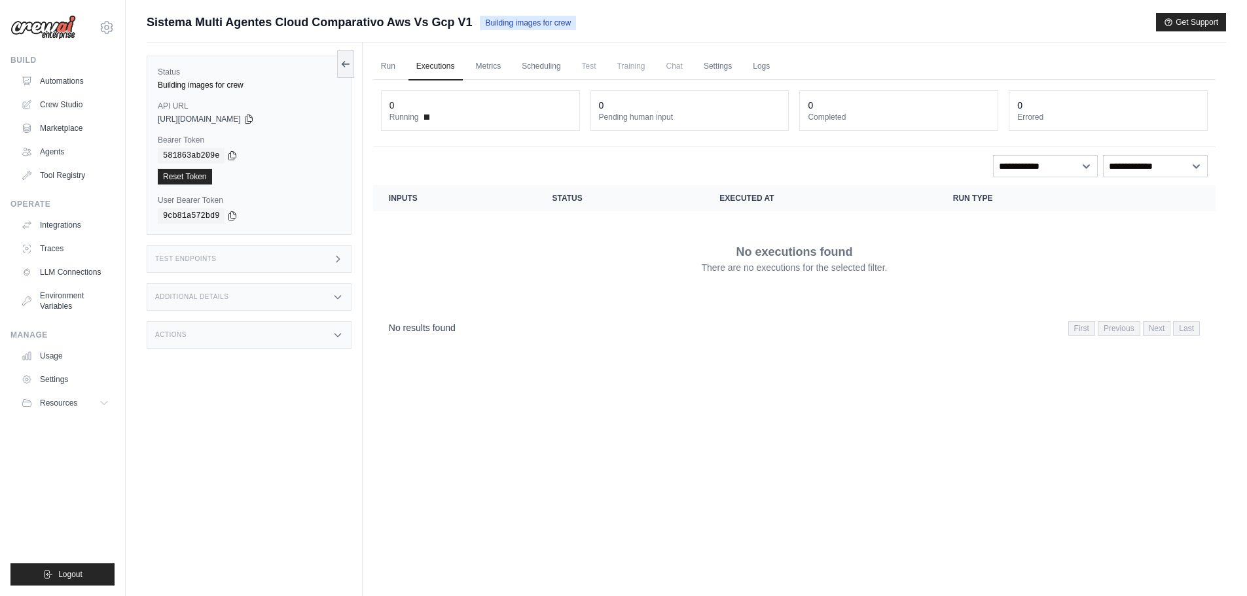
click at [405, 69] on ul "Run Executions Metrics Scheduling Test Training Chat Settings Logs" at bounding box center [794, 66] width 843 height 27
click at [395, 69] on link "Run" at bounding box center [388, 66] width 30 height 27
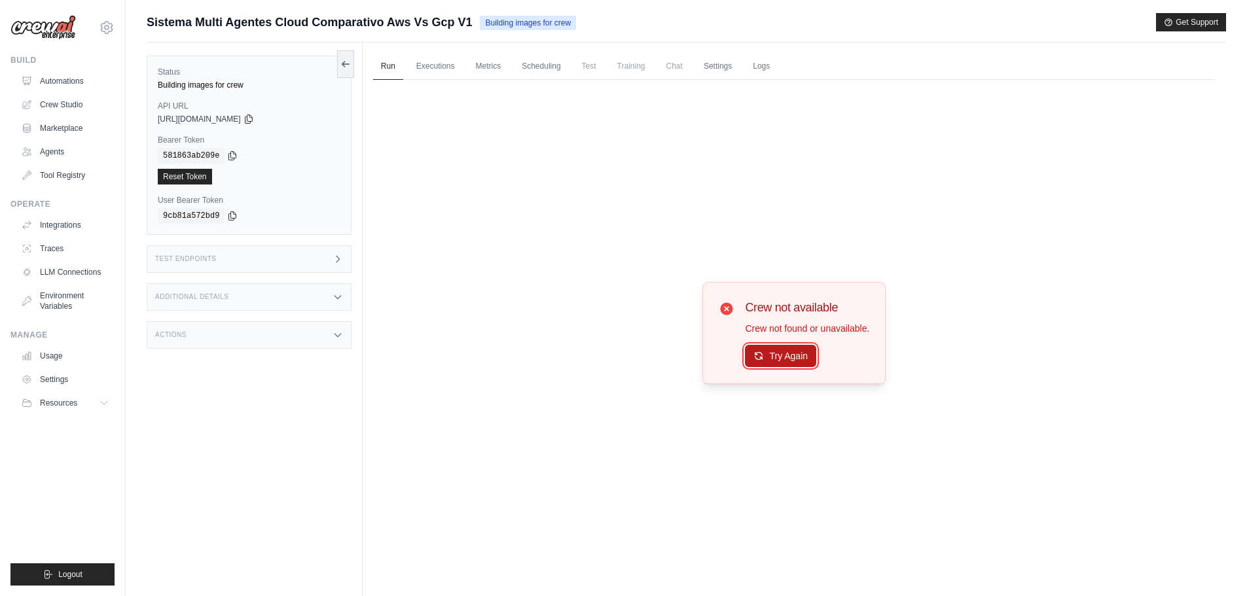
click at [788, 352] on button "Try Again" at bounding box center [780, 356] width 71 height 22
click at [790, 361] on button "Try Again" at bounding box center [780, 356] width 71 height 22
click at [787, 357] on button "Try Again" at bounding box center [780, 356] width 71 height 22
click at [785, 356] on button "Try Again" at bounding box center [780, 356] width 71 height 22
click at [788, 358] on button "Try Again" at bounding box center [780, 356] width 71 height 22
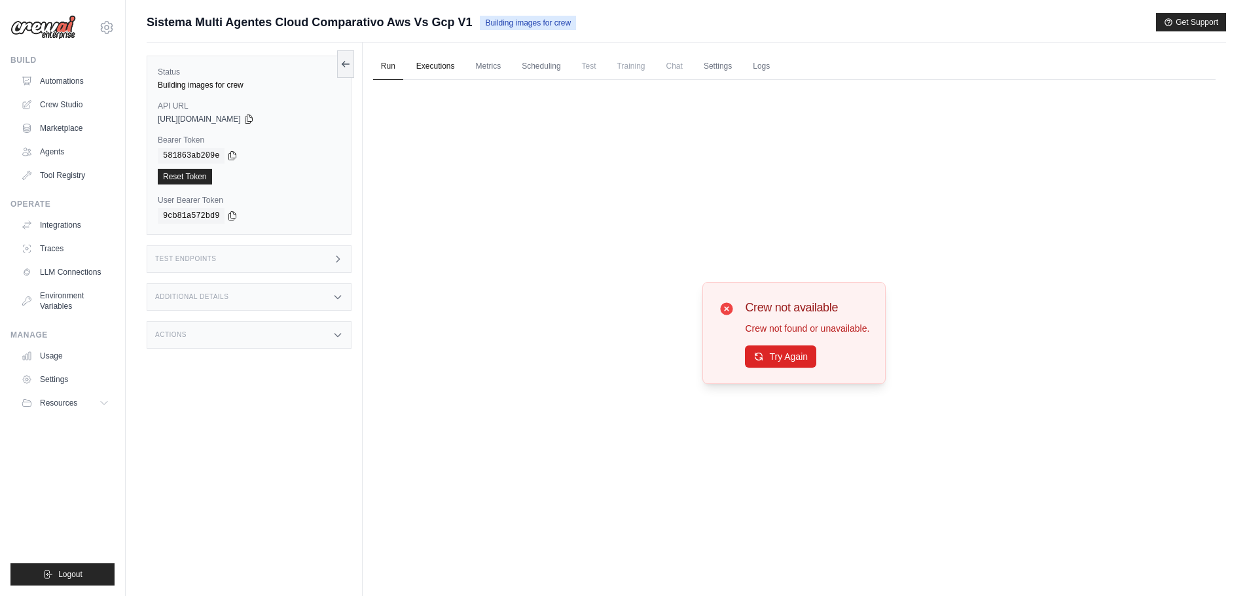
click at [446, 73] on link "Executions" at bounding box center [436, 66] width 54 height 27
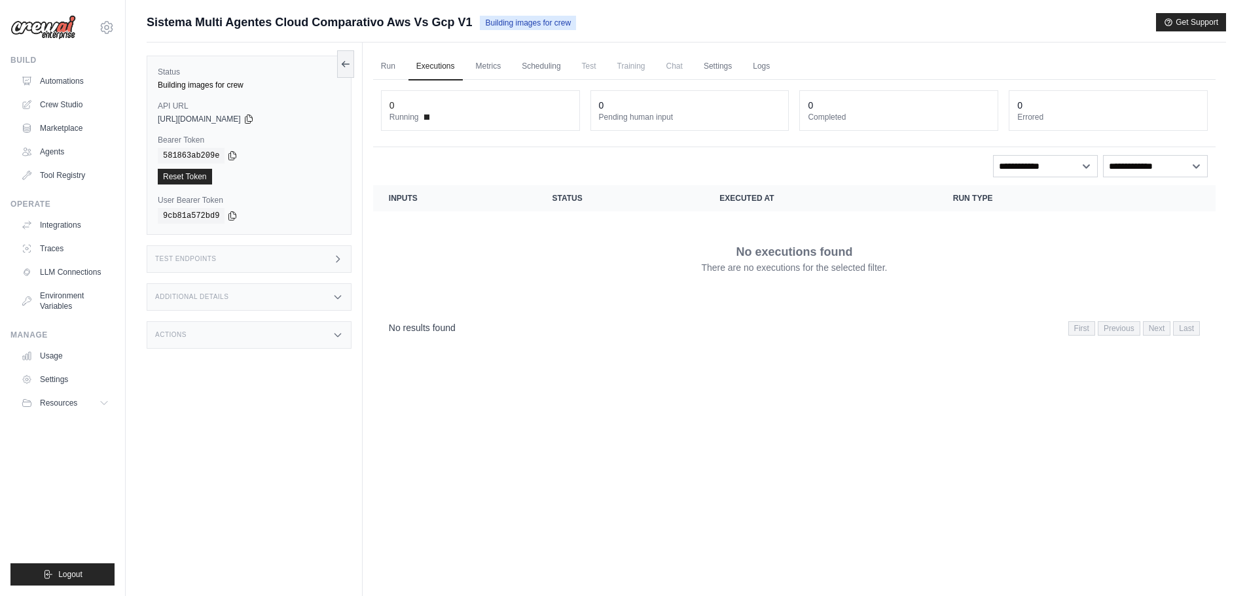
click at [513, 75] on ul "Run Executions Metrics Scheduling Test Training Chat Settings Logs" at bounding box center [794, 66] width 843 height 27
click at [524, 70] on link "Scheduling" at bounding box center [541, 66] width 54 height 27
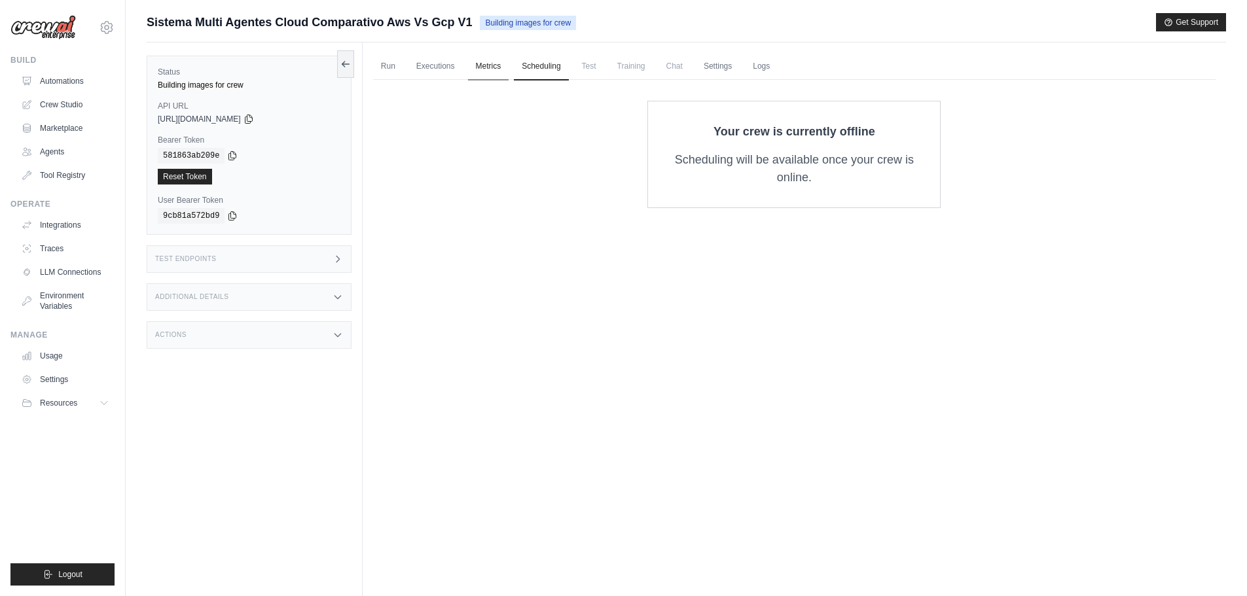
click at [501, 68] on link "Metrics" at bounding box center [488, 66] width 41 height 27
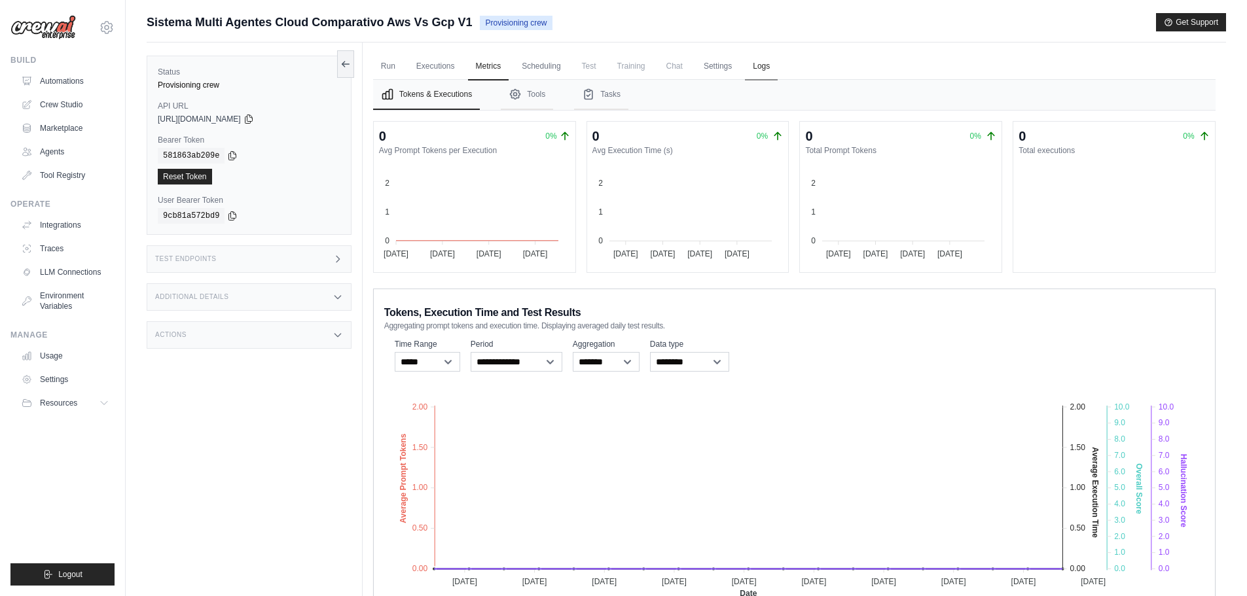
click at [754, 60] on link "Logs" at bounding box center [761, 66] width 33 height 27
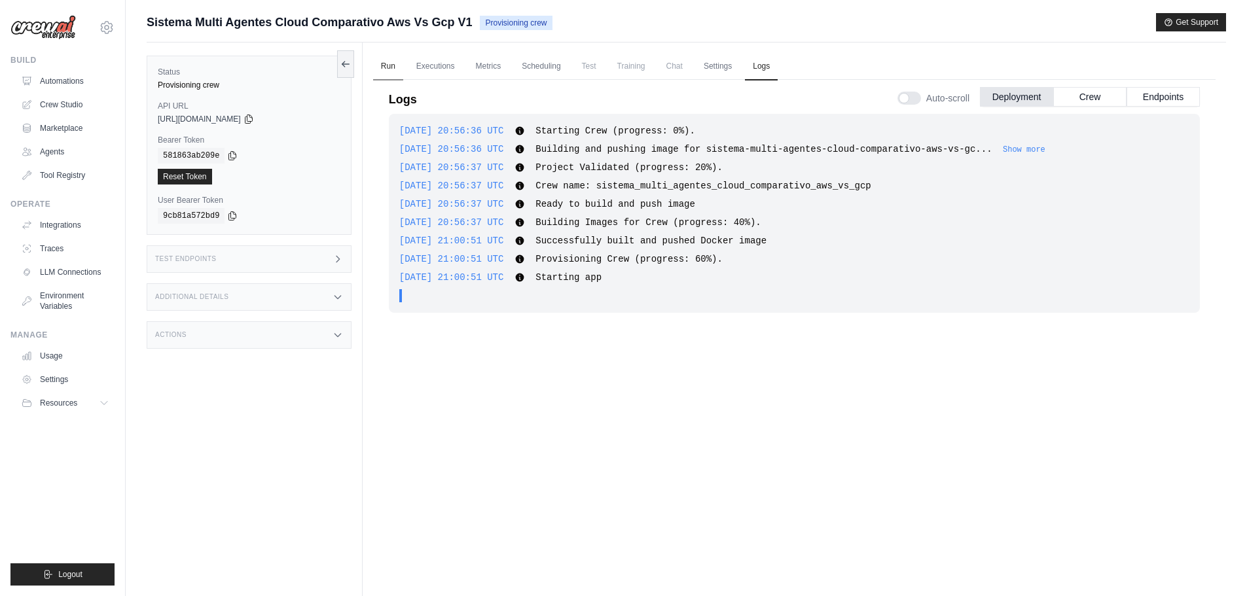
click at [389, 64] on link "Run" at bounding box center [388, 66] width 30 height 27
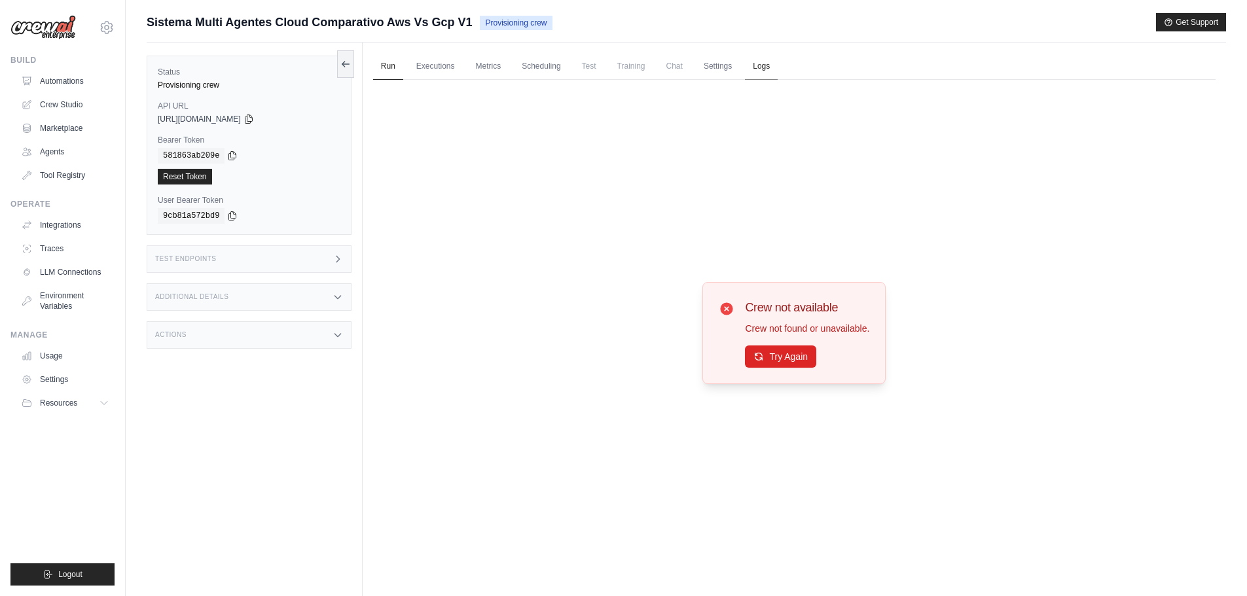
click at [761, 64] on link "Logs" at bounding box center [761, 66] width 33 height 27
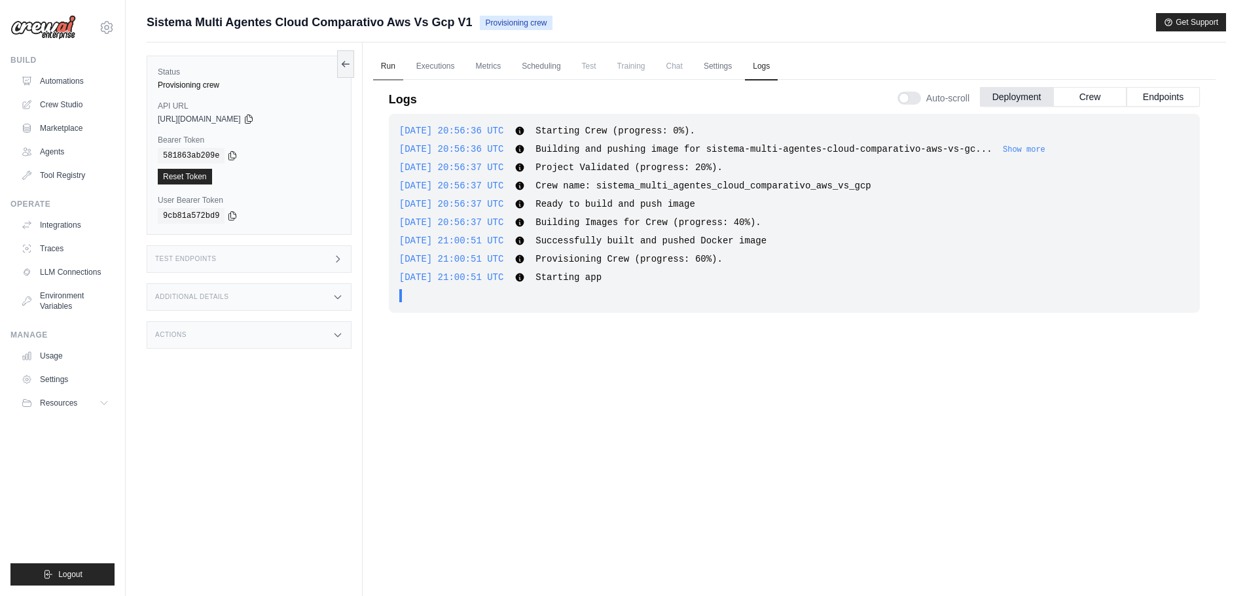
click at [388, 70] on link "Run" at bounding box center [388, 66] width 30 height 27
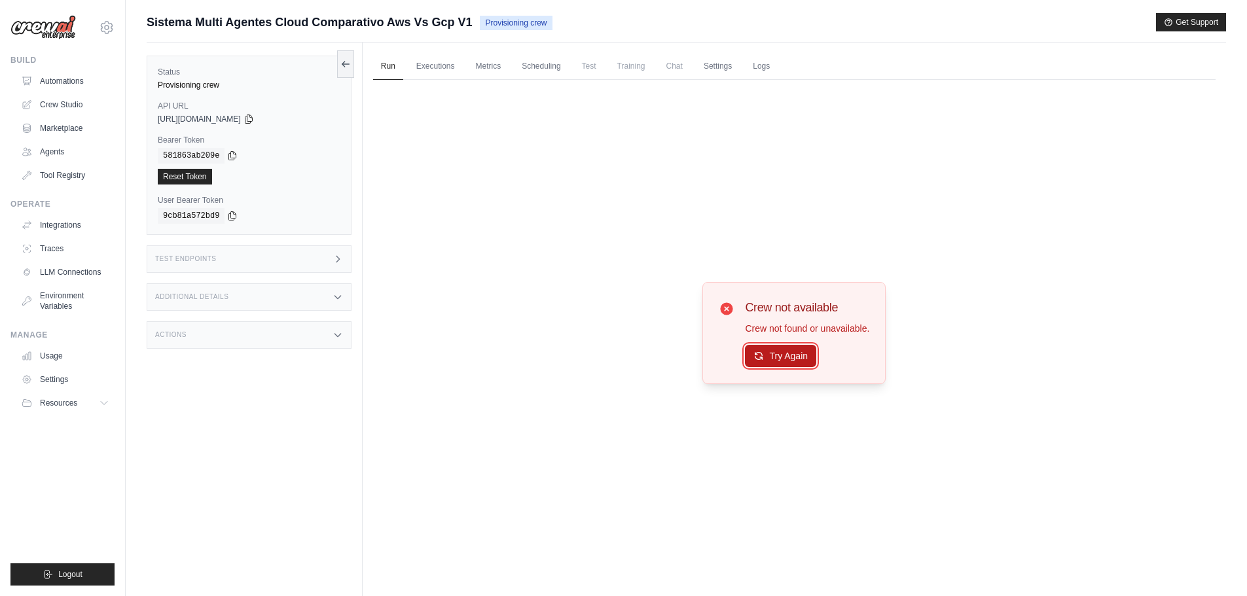
click at [755, 346] on button "Try Again" at bounding box center [780, 356] width 71 height 22
click at [775, 353] on button "Try Again" at bounding box center [780, 356] width 71 height 22
click at [437, 57] on link "Executions" at bounding box center [436, 66] width 54 height 27
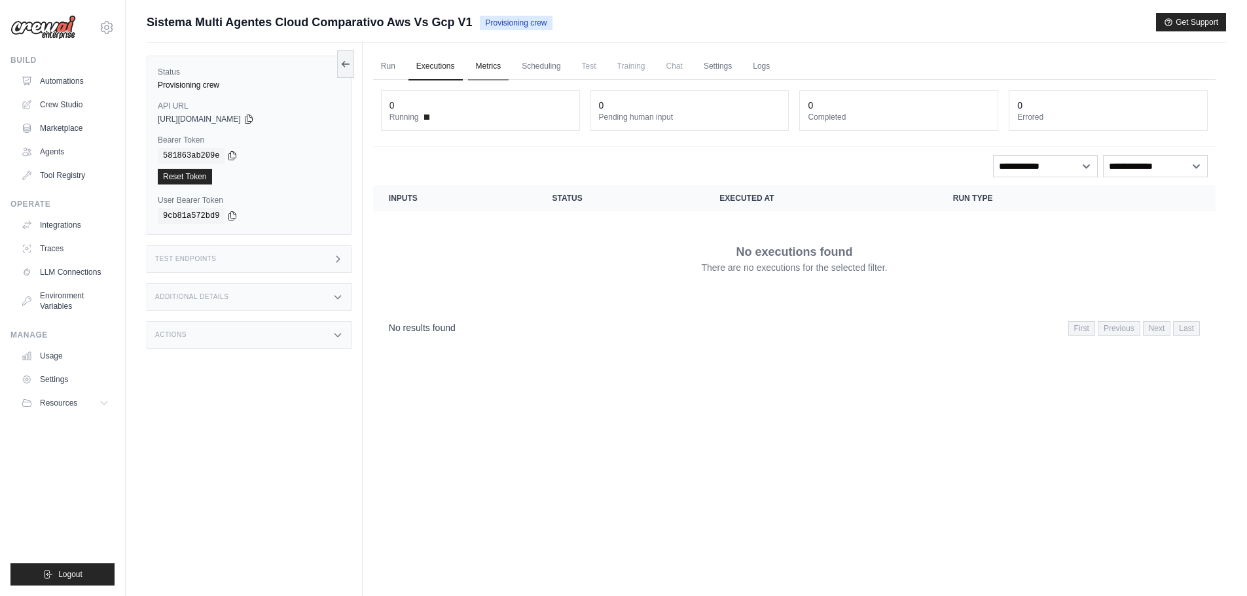
click at [506, 67] on link "Metrics" at bounding box center [488, 66] width 41 height 27
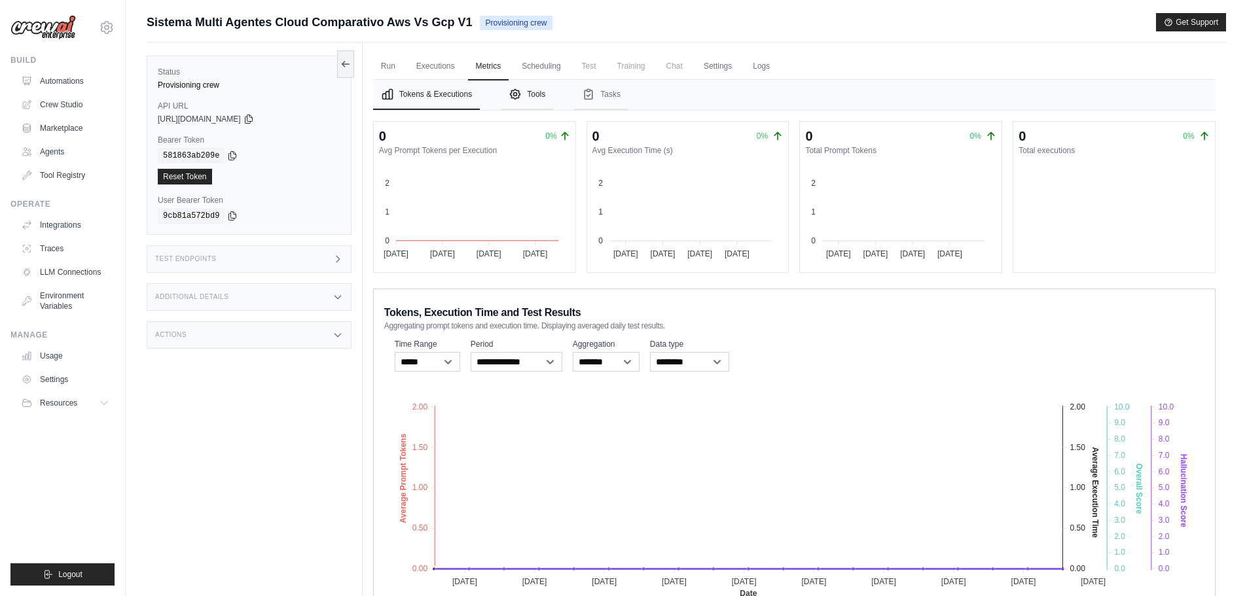
click at [552, 99] on button "Tools" at bounding box center [527, 95] width 52 height 30
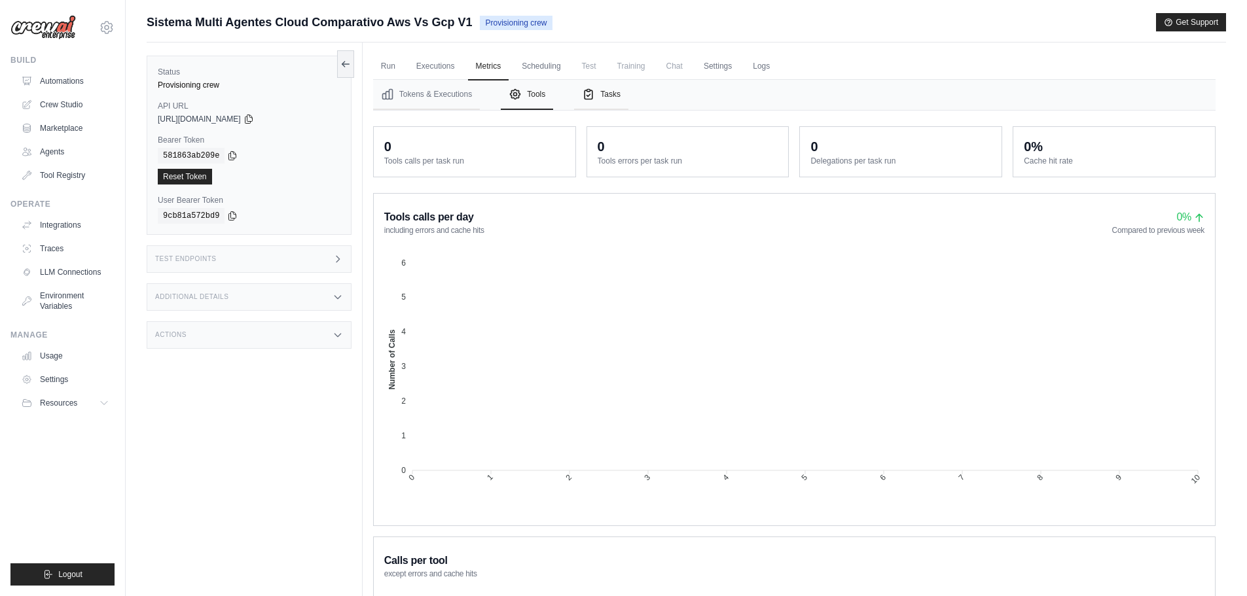
click at [596, 90] on button "Tasks" at bounding box center [601, 95] width 54 height 30
click at [756, 64] on link "Logs" at bounding box center [761, 66] width 33 height 27
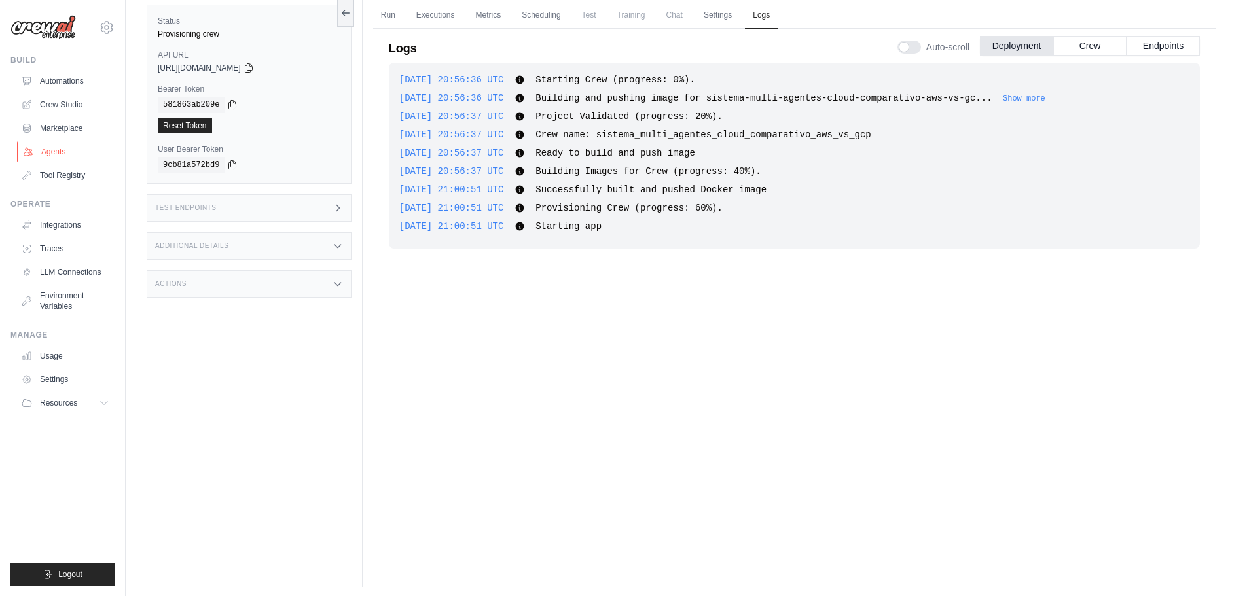
scroll to position [56, 0]
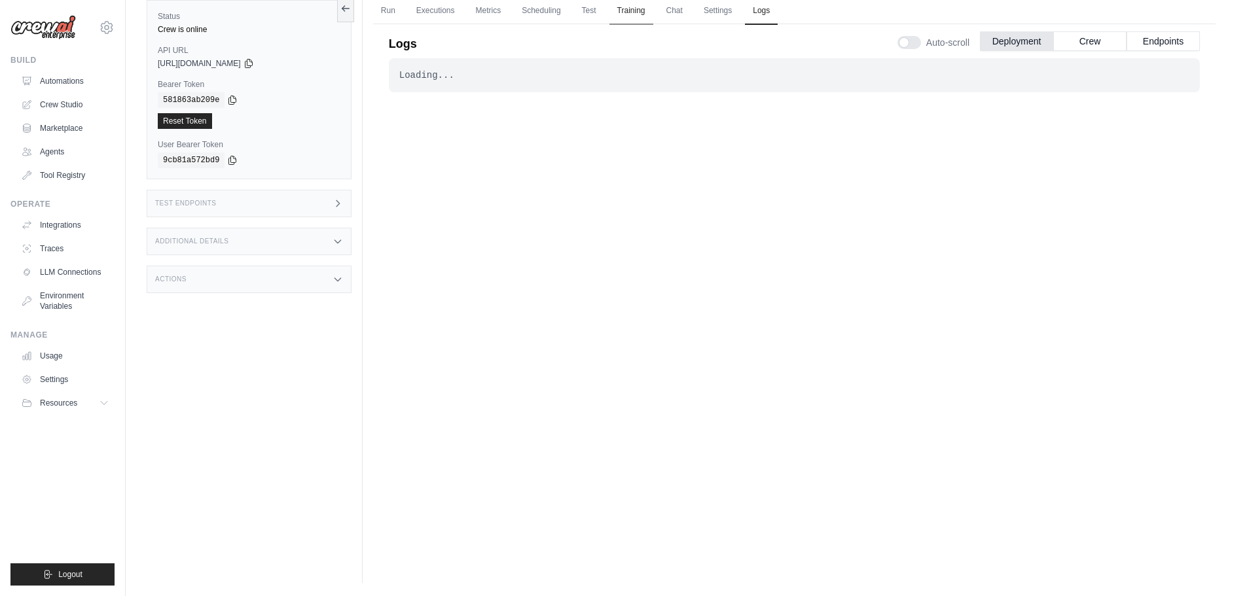
click at [650, 7] on link "Training" at bounding box center [632, 10] width 44 height 27
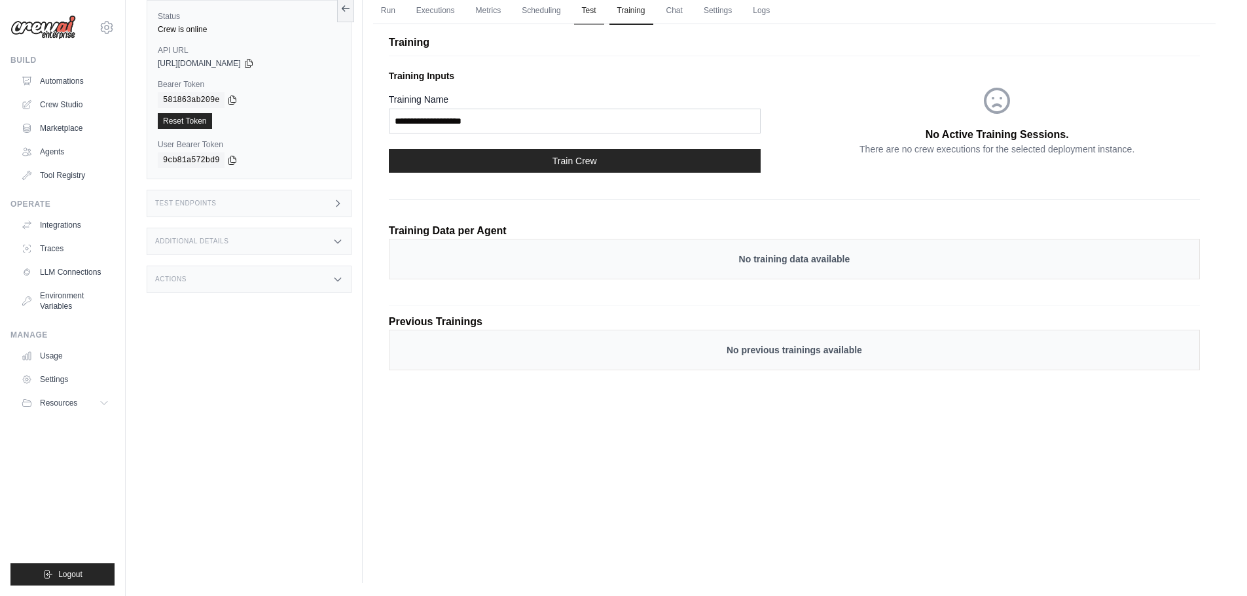
click at [574, 9] on link "Test" at bounding box center [589, 10] width 30 height 27
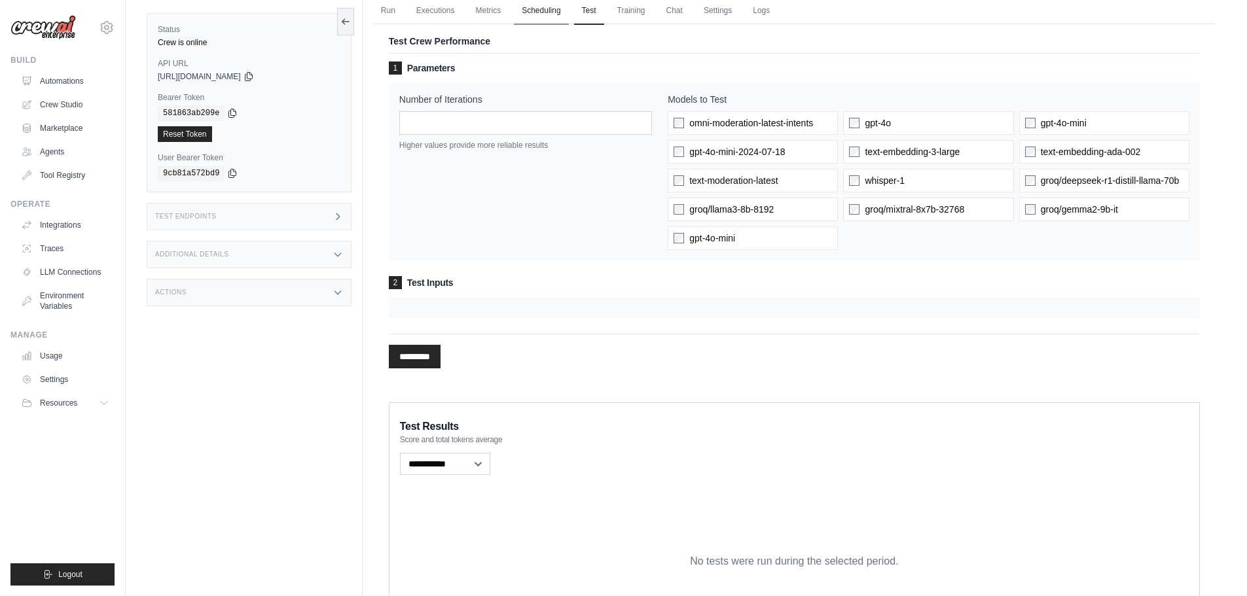
click at [564, 16] on link "Scheduling" at bounding box center [541, 10] width 54 height 27
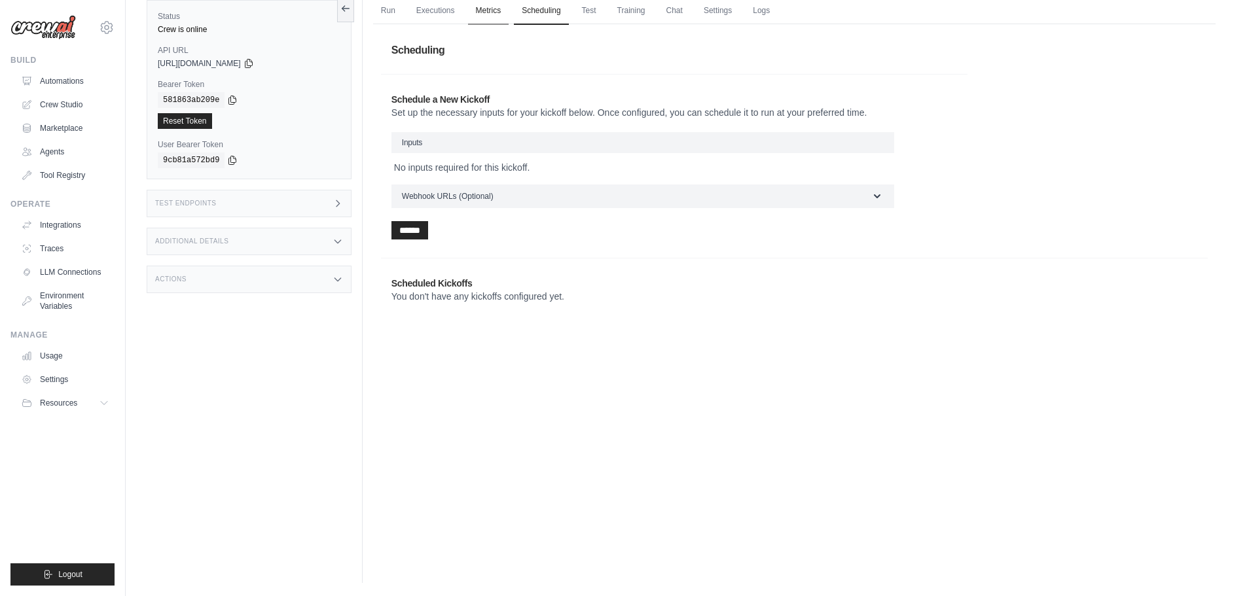
click at [500, 16] on link "Metrics" at bounding box center [488, 10] width 41 height 27
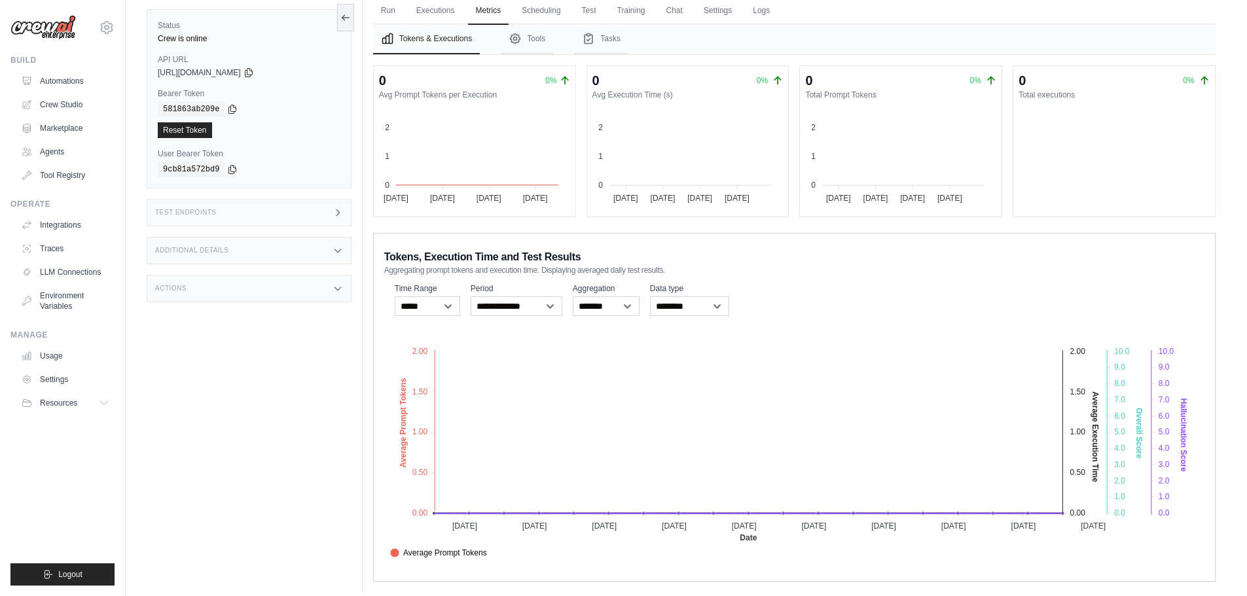
drag, startPoint x: 588, startPoint y: 398, endPoint x: 593, endPoint y: 421, distance: 23.5
drag, startPoint x: 593, startPoint y: 421, endPoint x: 484, endPoint y: 314, distance: 153.2
click at [484, 314] on select "**********" at bounding box center [517, 307] width 92 height 20
select select "**********"
click at [471, 297] on select "**********" at bounding box center [517, 307] width 92 height 20
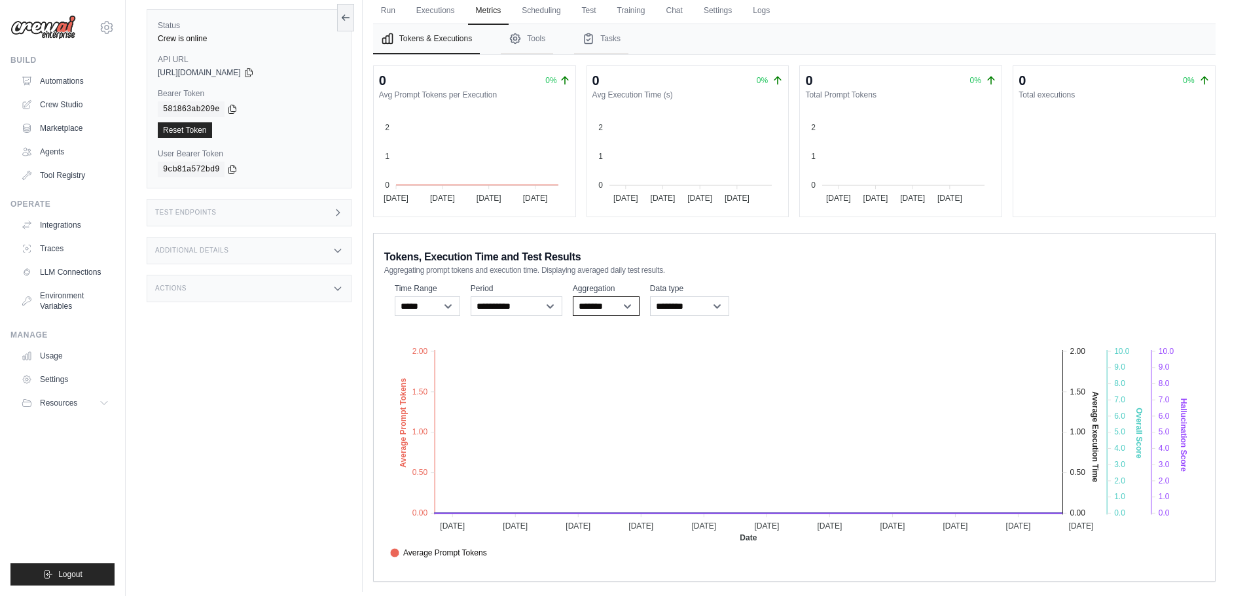
click at [610, 312] on select "******* *****" at bounding box center [606, 307] width 67 height 20
select select "*****"
click at [573, 297] on select "******* *****" at bounding box center [606, 307] width 67 height 20
click at [691, 306] on select "**********" at bounding box center [689, 307] width 79 height 20
select select "**********"
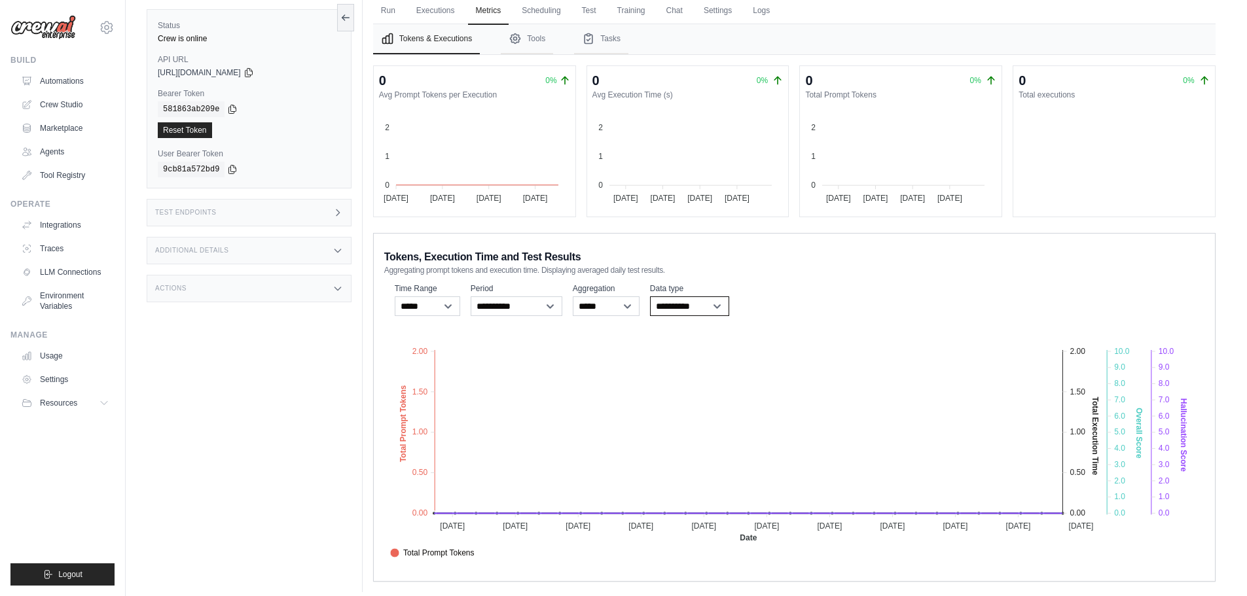
click at [650, 297] on select "**********" at bounding box center [689, 307] width 79 height 20
click at [436, 4] on link "Executions" at bounding box center [436, 10] width 54 height 27
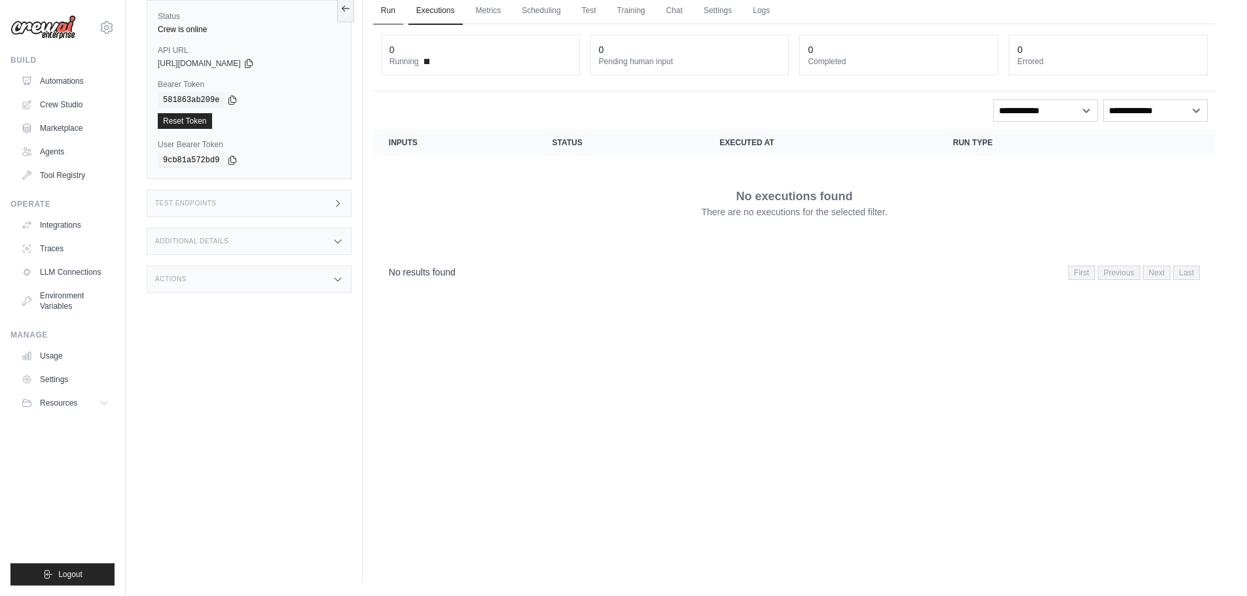
click at [392, 10] on link "Run" at bounding box center [388, 10] width 30 height 27
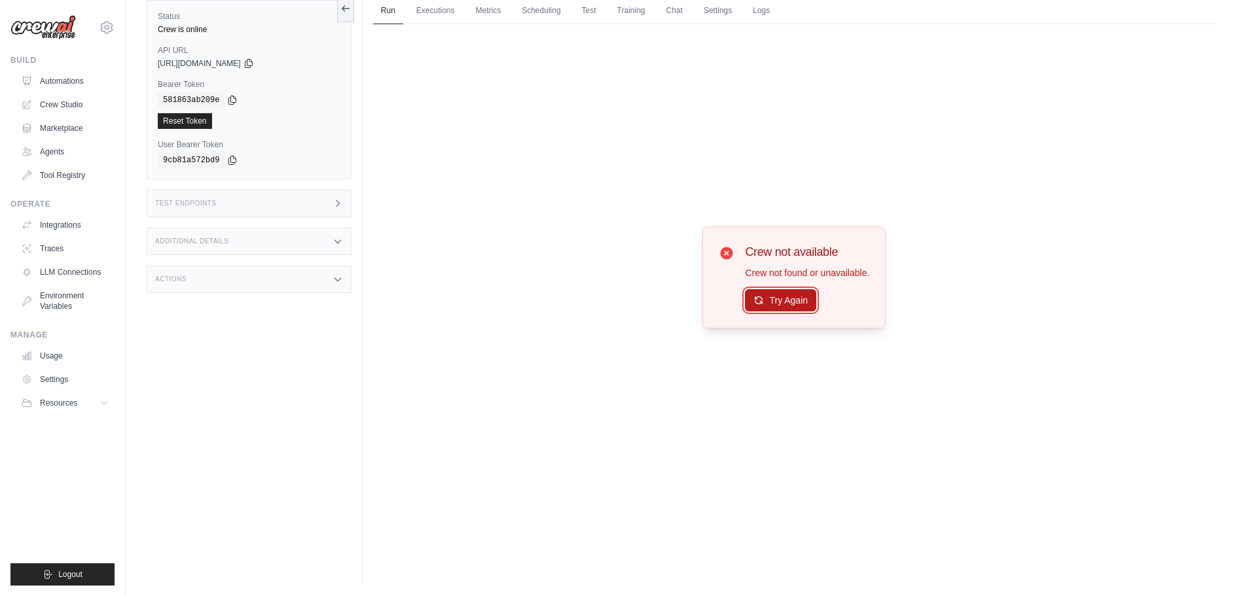
click at [795, 306] on button "Try Again" at bounding box center [780, 300] width 71 height 22
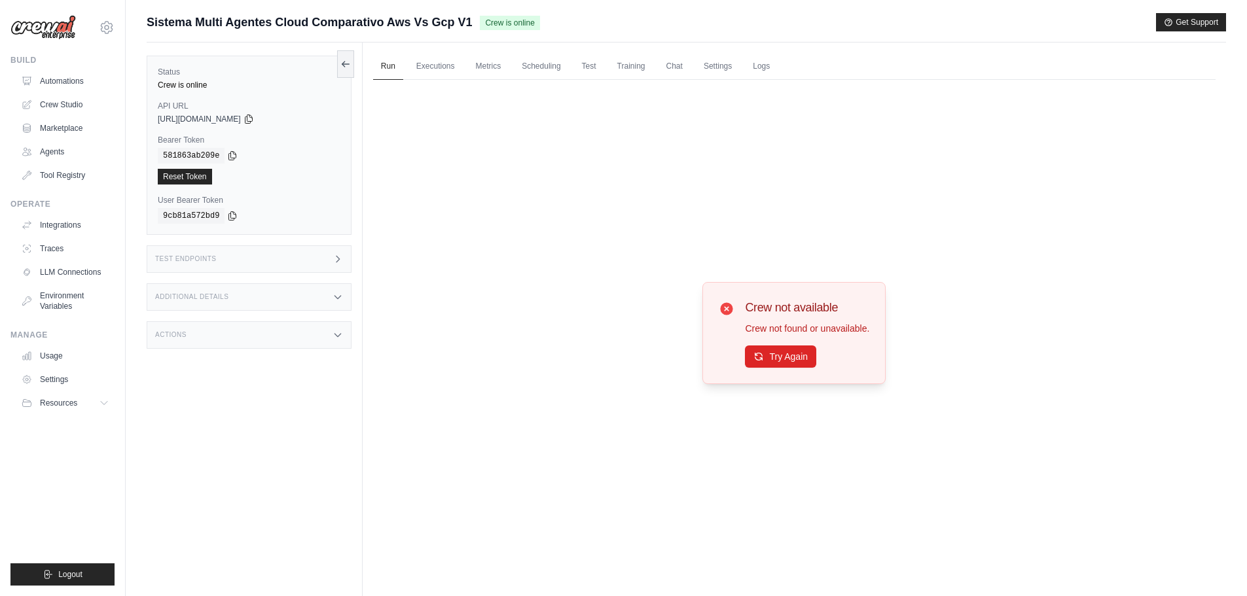
click at [196, 346] on div "Actions" at bounding box center [249, 334] width 205 height 27
click at [212, 299] on h3 "Additional Details" at bounding box center [191, 297] width 73 height 8
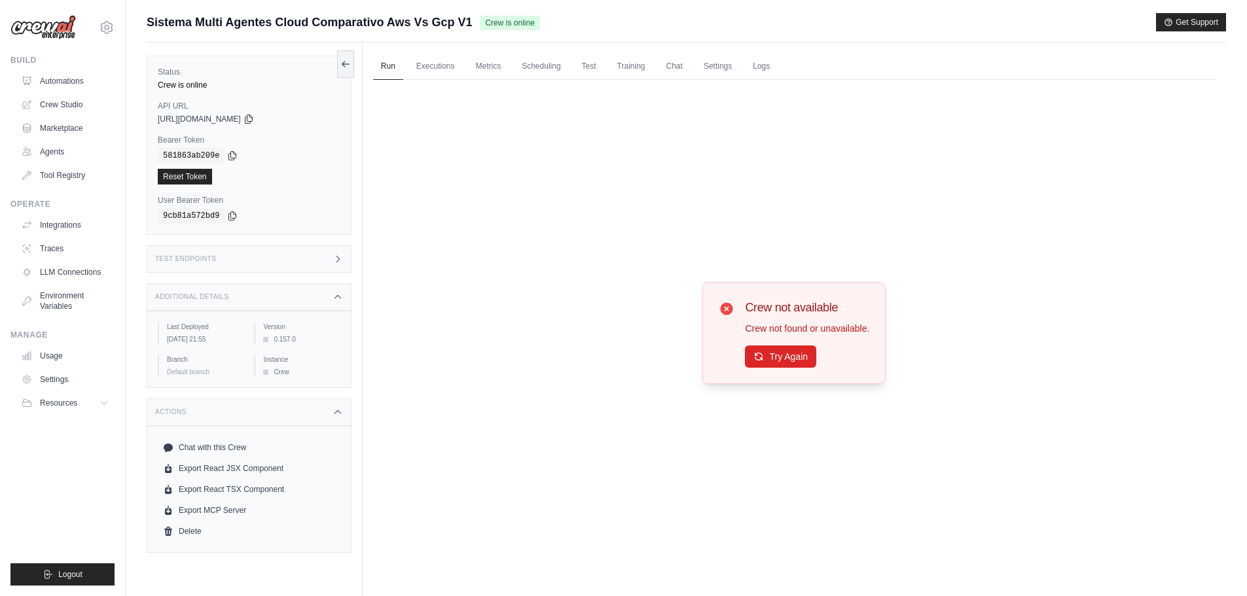
click at [212, 253] on div "Test Endpoints" at bounding box center [249, 259] width 205 height 27
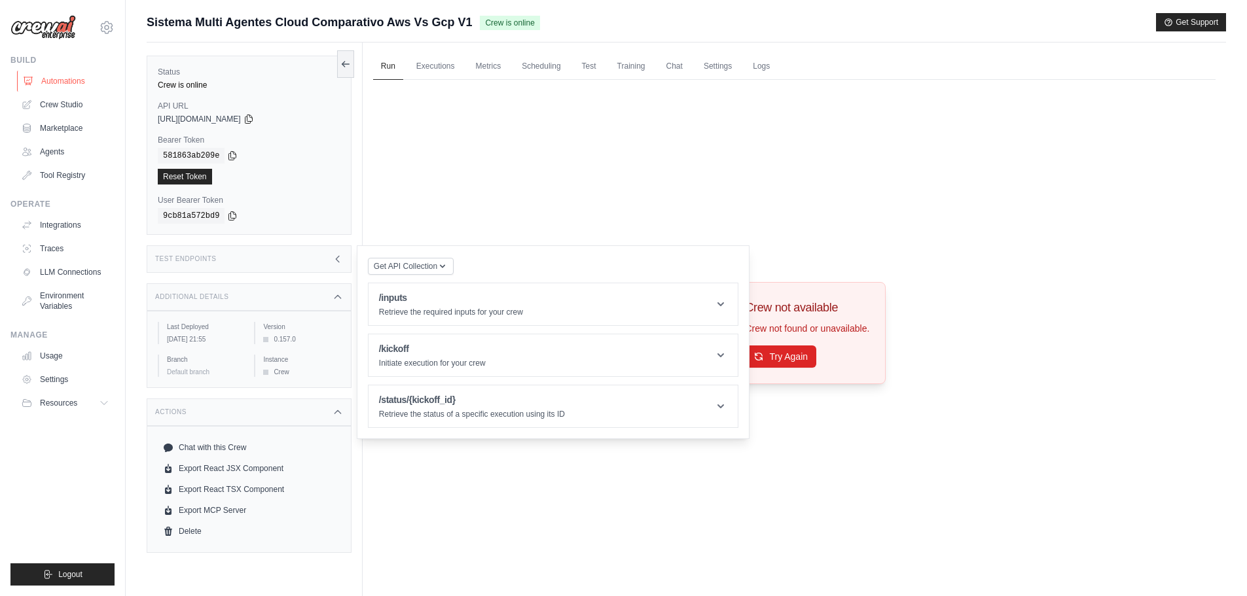
click at [56, 75] on link "Automations" at bounding box center [66, 81] width 99 height 21
click at [57, 38] on img at bounding box center [42, 27] width 65 height 25
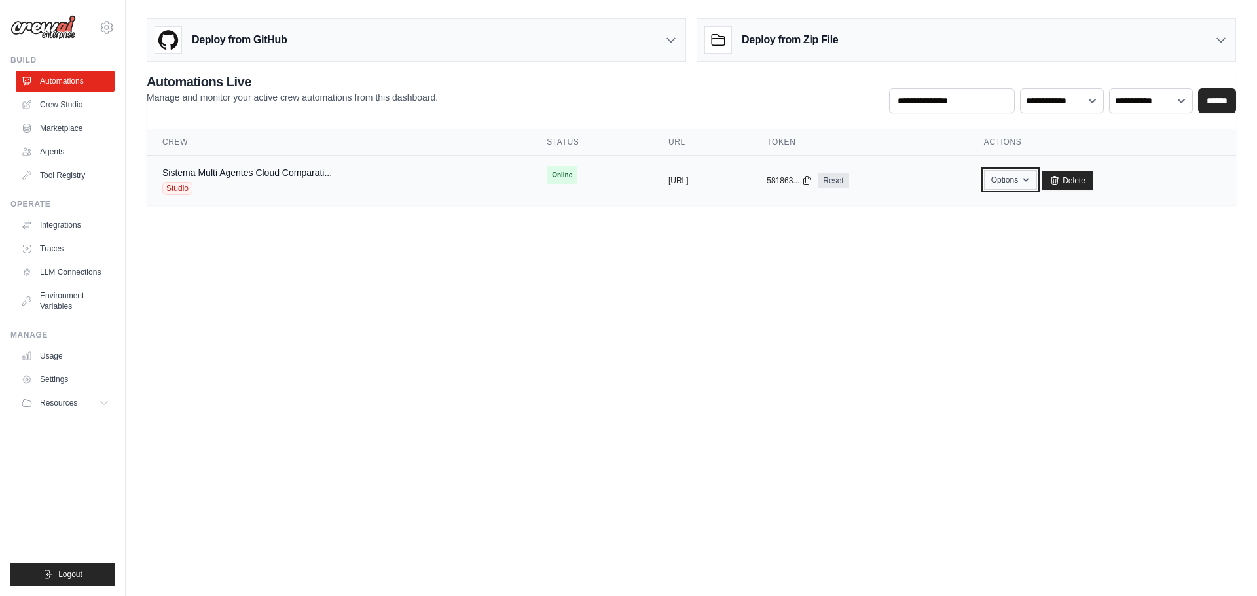
click at [1037, 186] on button "Options" at bounding box center [1010, 180] width 53 height 20
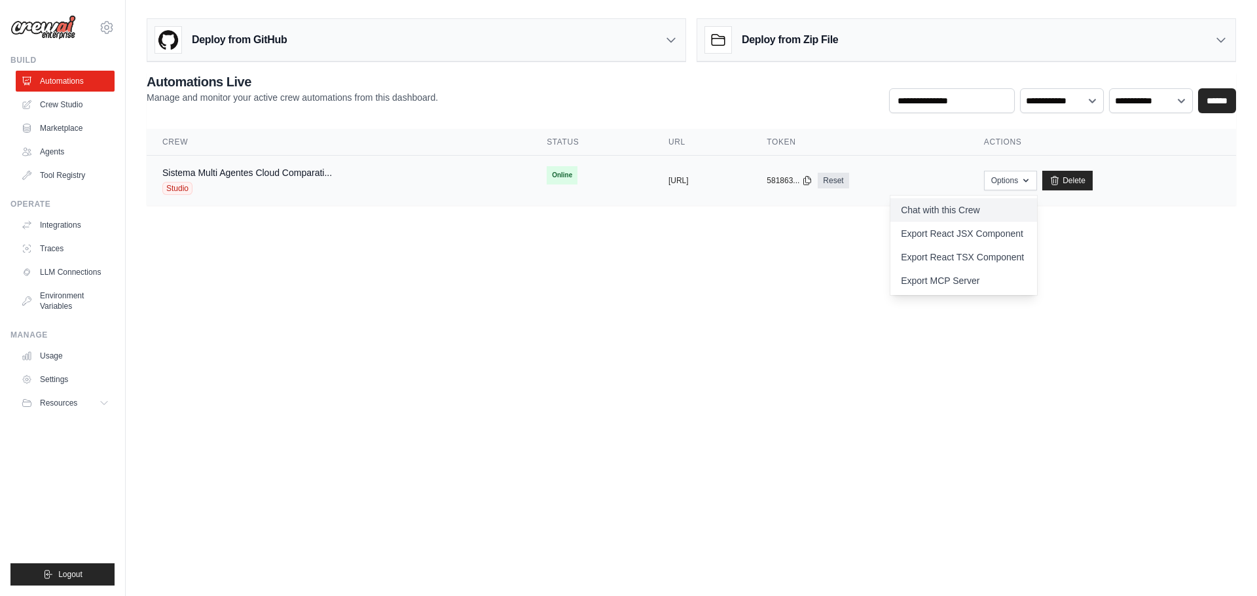
click at [980, 213] on link "Chat with this Crew" at bounding box center [963, 210] width 147 height 24
click at [225, 184] on div "Studio" at bounding box center [247, 188] width 170 height 13
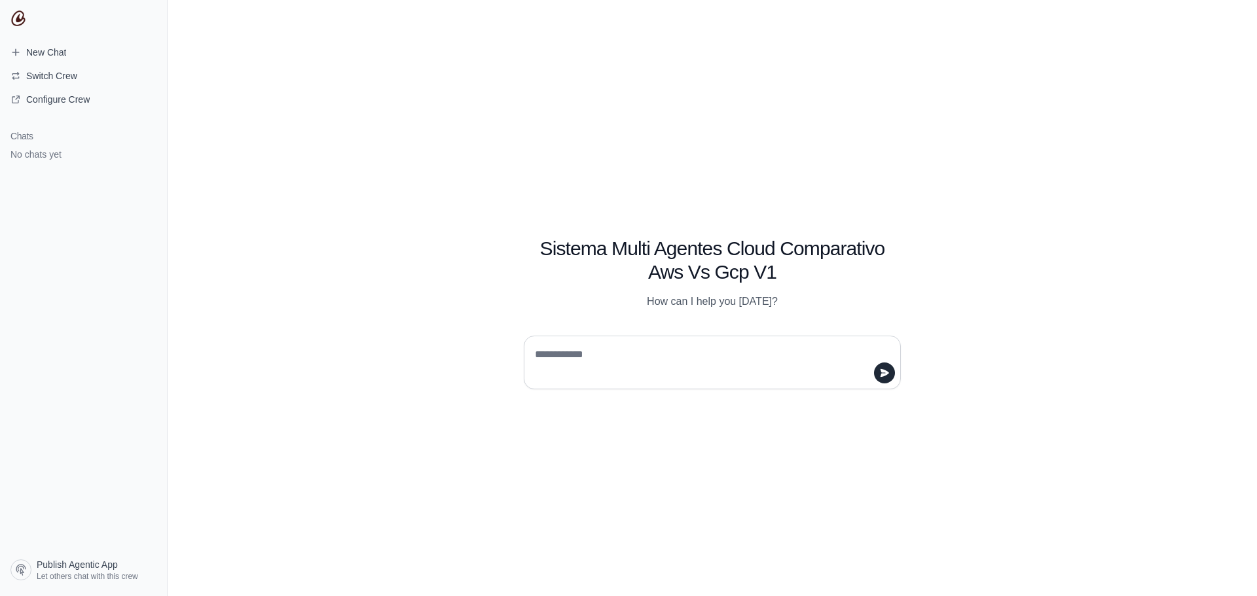
click at [644, 345] on textarea at bounding box center [708, 362] width 352 height 37
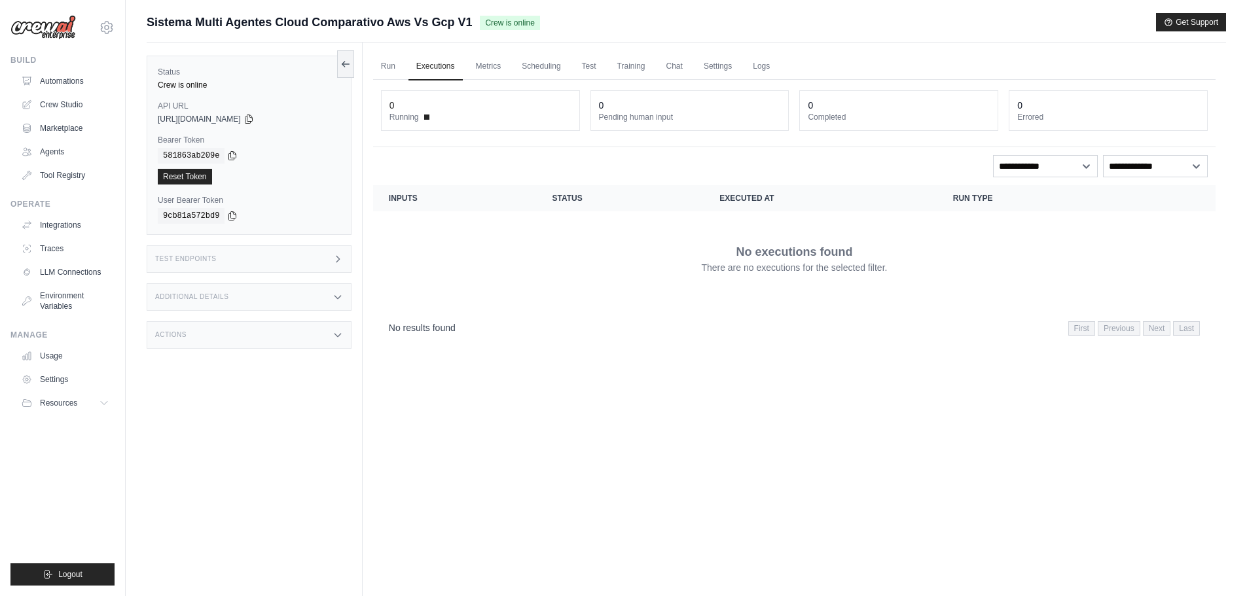
click at [3, 200] on div "progustavosantos@gmail.com Settings Build Automations Crew Studio Marketplace" at bounding box center [63, 298] width 126 height 596
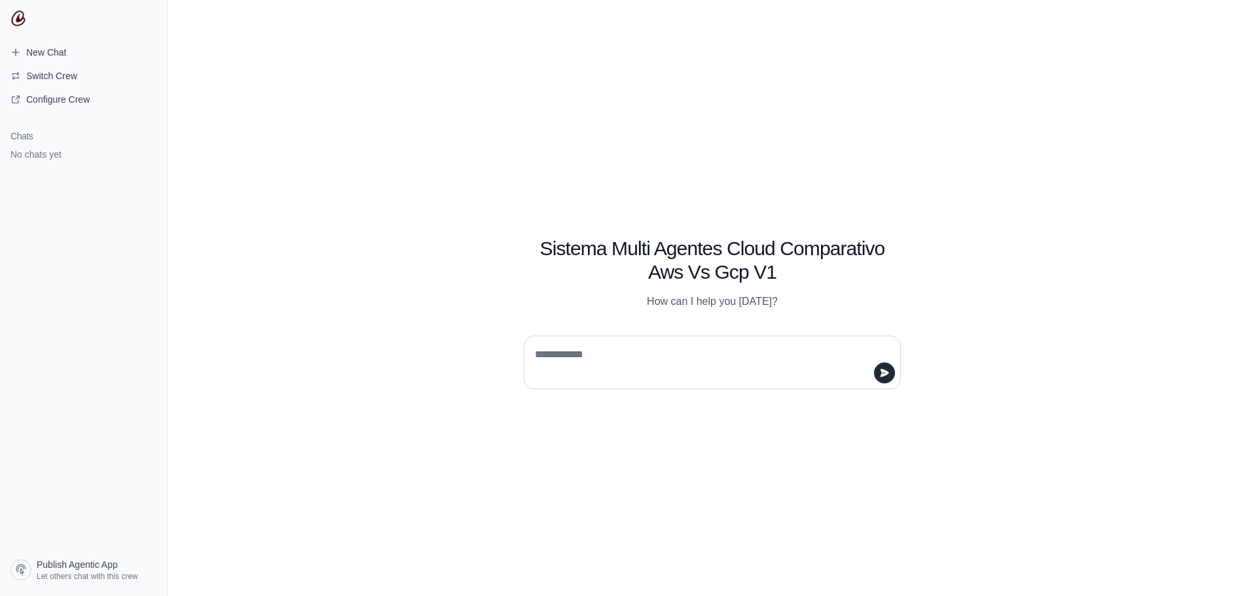
click at [562, 360] on textarea at bounding box center [708, 362] width 352 height 37
type textarea "*"
type textarea "**********"
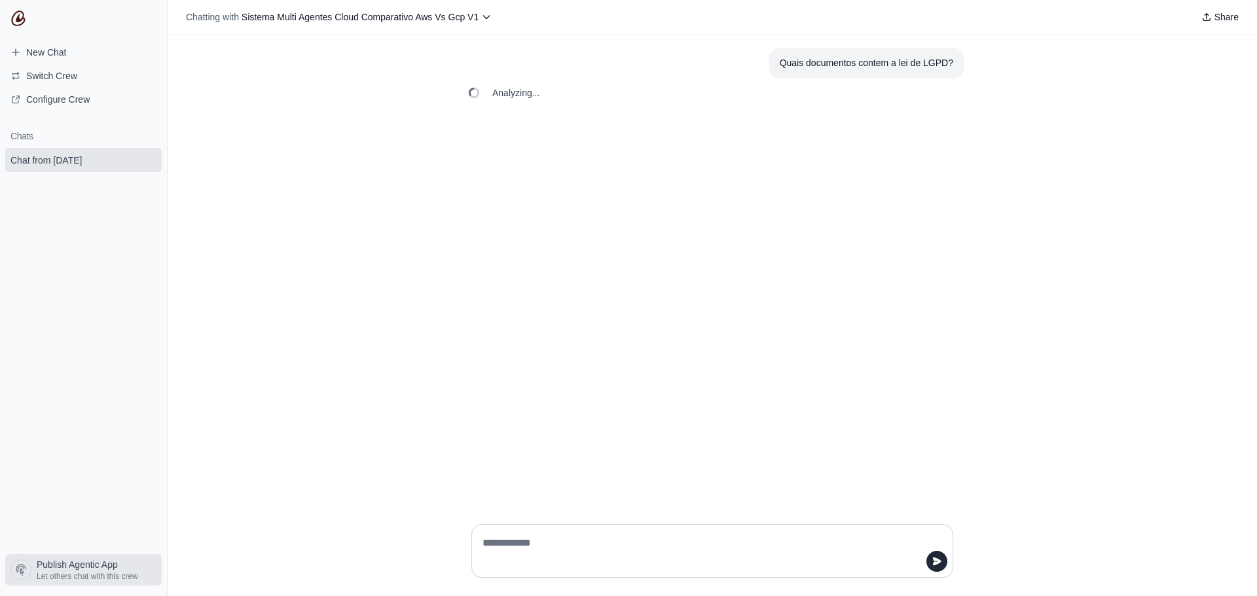
click at [81, 580] on span "Let others chat with this crew" at bounding box center [87, 577] width 101 height 10
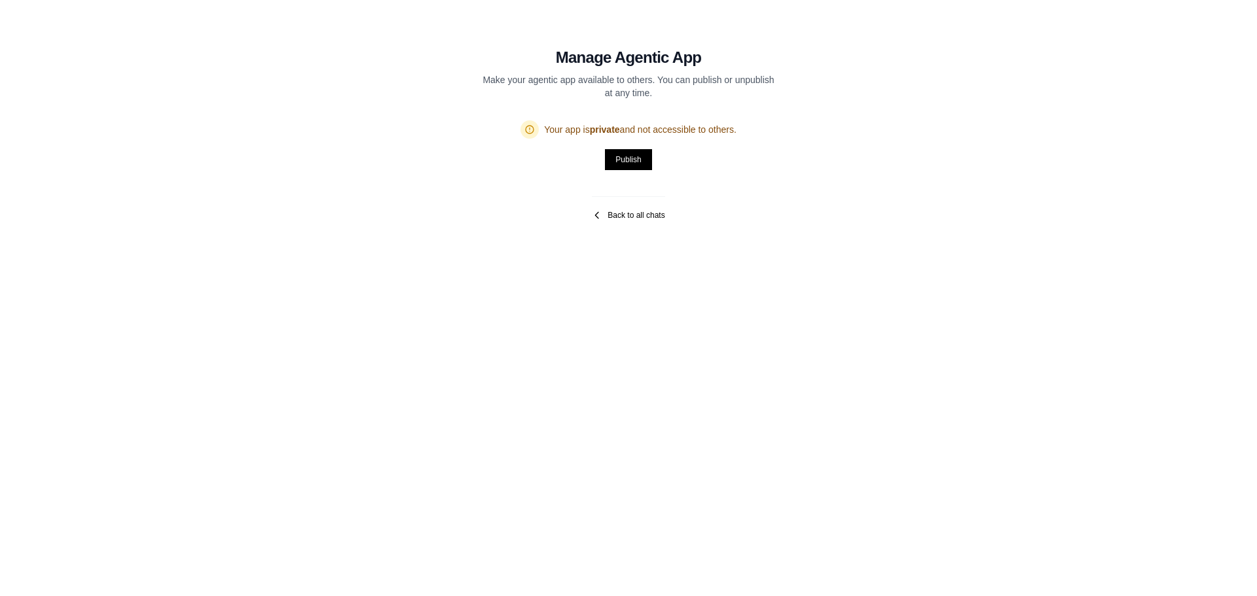
click at [612, 211] on link "Back to all chats" at bounding box center [628, 215] width 73 height 10
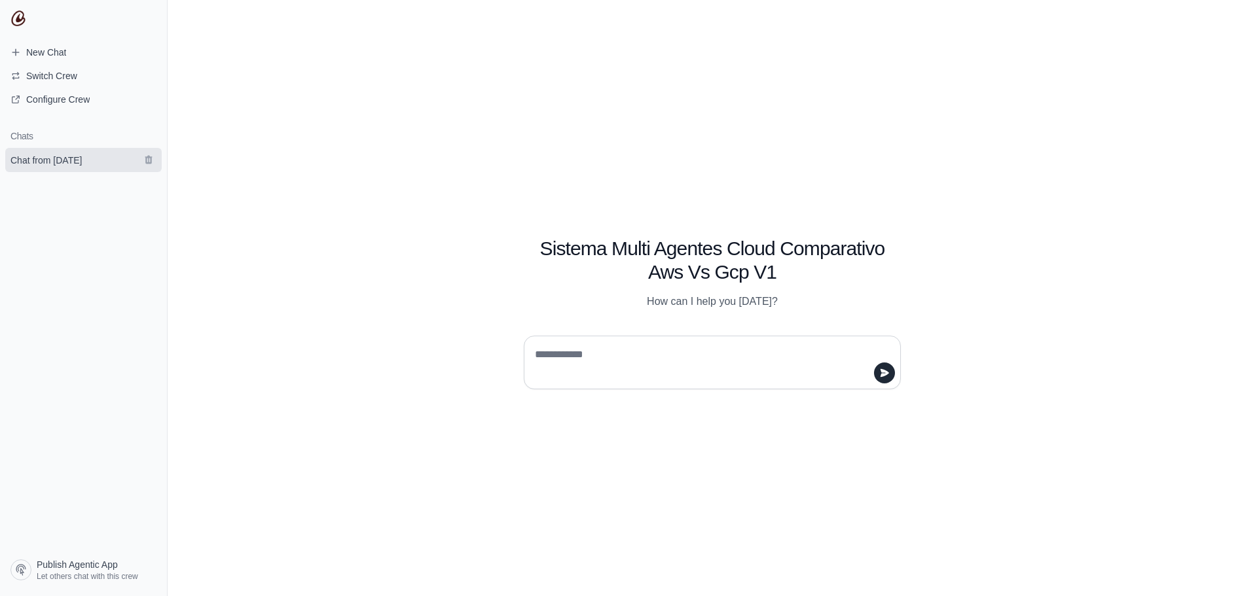
click at [82, 149] on link "Chat from August 19" at bounding box center [83, 160] width 156 height 24
